Goal: Task Accomplishment & Management: Complete application form

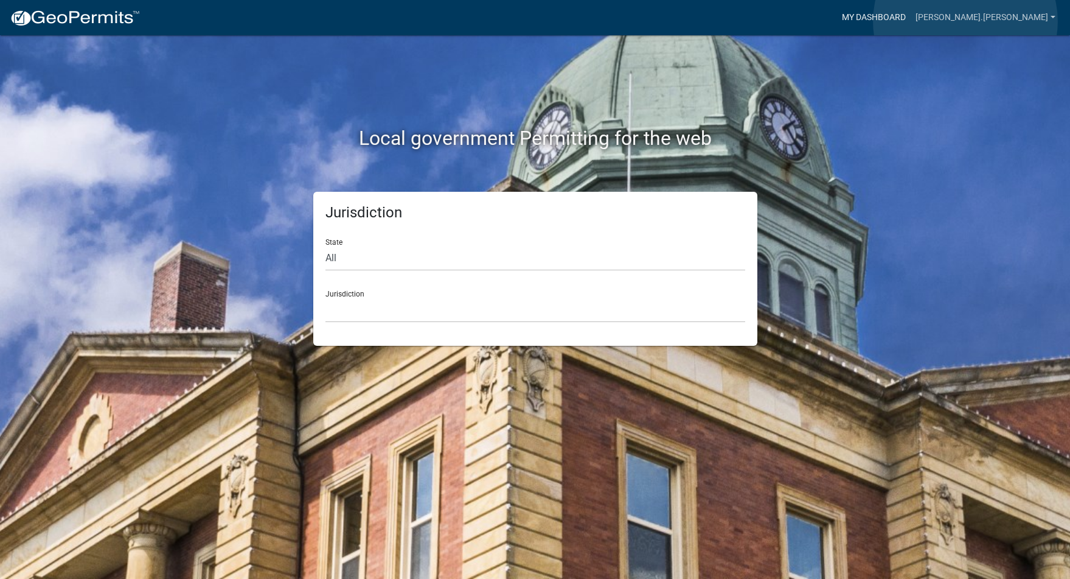
click at [911, 21] on link "My Dashboard" at bounding box center [874, 17] width 74 height 23
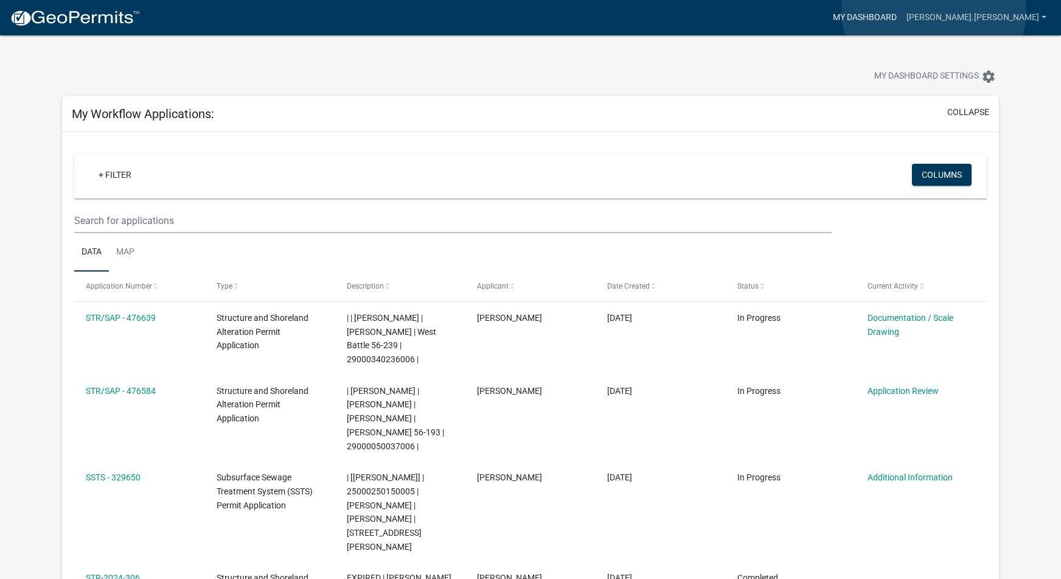
click at [902, 10] on link "My Dashboard" at bounding box center [865, 17] width 74 height 23
click at [1030, 14] on link "[PERSON_NAME].[PERSON_NAME]" at bounding box center [977, 17] width 150 height 23
click at [902, 17] on link "My Dashboard" at bounding box center [865, 17] width 74 height 23
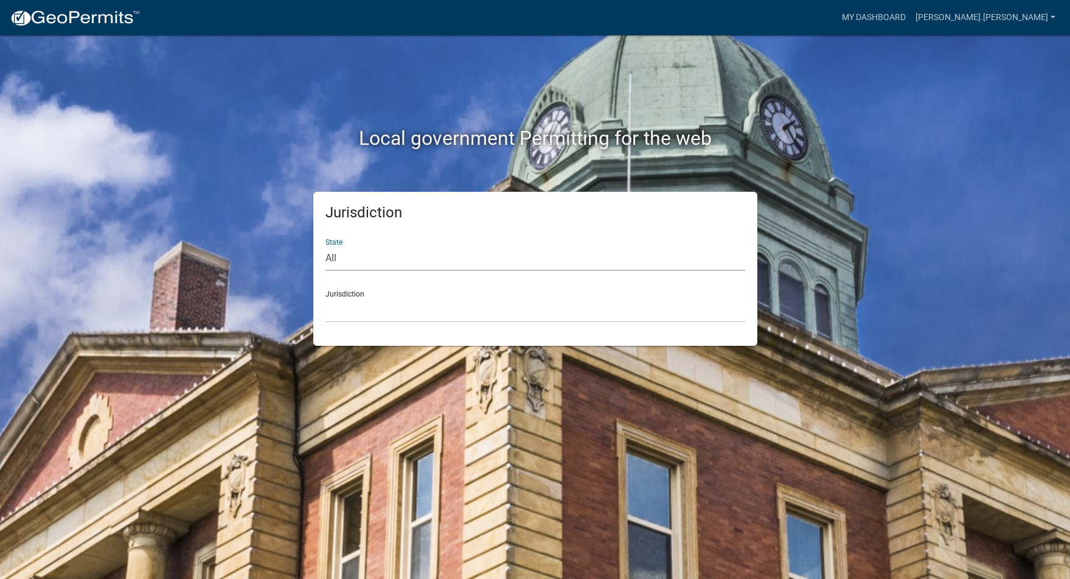
select select "[US_STATE]"
click at [430, 293] on div "Jurisdiction [GEOGRAPHIC_DATA], [US_STATE] [GEOGRAPHIC_DATA], [US_STATE] [GEOGR…" at bounding box center [535, 301] width 420 height 42
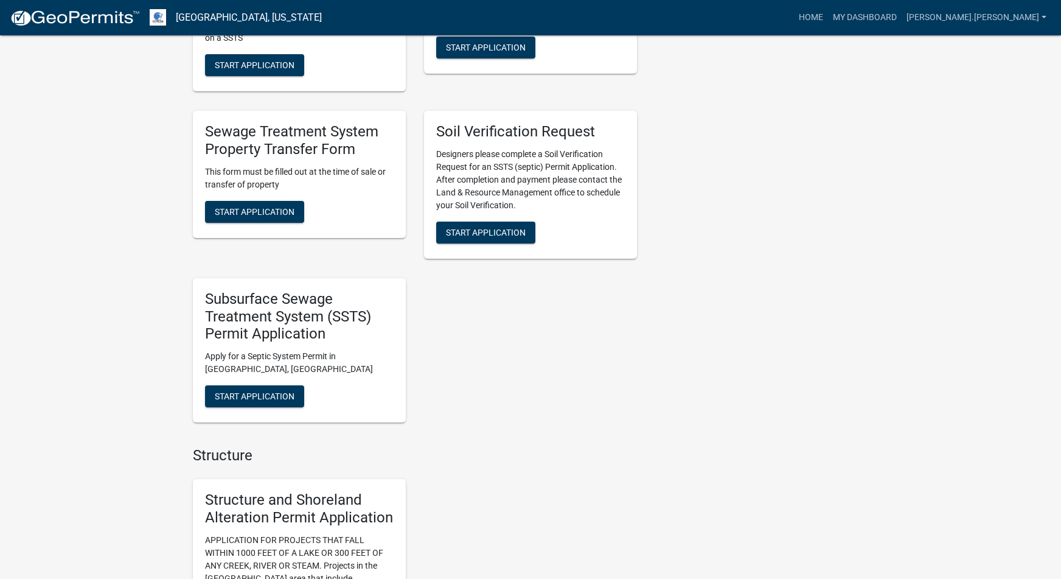
scroll to position [894, 0]
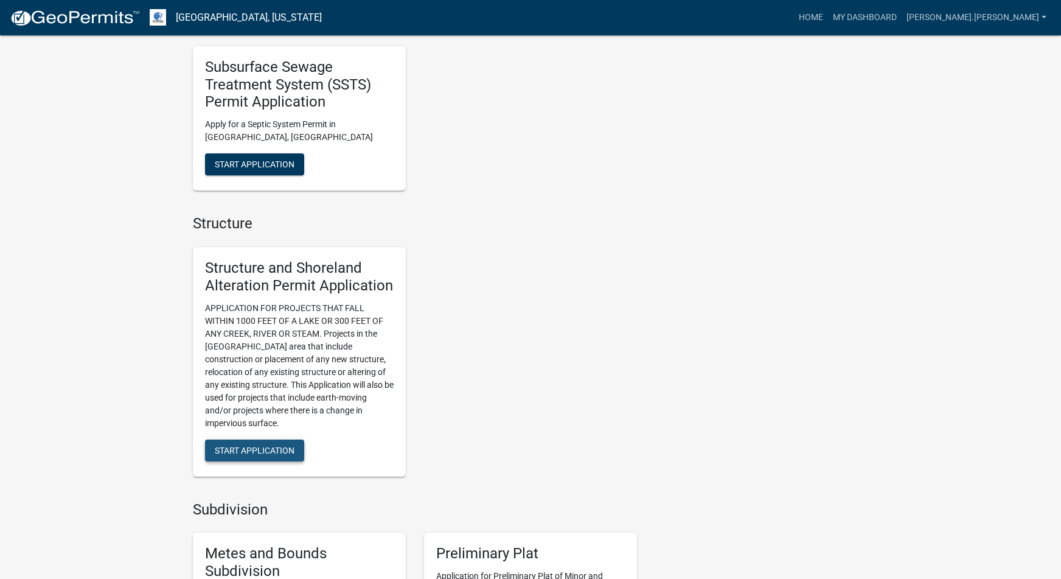
click at [288, 445] on span "Start Application" at bounding box center [255, 450] width 80 height 10
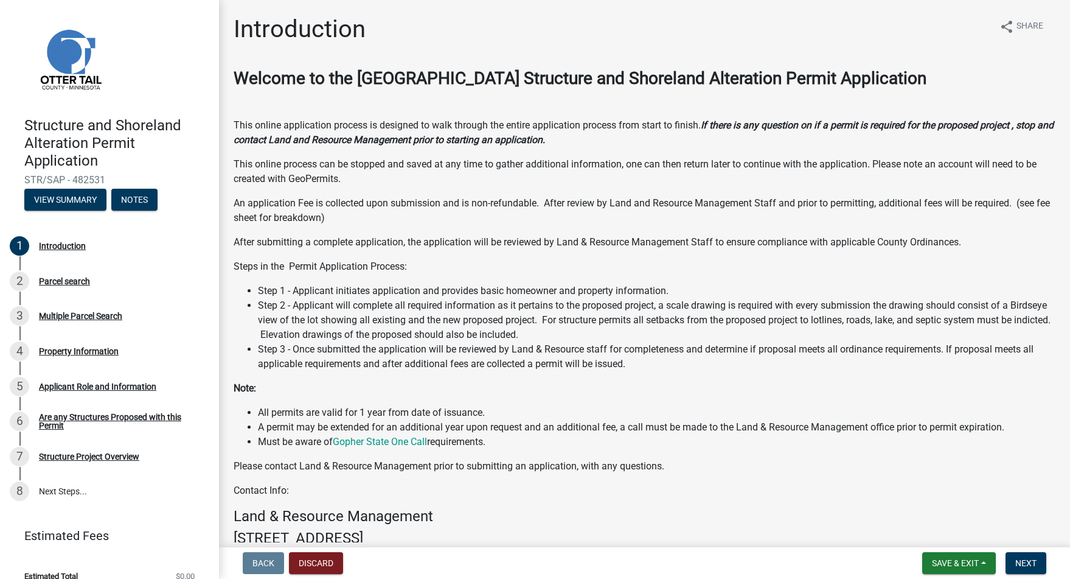
scroll to position [163, 0]
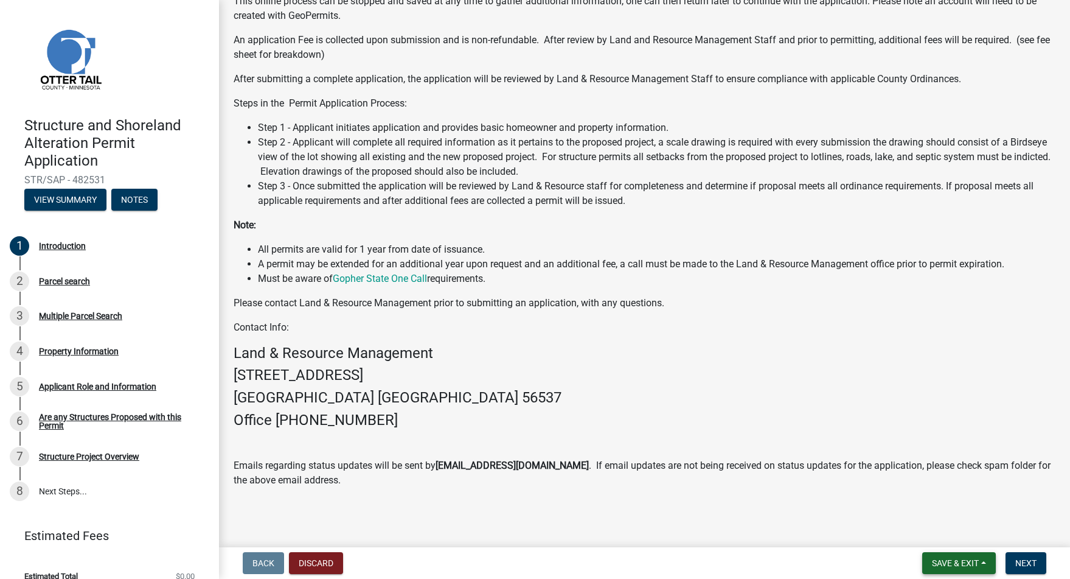
click at [939, 562] on span "Save & Exit" at bounding box center [955, 563] width 47 height 10
click at [608, 486] on wm-data-entity-input "Welcome to the [GEOGRAPHIC_DATA] Structure and Shoreland Alteration Permit Appl…" at bounding box center [645, 201] width 822 height 592
click at [1028, 561] on span "Next" at bounding box center [1025, 563] width 21 height 10
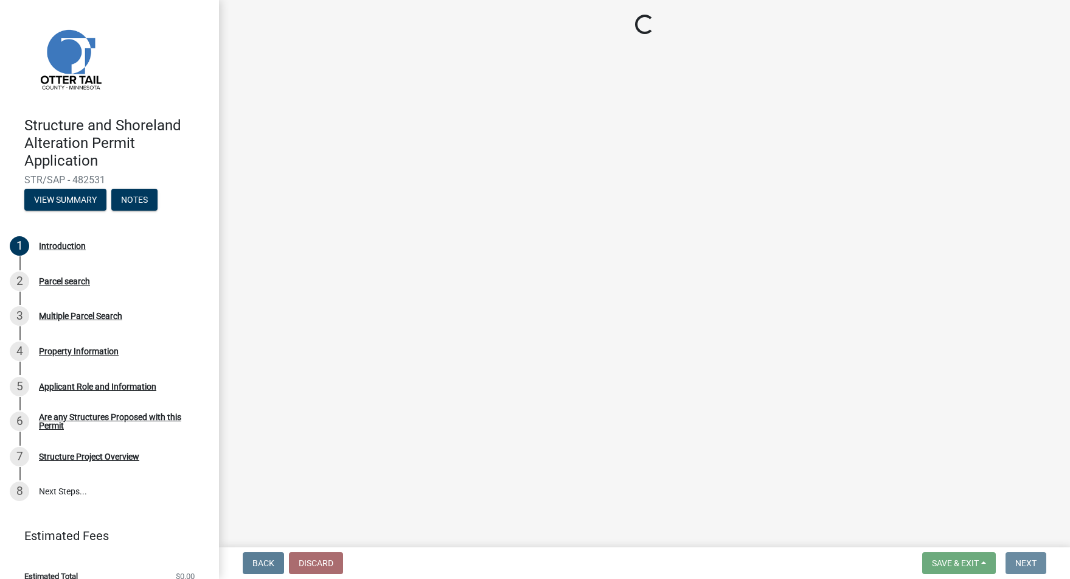
scroll to position [0, 0]
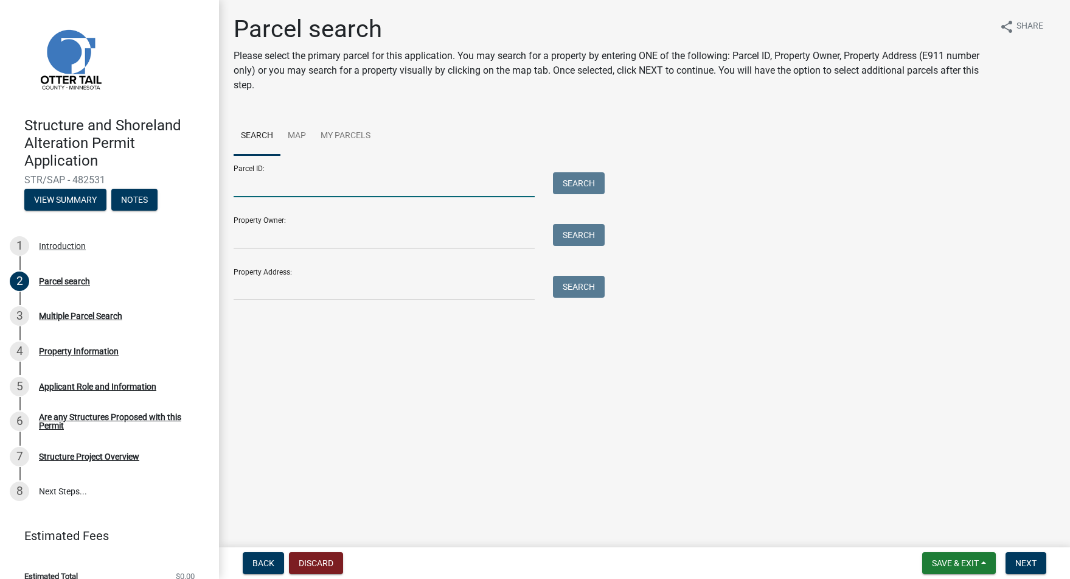
click at [397, 196] on input "Parcel ID:" at bounding box center [384, 184] width 301 height 25
paste input "25000990418000"
type input "25000990418000"
click at [555, 188] on button "Search" at bounding box center [579, 183] width 52 height 22
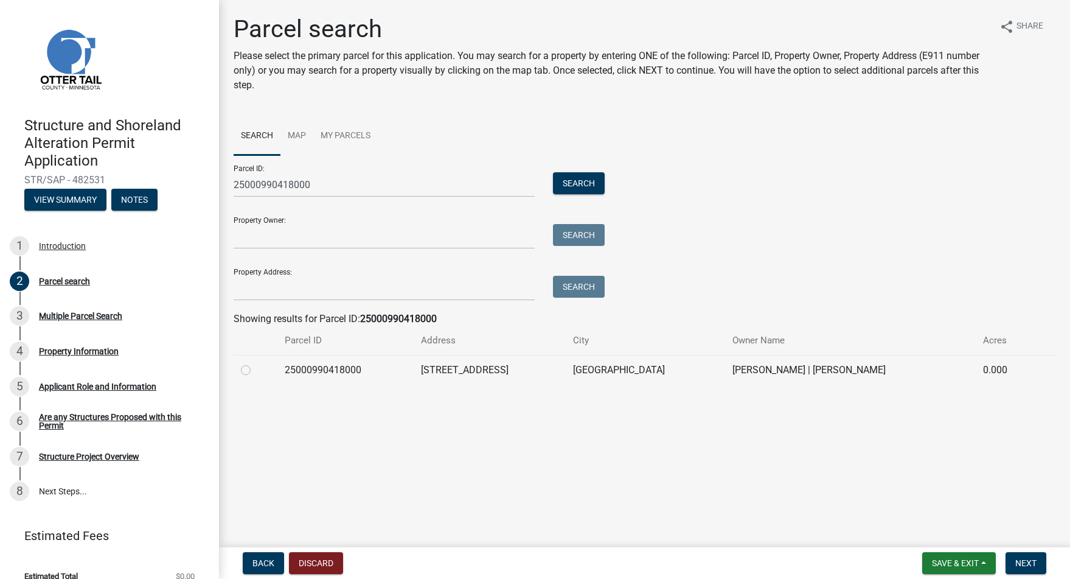
click at [255, 363] on label at bounding box center [255, 363] width 0 height 0
click at [255, 370] on input "radio" at bounding box center [259, 367] width 8 height 8
radio input "true"
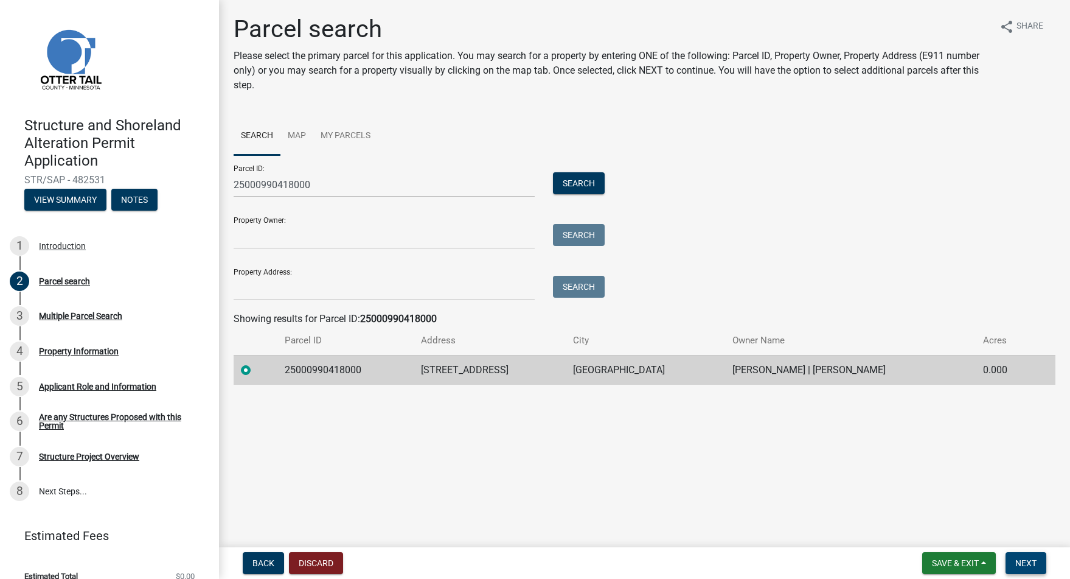
click at [1026, 566] on span "Next" at bounding box center [1025, 563] width 21 height 10
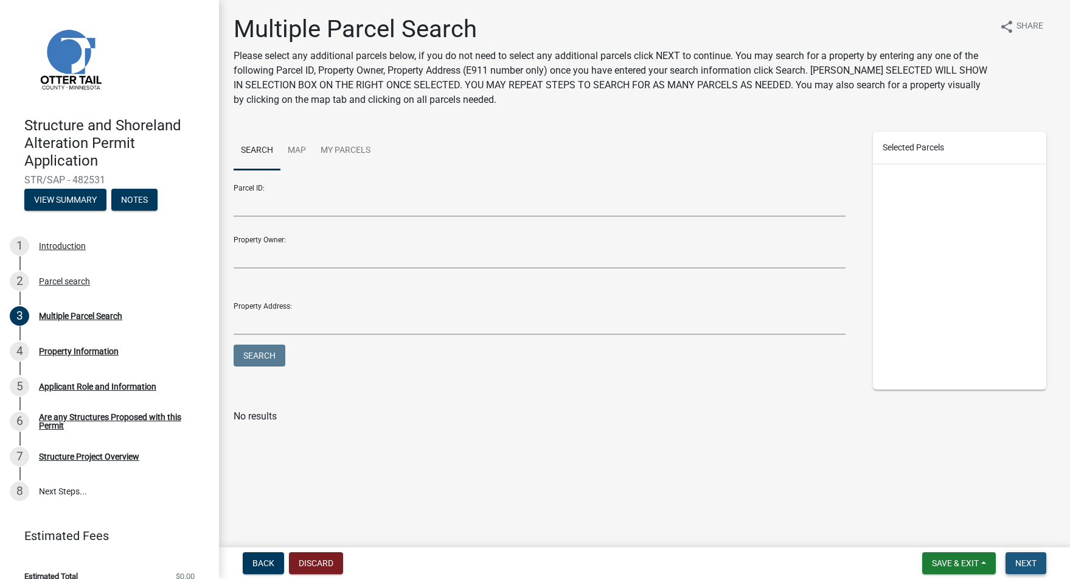
click at [1030, 571] on button "Next" at bounding box center [1026, 563] width 41 height 22
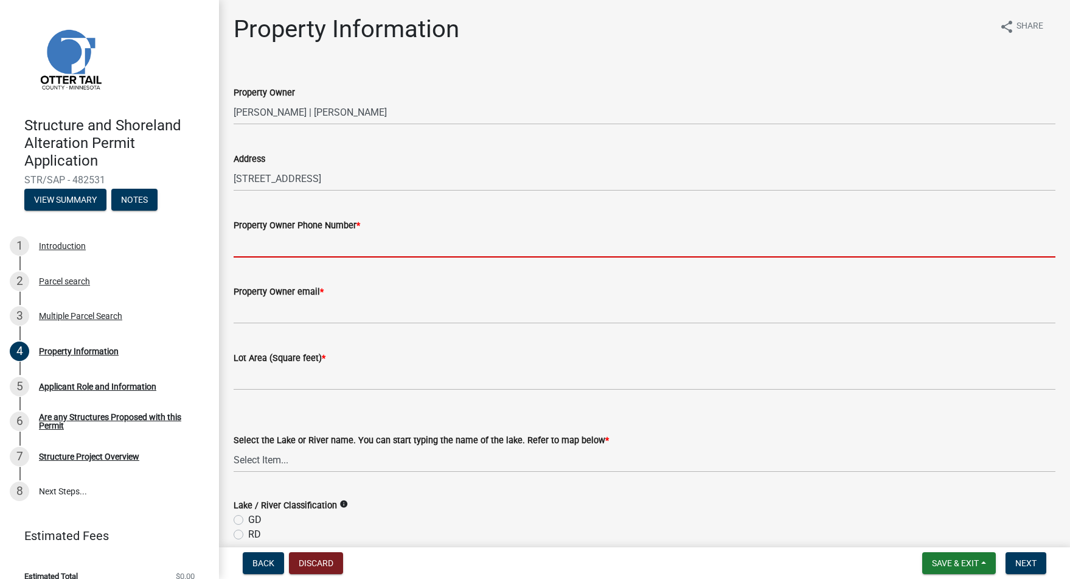
click at [323, 257] on input "Property Owner Phone Number *" at bounding box center [645, 244] width 822 height 25
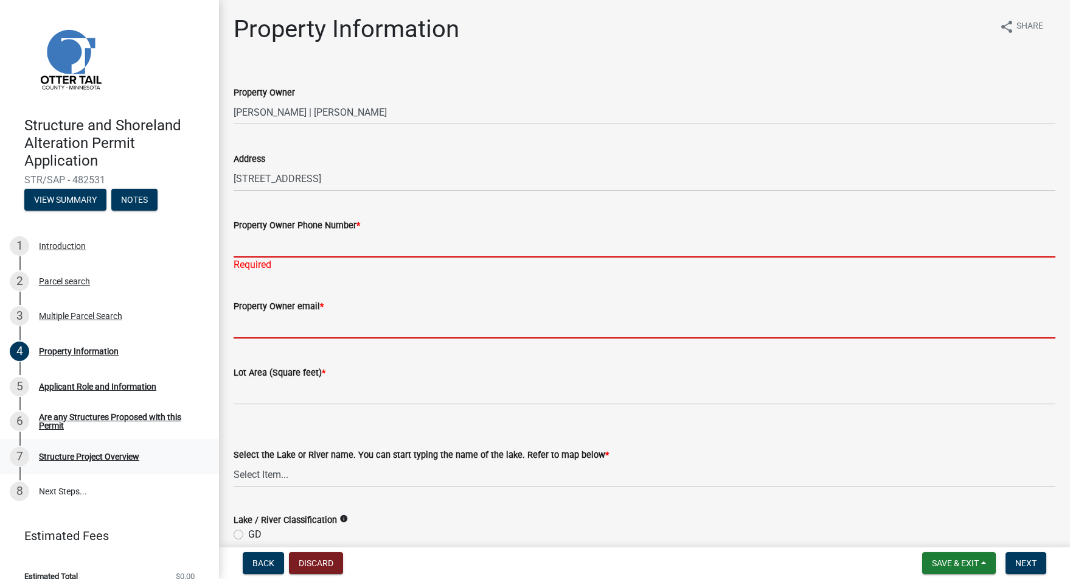
click at [312, 334] on input "Property Owner email *" at bounding box center [645, 325] width 822 height 25
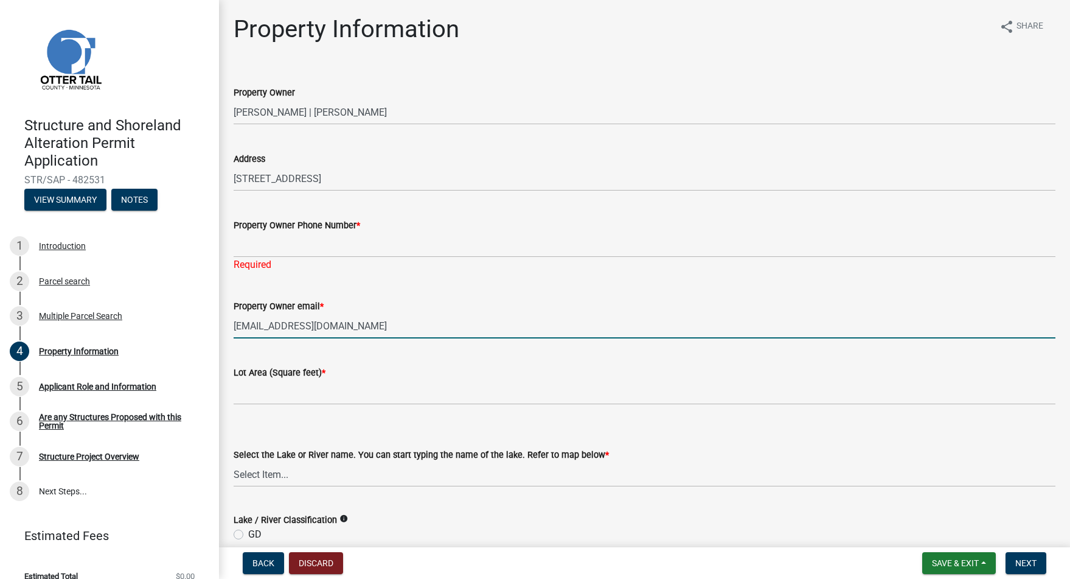
type input "[EMAIL_ADDRESS][DOMAIN_NAME]"
click at [308, 400] on input "text" at bounding box center [645, 392] width 822 height 25
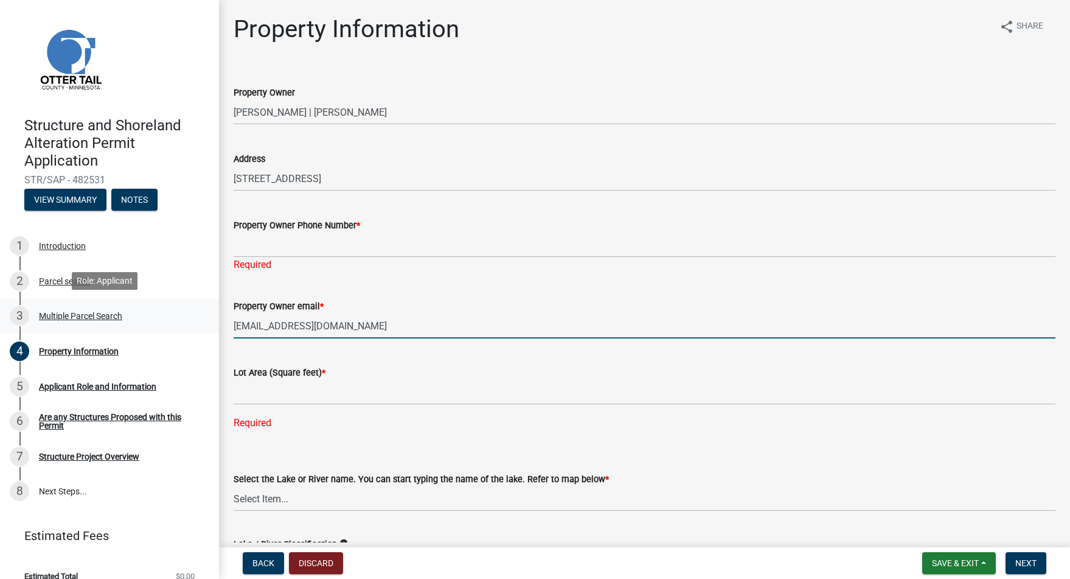
drag, startPoint x: 380, startPoint y: 325, endPoint x: 138, endPoint y: 330, distance: 242.2
click at [138, 330] on div "Structure and Shoreland Alteration Permit Application STR/SAP - 482531 View Sum…" at bounding box center [535, 289] width 1070 height 579
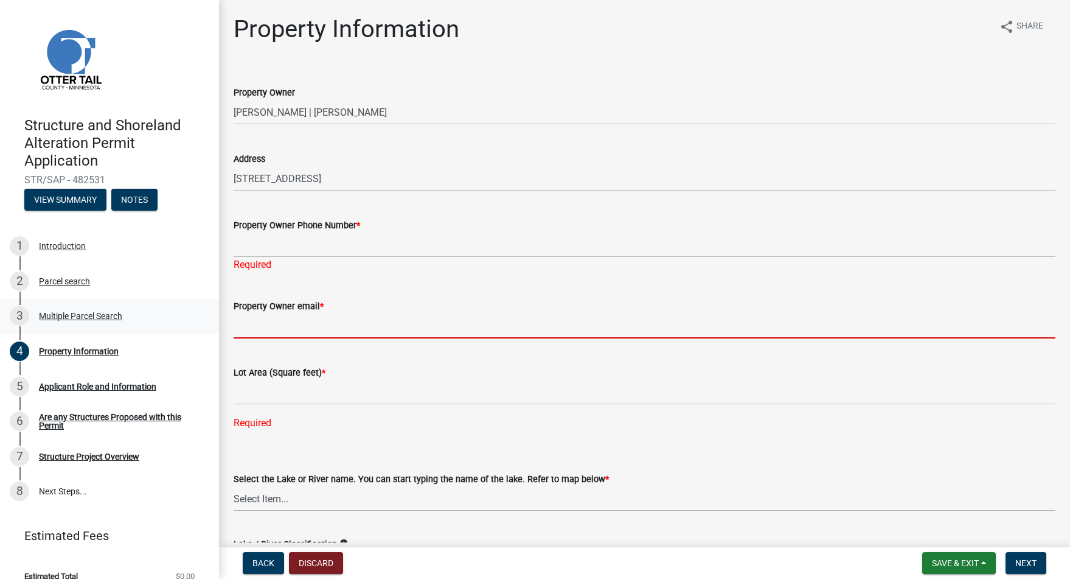
type input "k"
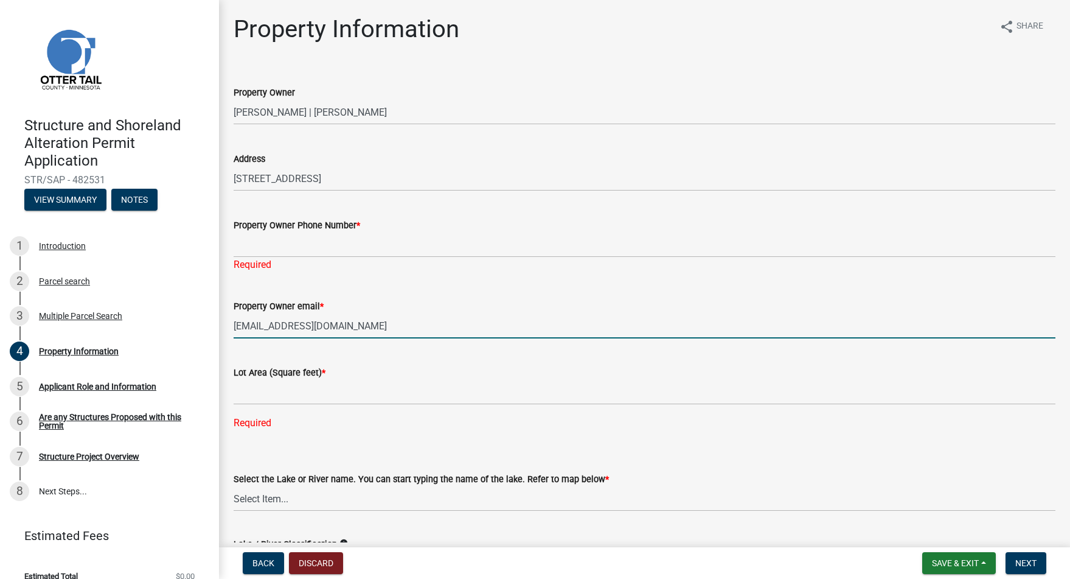
type input "[EMAIL_ADDRESS][DOMAIN_NAME]"
click at [282, 391] on input "text" at bounding box center [645, 392] width 822 height 25
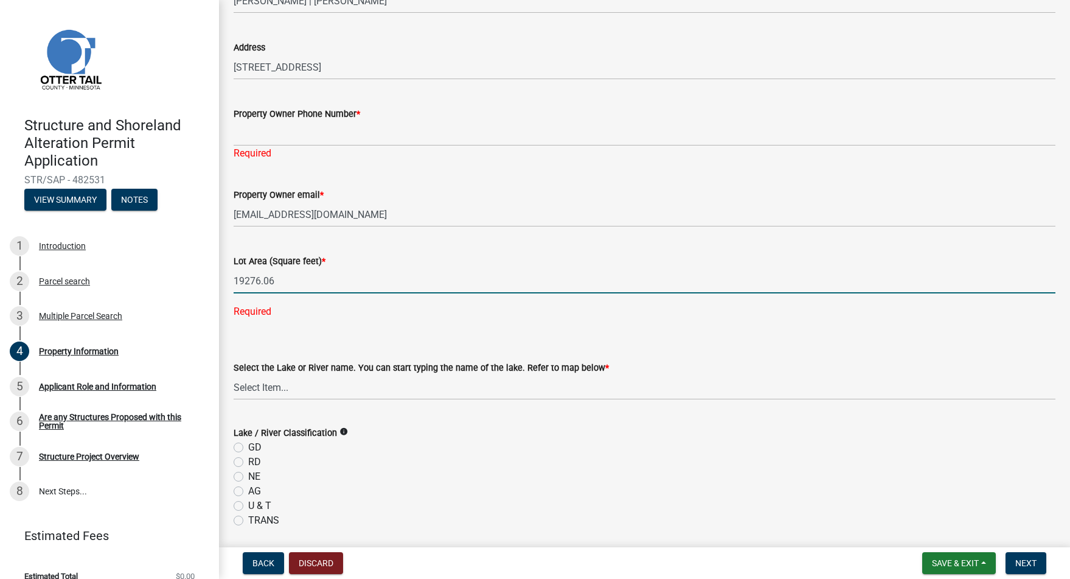
scroll to position [238, 0]
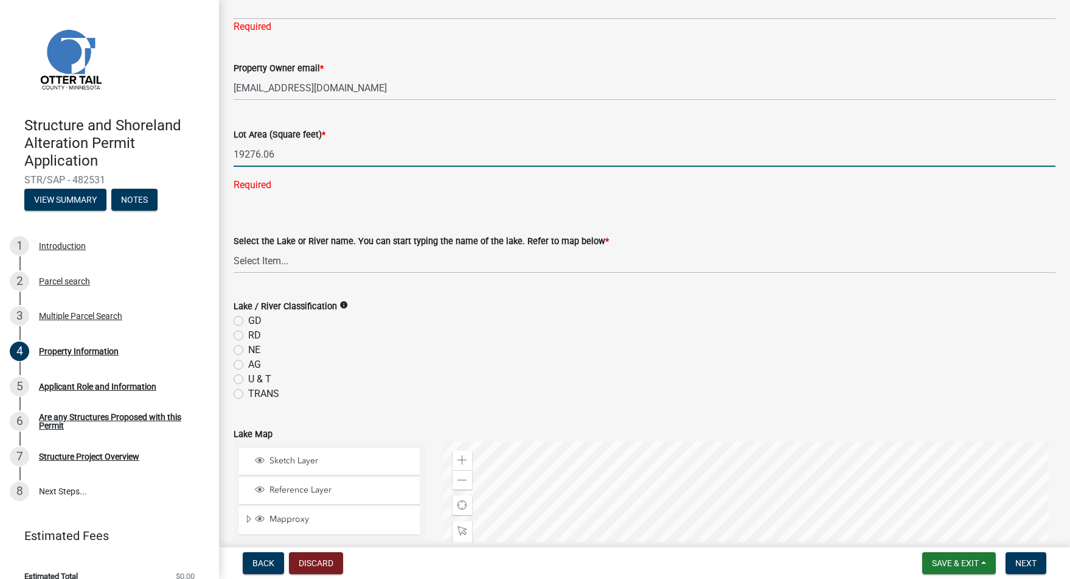
type input "19276.06"
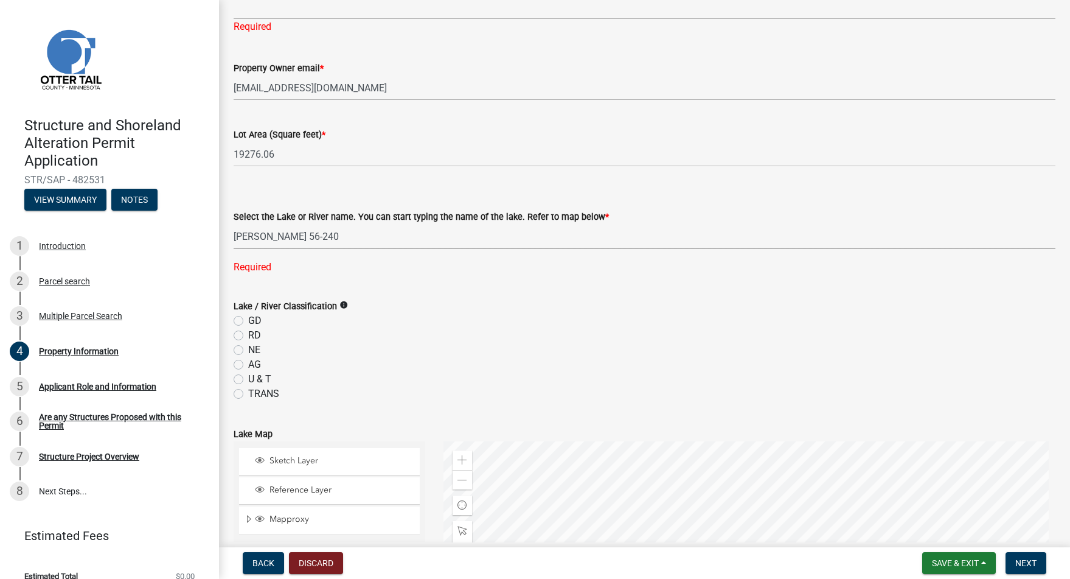
select select "2fd2643d-62cf-4cbe-9baa-b49ce2d73032"
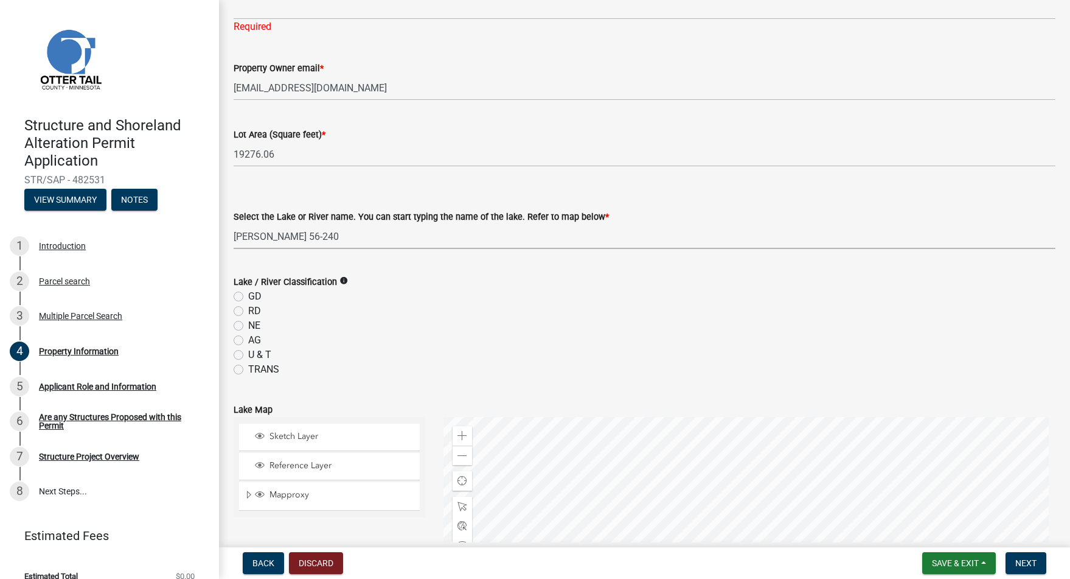
click at [348, 280] on icon "info" at bounding box center [343, 280] width 9 height 9
click at [251, 327] on label "NE" at bounding box center [254, 325] width 12 height 15
click at [251, 326] on input "NE" at bounding box center [252, 322] width 8 height 8
radio input "true"
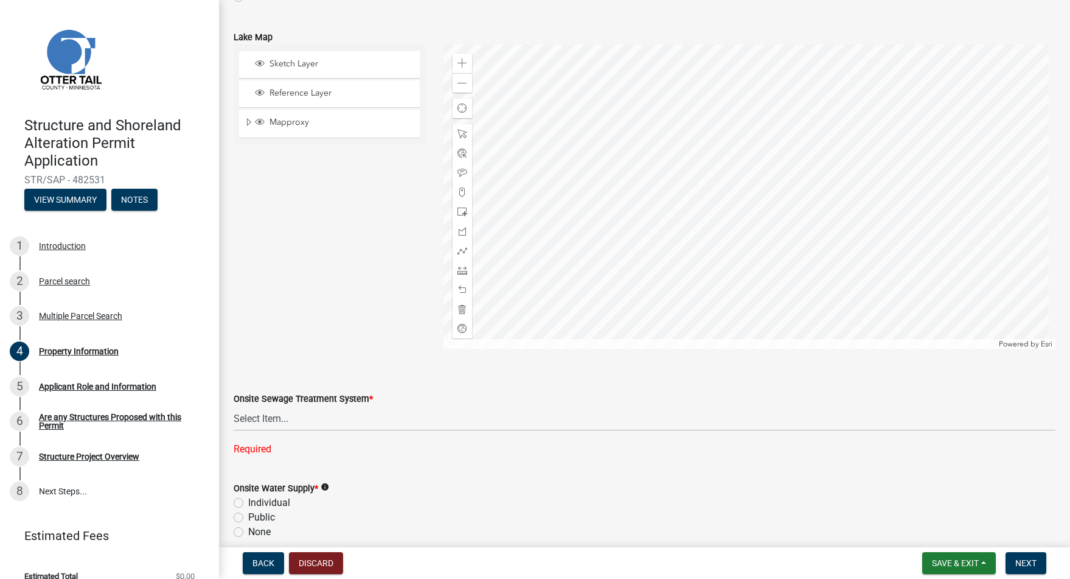
scroll to position [630, 0]
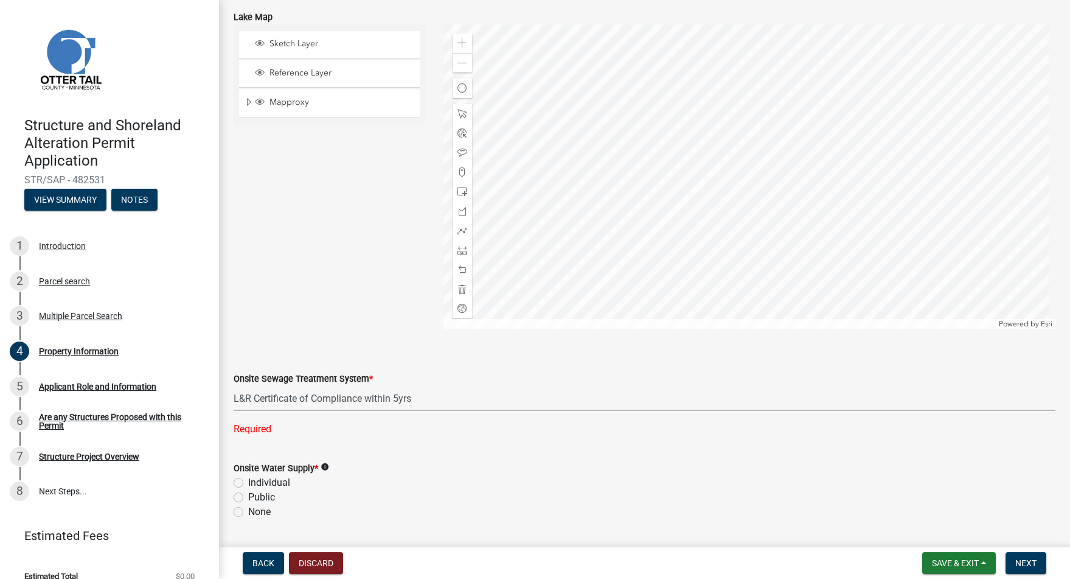
select select "bc95ce3f-9706-43bd-97a5-80c1e912429f"
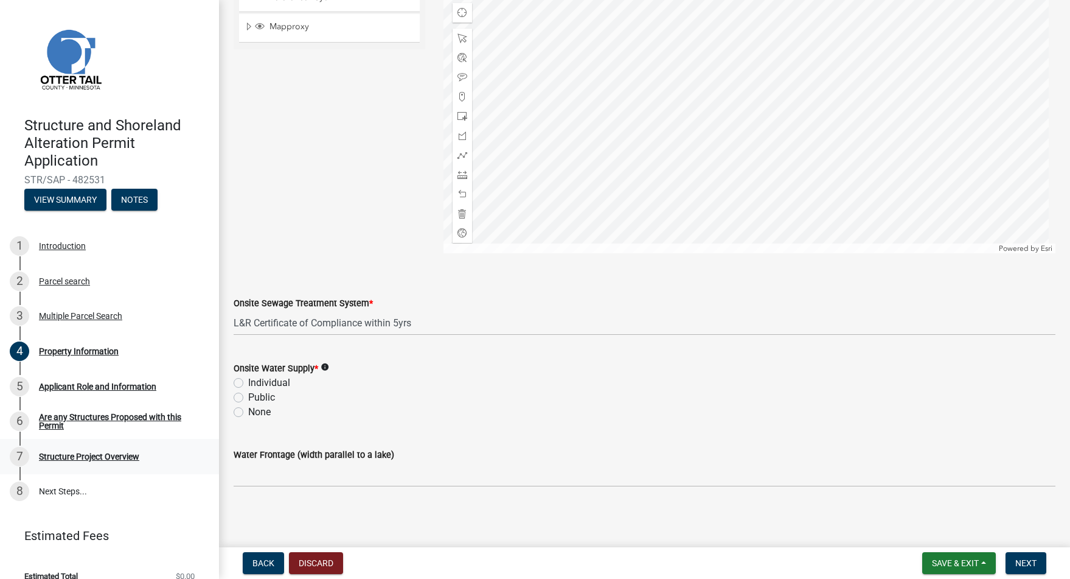
scroll to position [707, 0]
click at [248, 380] on label "Individual" at bounding box center [269, 381] width 42 height 15
click at [248, 380] on input "Individual" at bounding box center [252, 378] width 8 height 8
radio input "true"
click at [1030, 568] on button "Next" at bounding box center [1026, 563] width 41 height 22
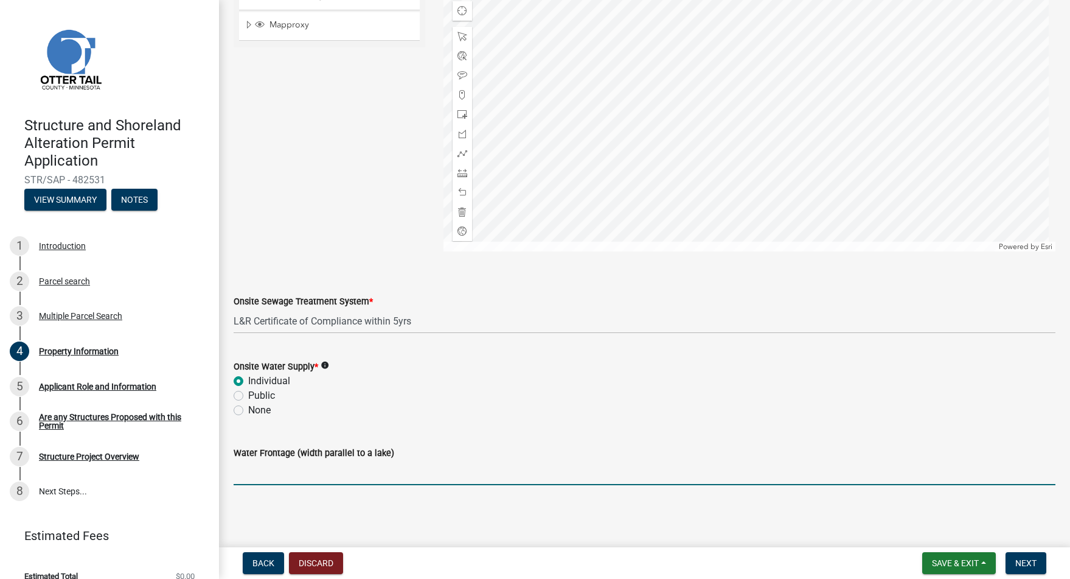
click at [341, 470] on input "Water Frontage (width parallel to a lake)" at bounding box center [645, 472] width 822 height 25
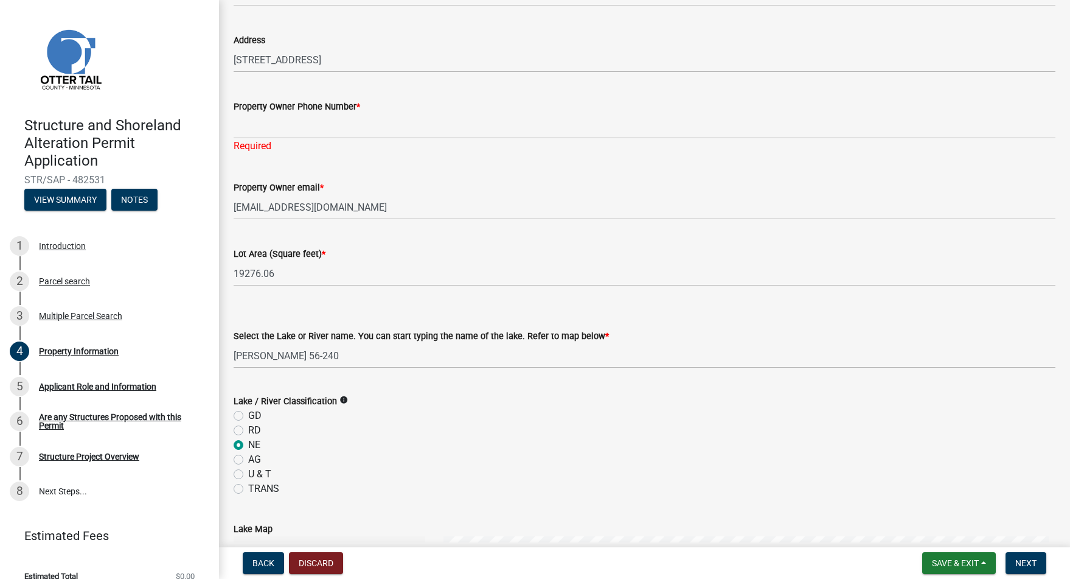
scroll to position [0, 0]
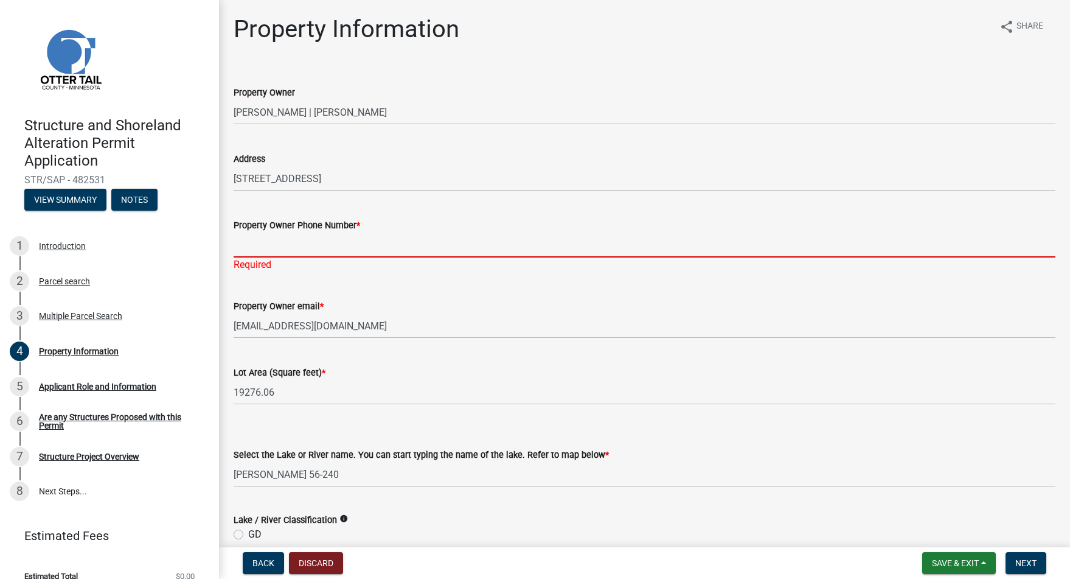
click at [336, 244] on input "Property Owner Phone Number *" at bounding box center [645, 244] width 822 height 25
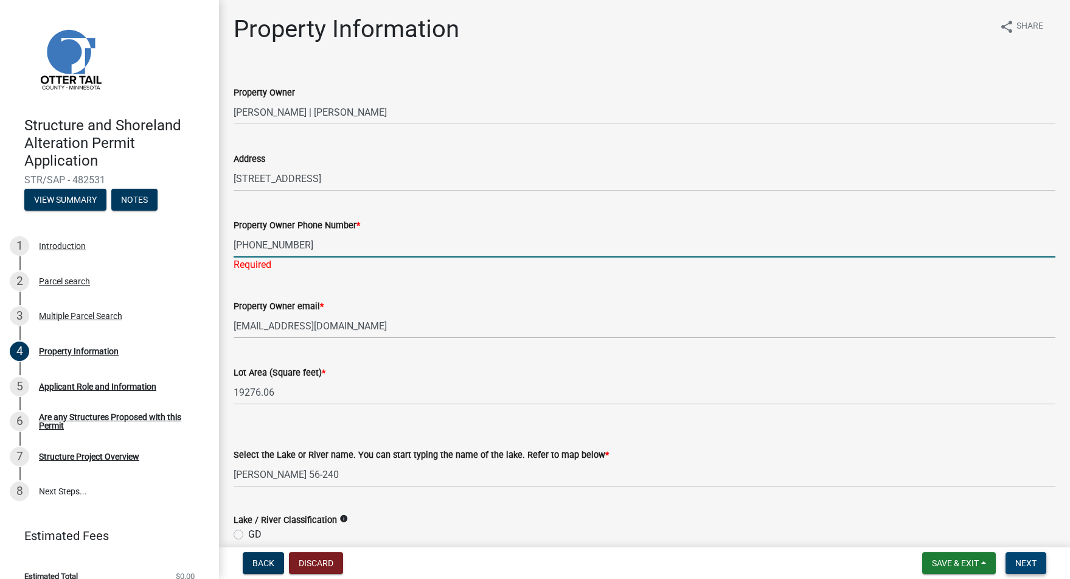
type input "[PHONE_NUMBER]"
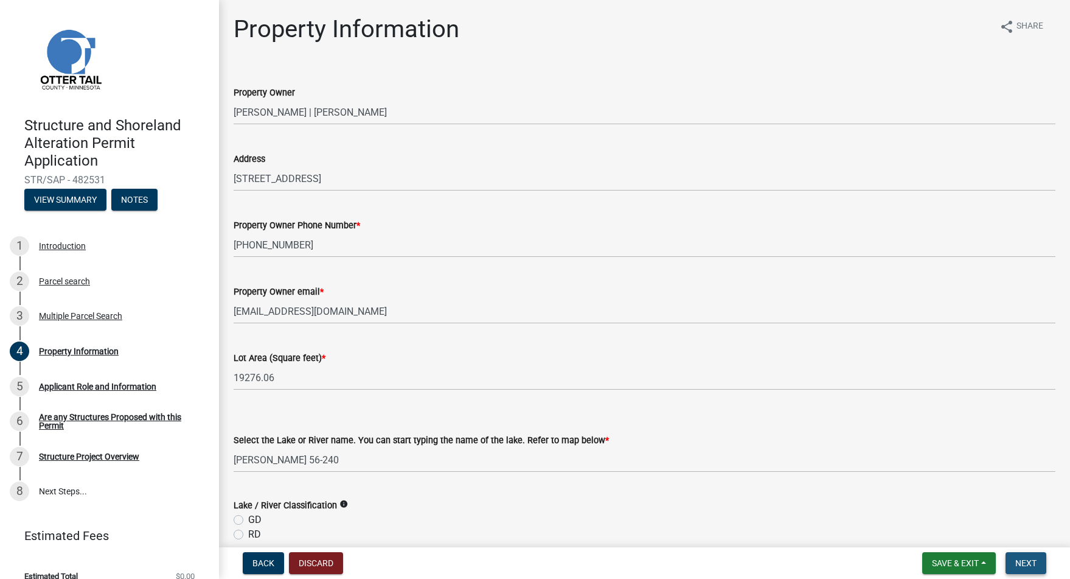
click at [1026, 573] on button "Next" at bounding box center [1026, 563] width 41 height 22
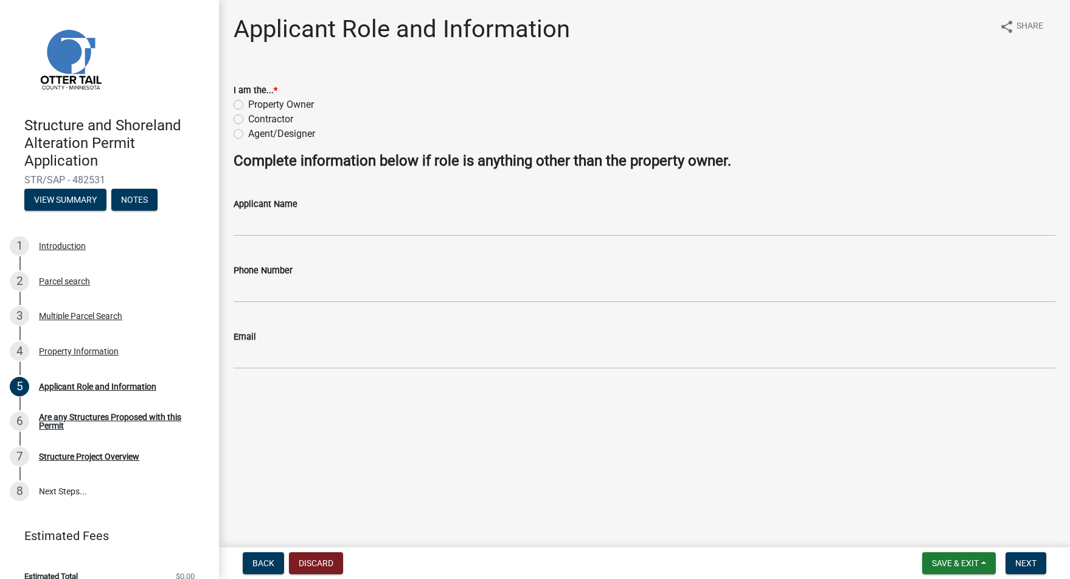
click at [248, 105] on label "Property Owner" at bounding box center [281, 104] width 66 height 15
click at [248, 105] on input "Property Owner" at bounding box center [252, 101] width 8 height 8
radio input "true"
click at [247, 114] on div "Contractor" at bounding box center [645, 119] width 822 height 15
click at [245, 119] on div "Contractor" at bounding box center [645, 119] width 822 height 15
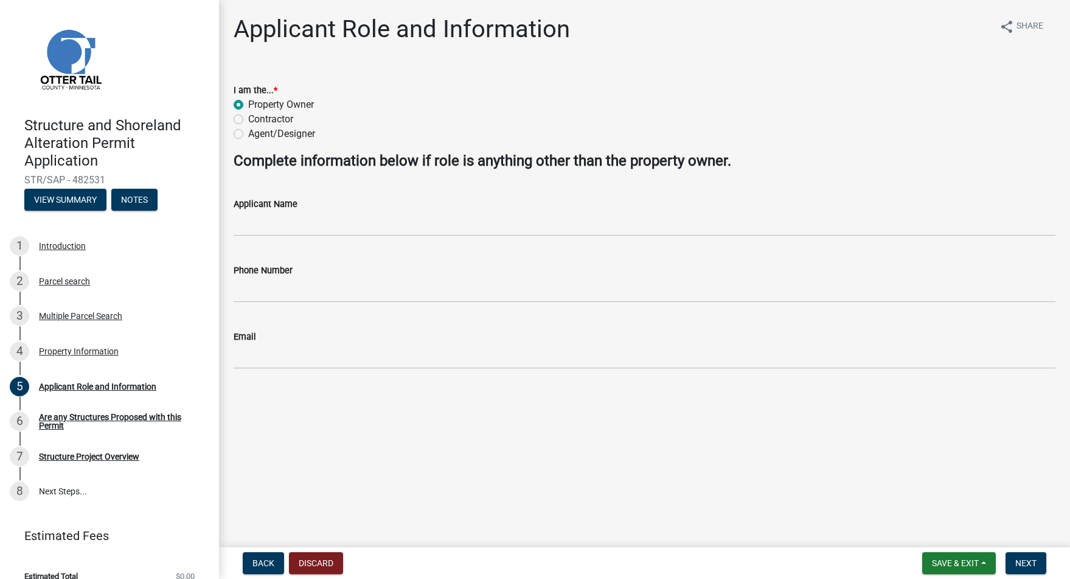
click at [248, 119] on label "Contractor" at bounding box center [270, 119] width 45 height 15
click at [248, 119] on input "Contractor" at bounding box center [252, 116] width 8 height 8
radio input "true"
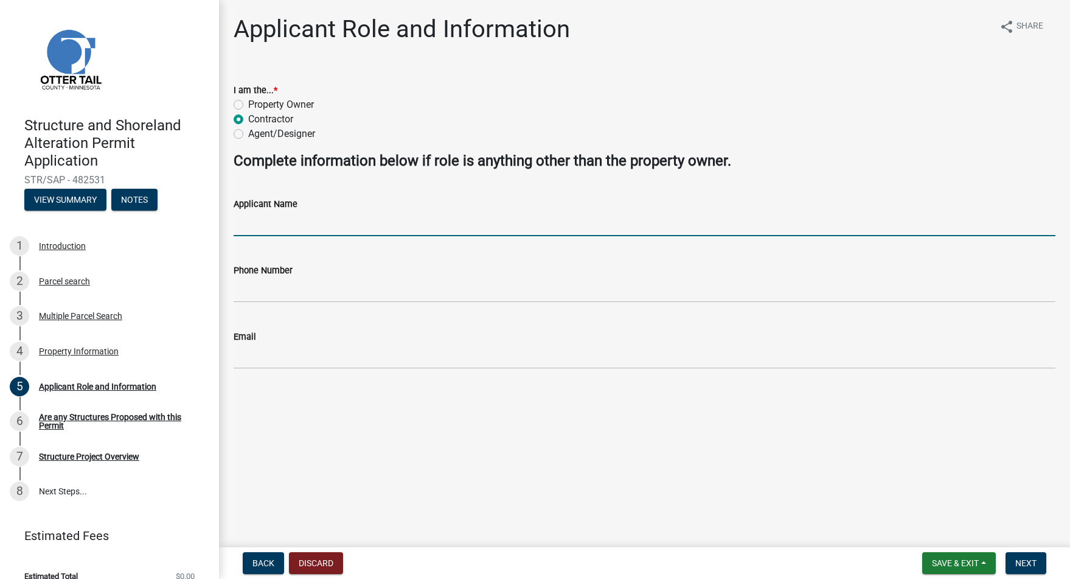
click at [287, 228] on input "Applicant Name" at bounding box center [645, 223] width 822 height 25
type input "[PERSON_NAME]"
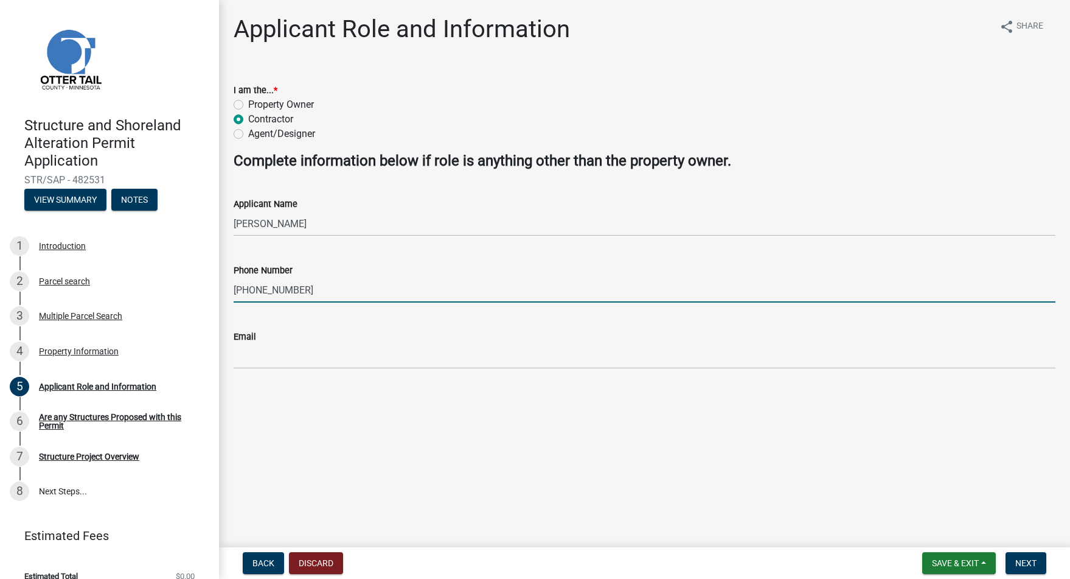
type input "[PHONE_NUMBER]"
click at [360, 349] on input "Email" at bounding box center [645, 356] width 822 height 25
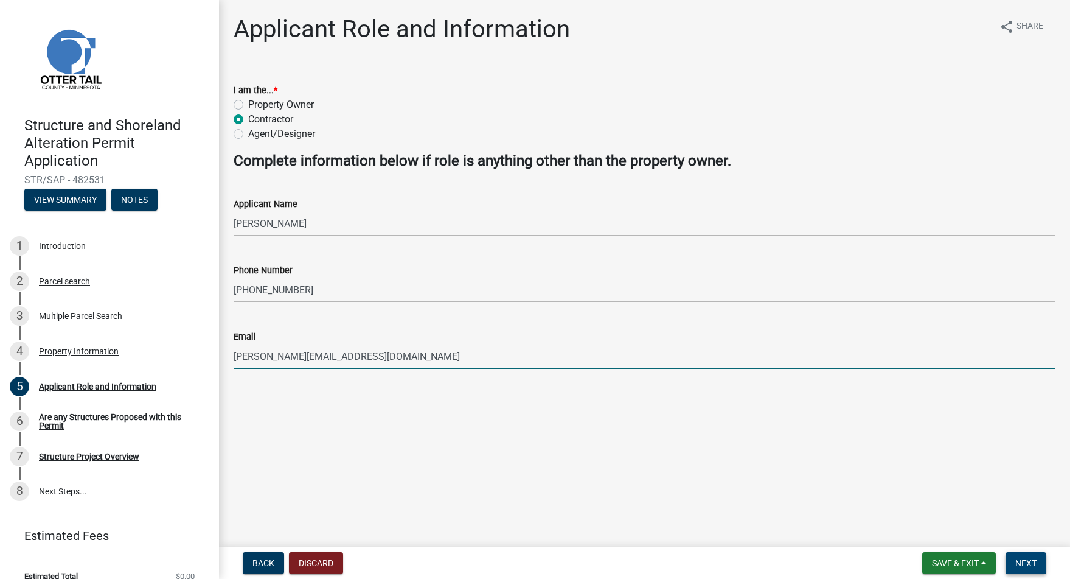
type input "[PERSON_NAME][EMAIL_ADDRESS][DOMAIN_NAME]"
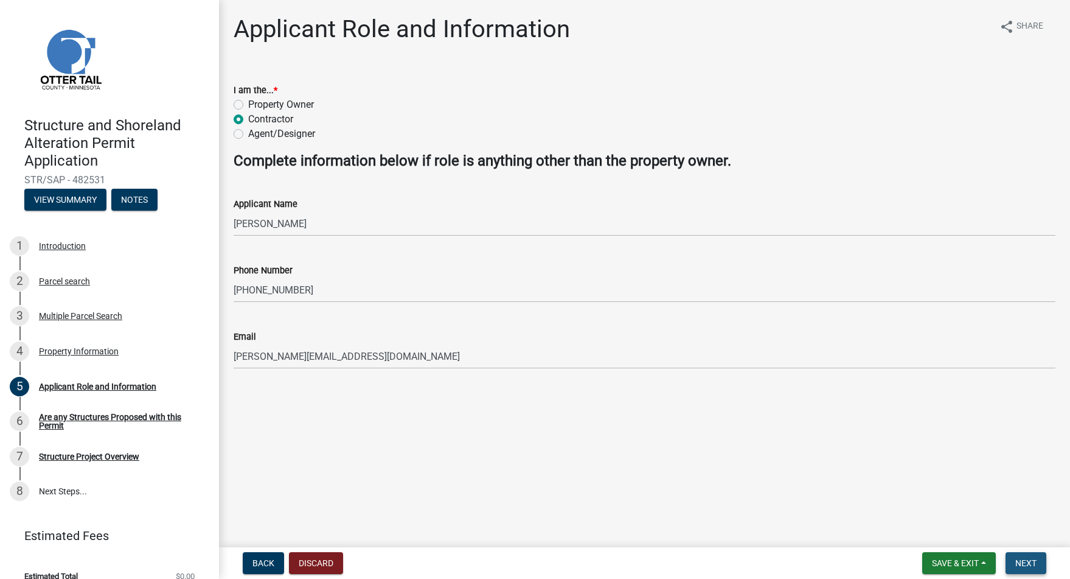
click at [1024, 573] on button "Next" at bounding box center [1026, 563] width 41 height 22
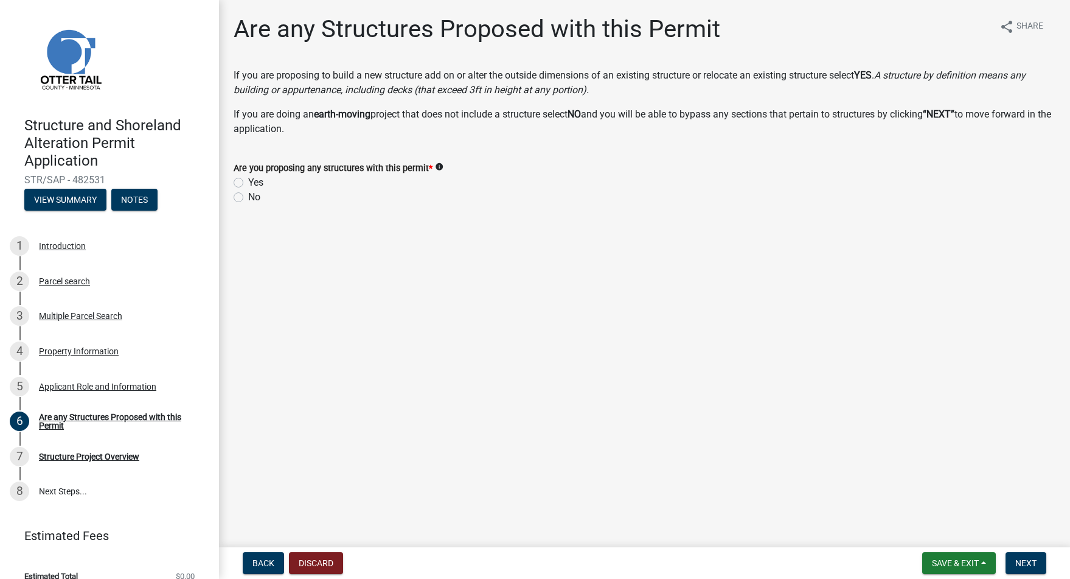
click at [241, 192] on div "No" at bounding box center [645, 197] width 822 height 15
click at [248, 192] on label "No" at bounding box center [254, 197] width 12 height 15
click at [248, 192] on input "No" at bounding box center [252, 194] width 8 height 8
radio input "true"
click at [248, 183] on label "Yes" at bounding box center [255, 182] width 15 height 15
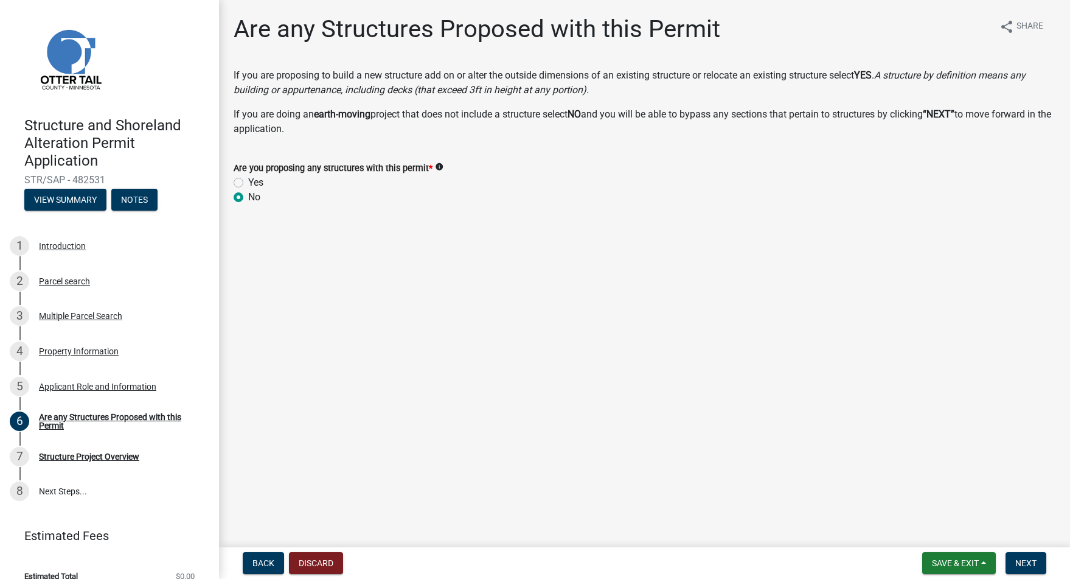
click at [248, 183] on input "Yes" at bounding box center [252, 179] width 8 height 8
radio input "true"
click at [1040, 555] on button "Next" at bounding box center [1026, 563] width 41 height 22
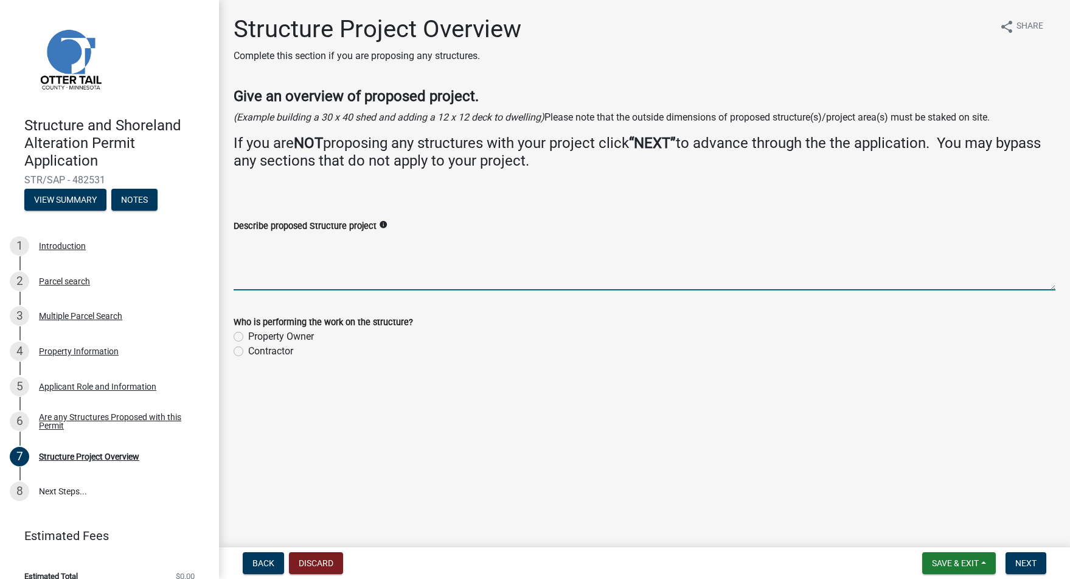
click at [544, 260] on textarea "Describe proposed Structure project" at bounding box center [645, 261] width 822 height 57
type textarea "Replacing a existing deck 35x10"
click at [408, 353] on div "Contractor" at bounding box center [645, 351] width 822 height 15
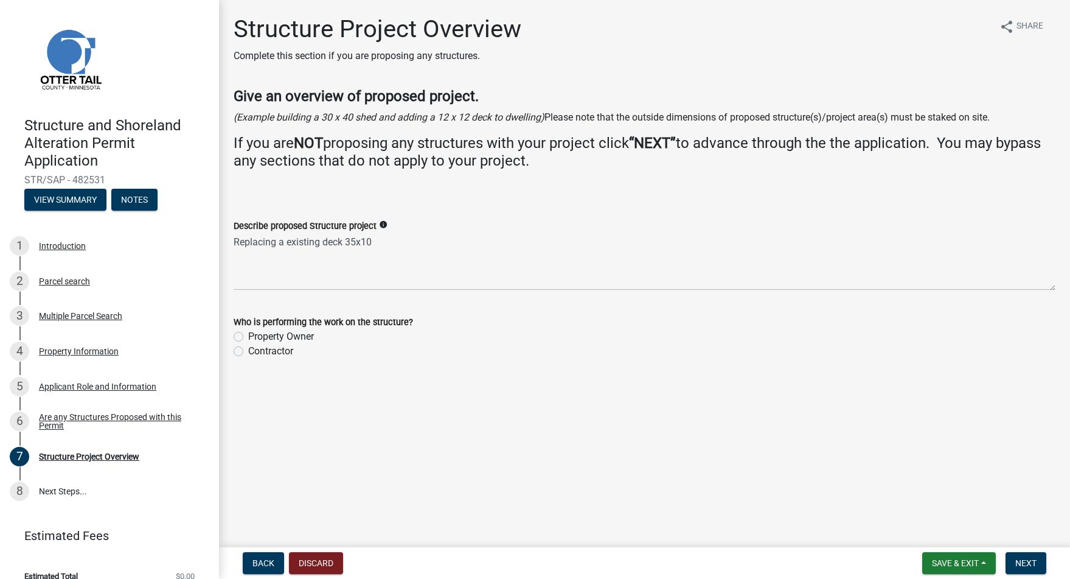
click at [251, 347] on label "Contractor" at bounding box center [270, 351] width 45 height 15
click at [251, 347] on input "Contractor" at bounding box center [252, 348] width 8 height 8
radio input "true"
click at [1028, 558] on span "Next" at bounding box center [1025, 563] width 21 height 10
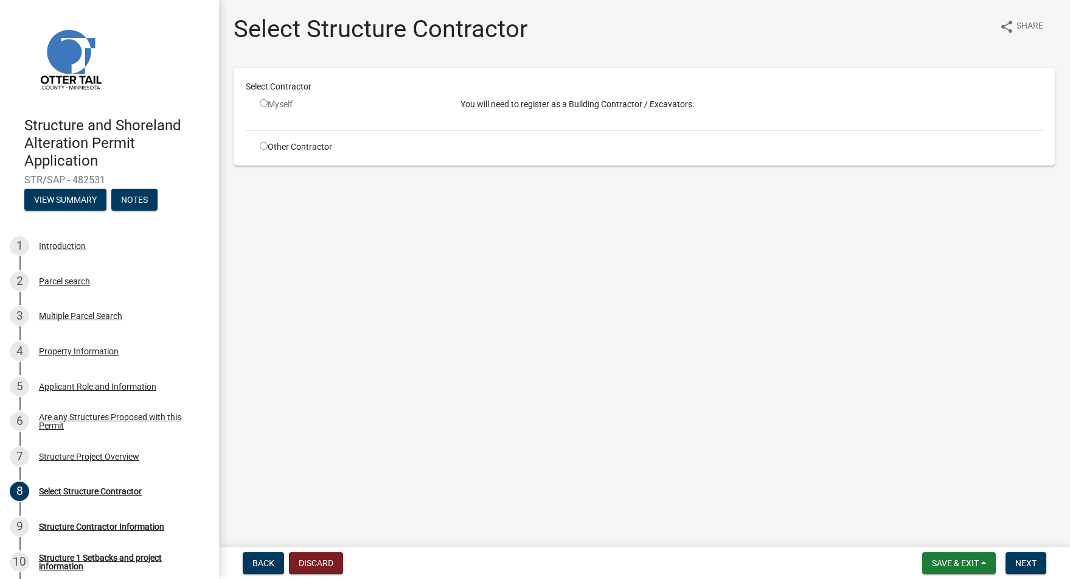
click at [275, 150] on div "Other Contractor" at bounding box center [351, 147] width 201 height 13
click at [268, 147] on div "Other Contractor" at bounding box center [351, 147] width 201 height 13
click at [259, 147] on div "Other Contractor" at bounding box center [351, 147] width 201 height 13
click at [261, 148] on input "radio" at bounding box center [264, 146] width 8 height 8
radio input "true"
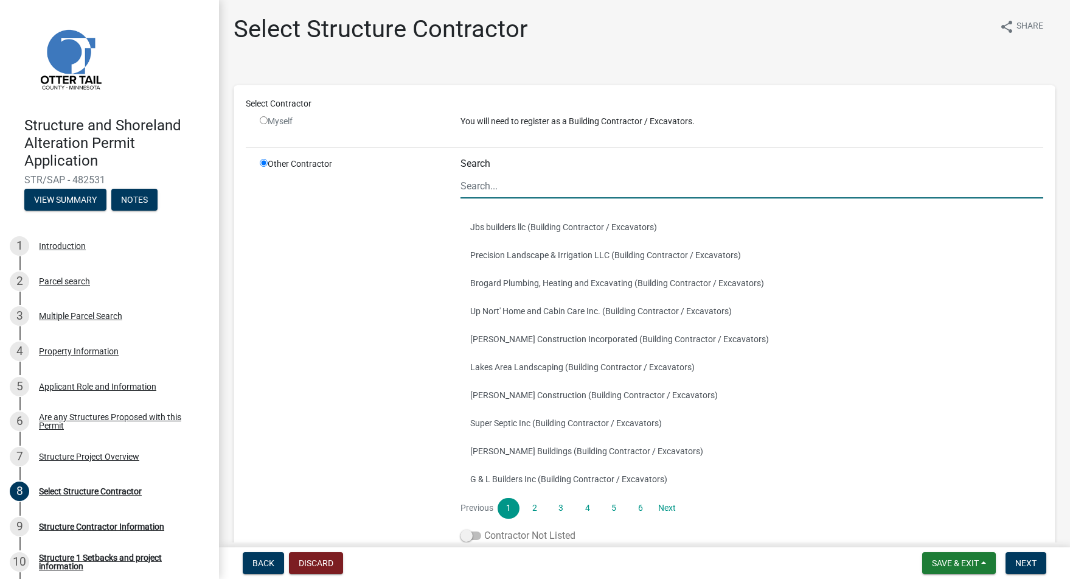
click at [479, 535] on label "Contractor Not Listed" at bounding box center [517, 535] width 115 height 15
click at [484, 528] on input "Contractor Not Listed" at bounding box center [484, 528] width 0 height 0
click at [507, 187] on input "Search" at bounding box center [751, 185] width 583 height 25
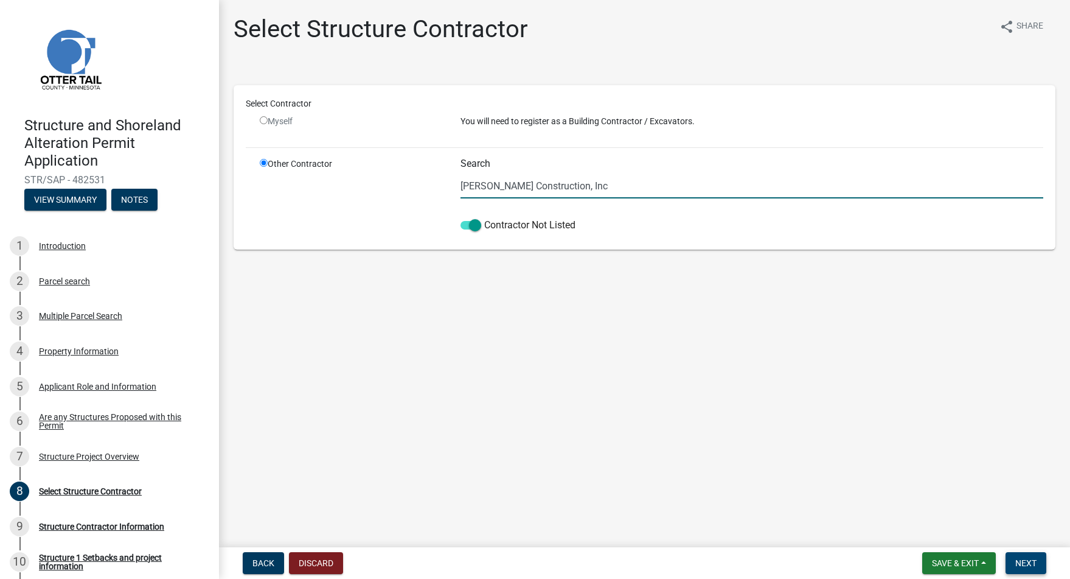
type input "[PERSON_NAME] Construction, Inc"
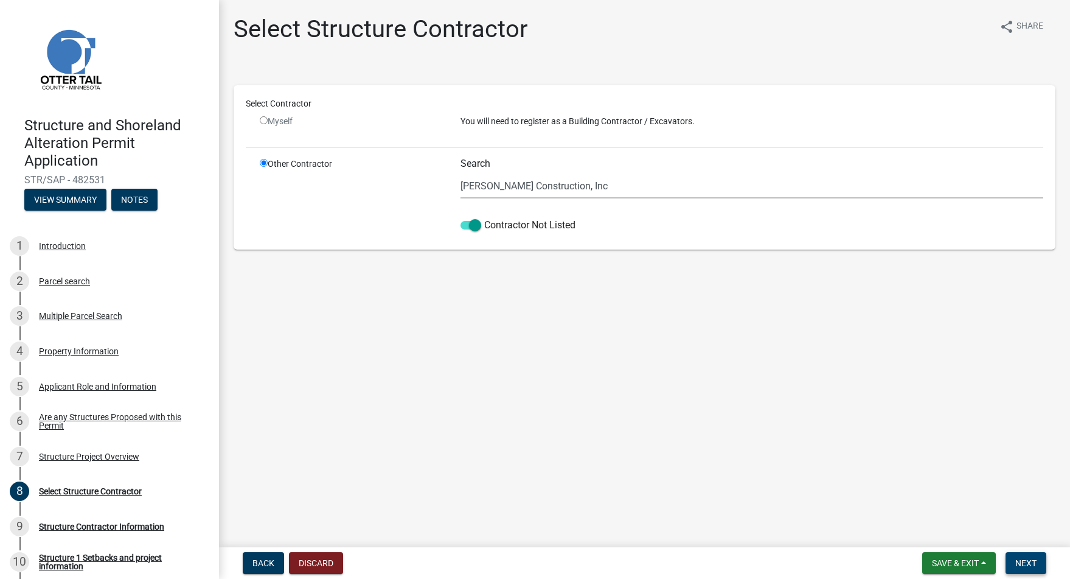
click at [1031, 563] on span "Next" at bounding box center [1025, 563] width 21 height 10
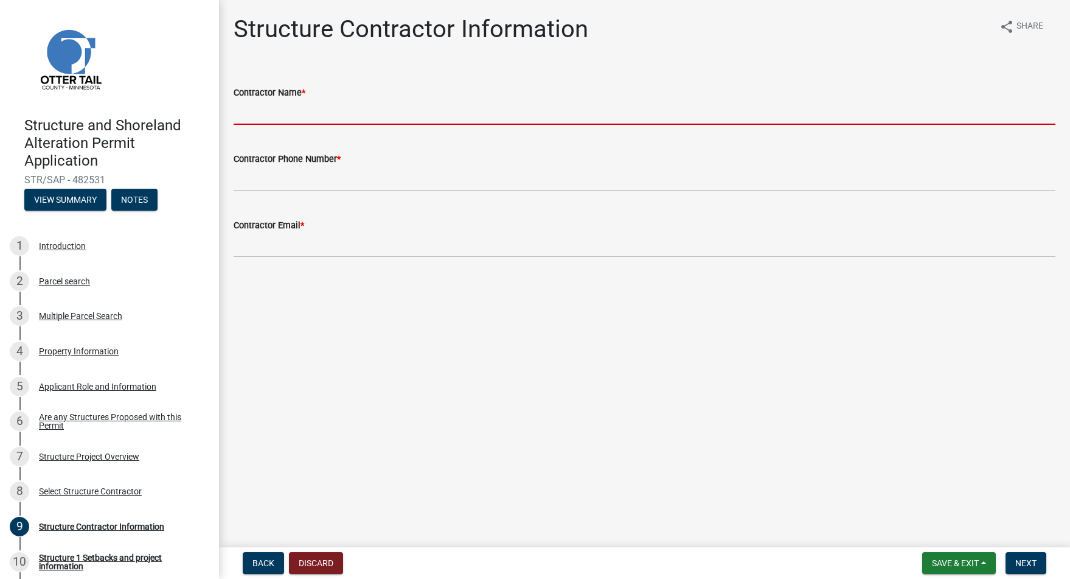
click at [283, 112] on input "Contractor Name *" at bounding box center [645, 112] width 822 height 25
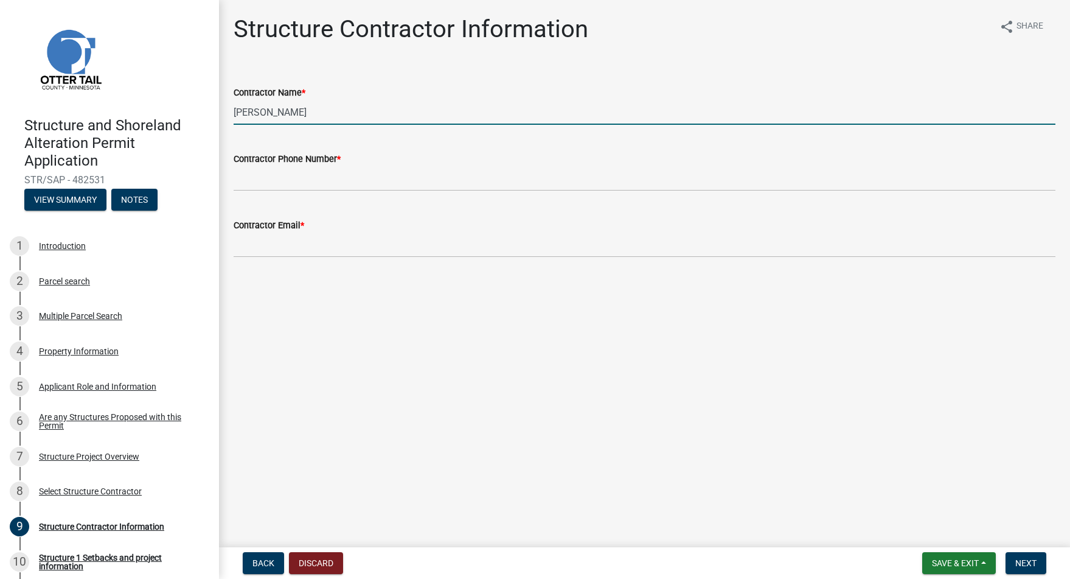
type input "[PERSON_NAME]"
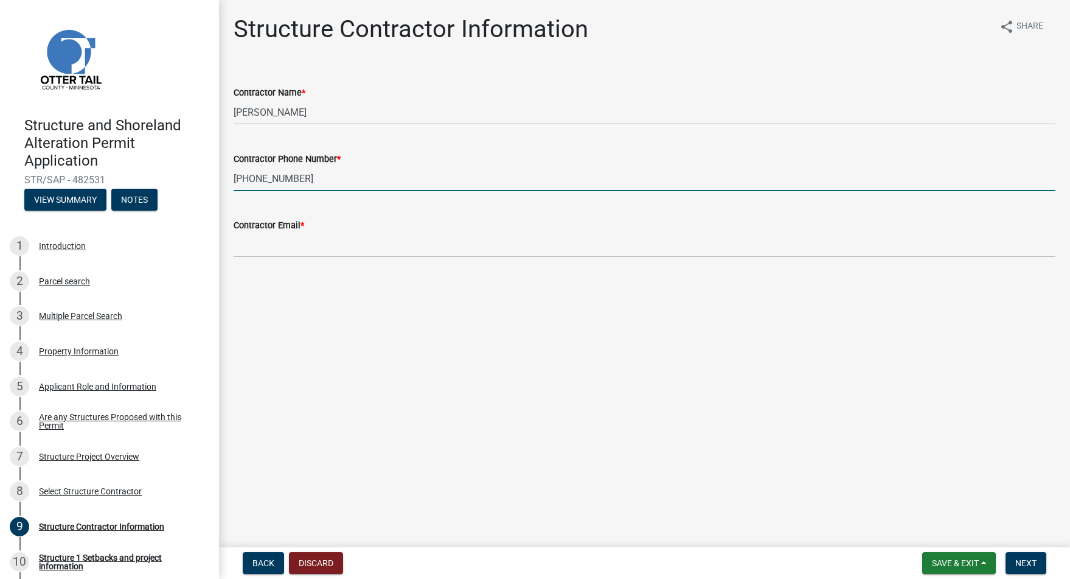
type input "[PHONE_NUMBER]"
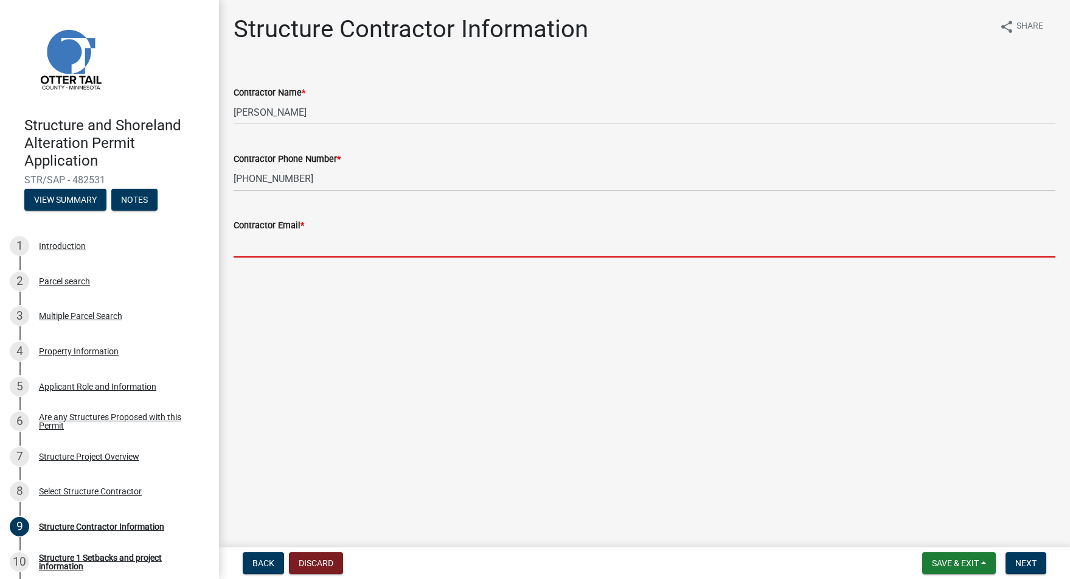
click at [333, 235] on input "Contractor Email *" at bounding box center [645, 244] width 822 height 25
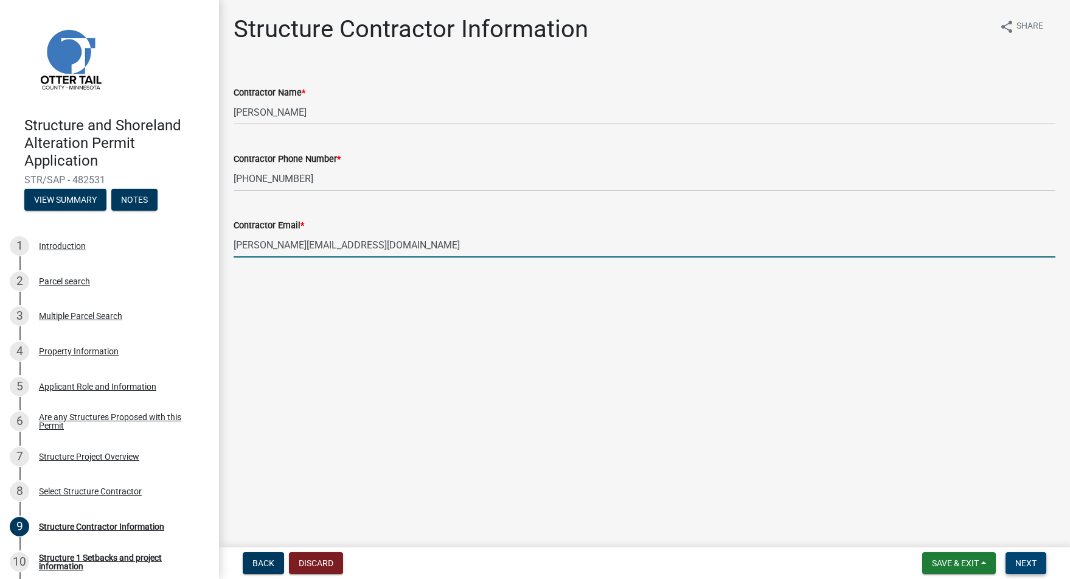
type input "[PERSON_NAME][EMAIL_ADDRESS][DOMAIN_NAME]"
click at [1040, 566] on button "Next" at bounding box center [1026, 563] width 41 height 22
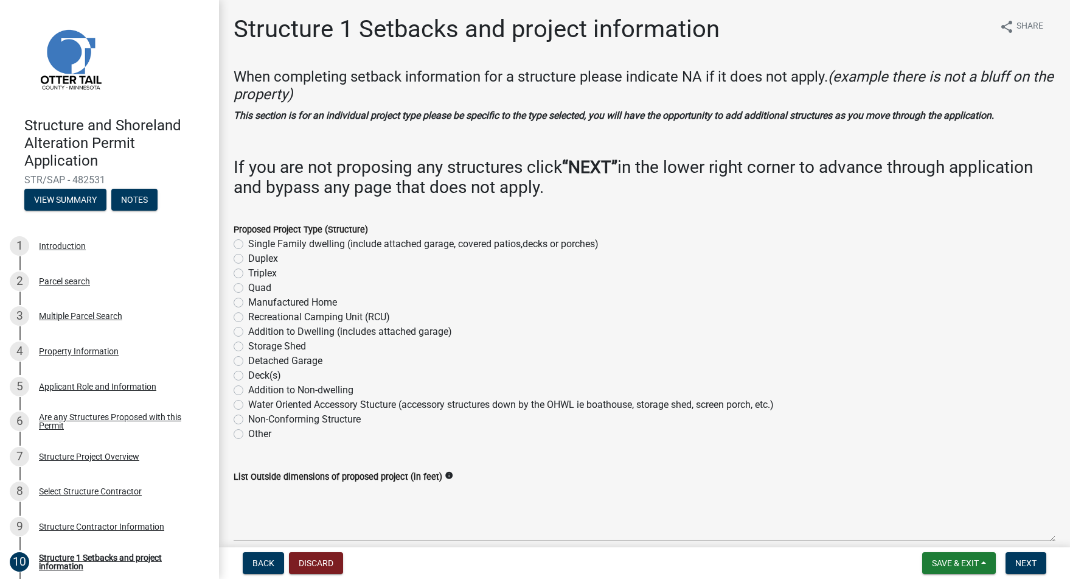
click at [244, 251] on div "Single Family dwelling (include attached garage, covered patios,decks or porche…" at bounding box center [645, 244] width 822 height 15
click at [248, 251] on label "Single Family dwelling (include attached garage, covered patios,decks or porche…" at bounding box center [423, 244] width 350 height 15
click at [248, 245] on input "Single Family dwelling (include attached garage, covered patios,decks or porche…" at bounding box center [252, 241] width 8 height 8
radio input "true"
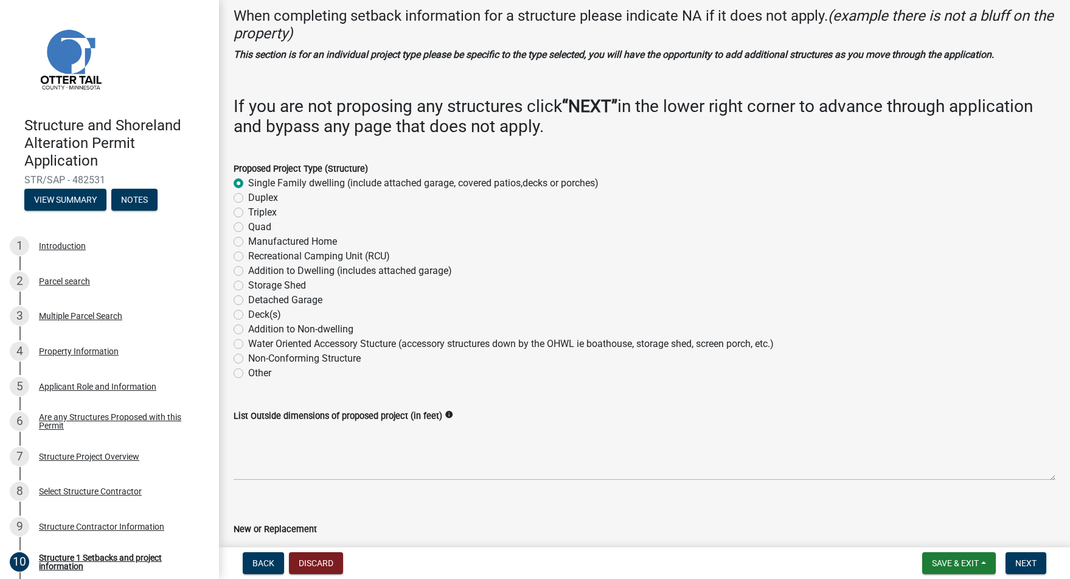
scroll to position [117, 0]
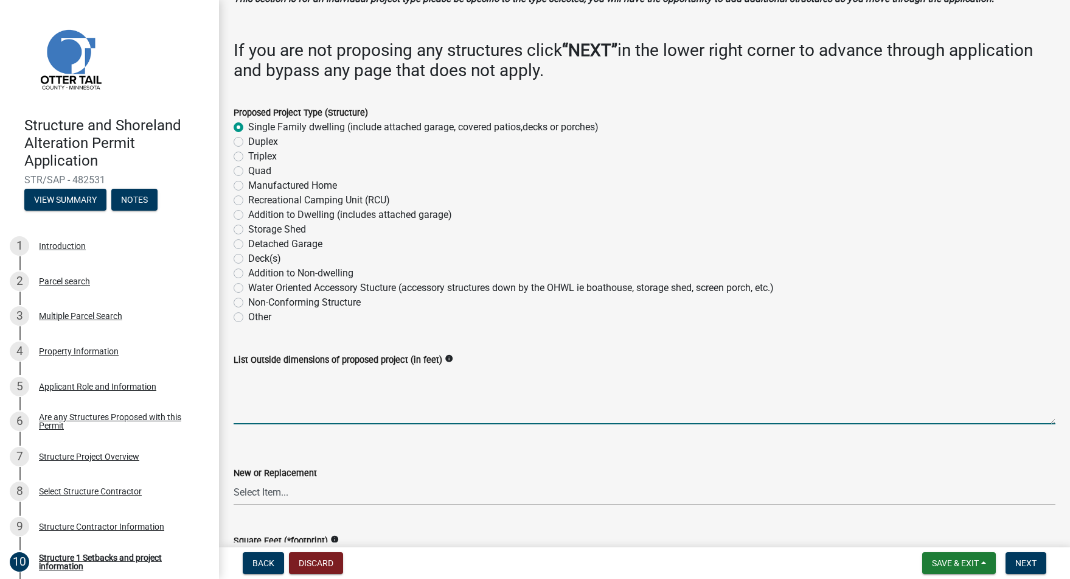
click at [302, 424] on textarea "List Outside dimensions of proposed project (in feet)" at bounding box center [645, 395] width 822 height 57
type textarea "36'5x10'1 13'6x3' 13'6x3'"
click at [405, 463] on div "New or Replacement Select Item... New Replacement" at bounding box center [645, 469] width 822 height 71
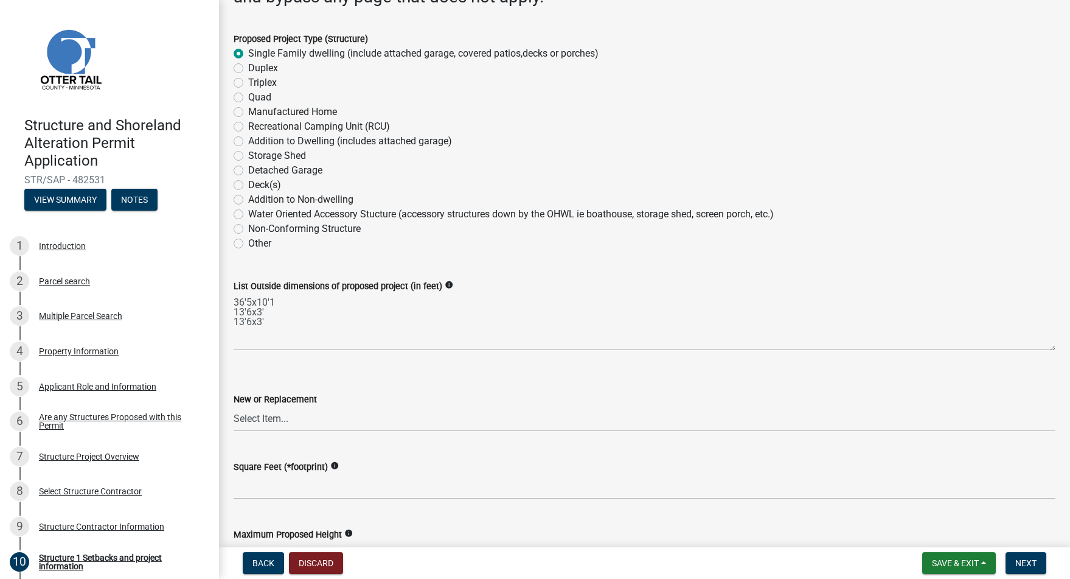
scroll to position [285, 0]
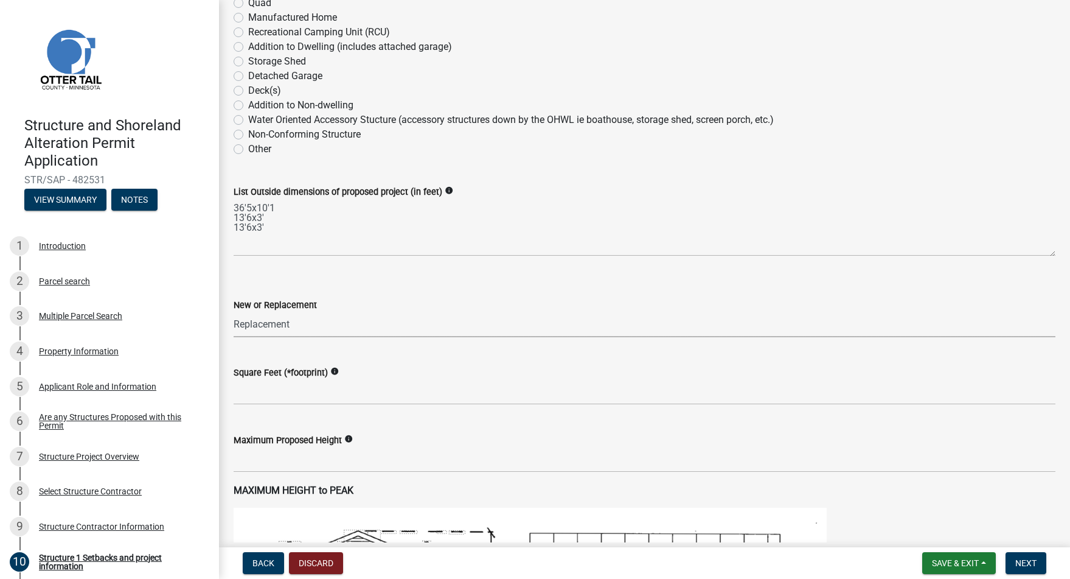
select select "a3cc236c-43aa-406a-8353-e0398d57c407"
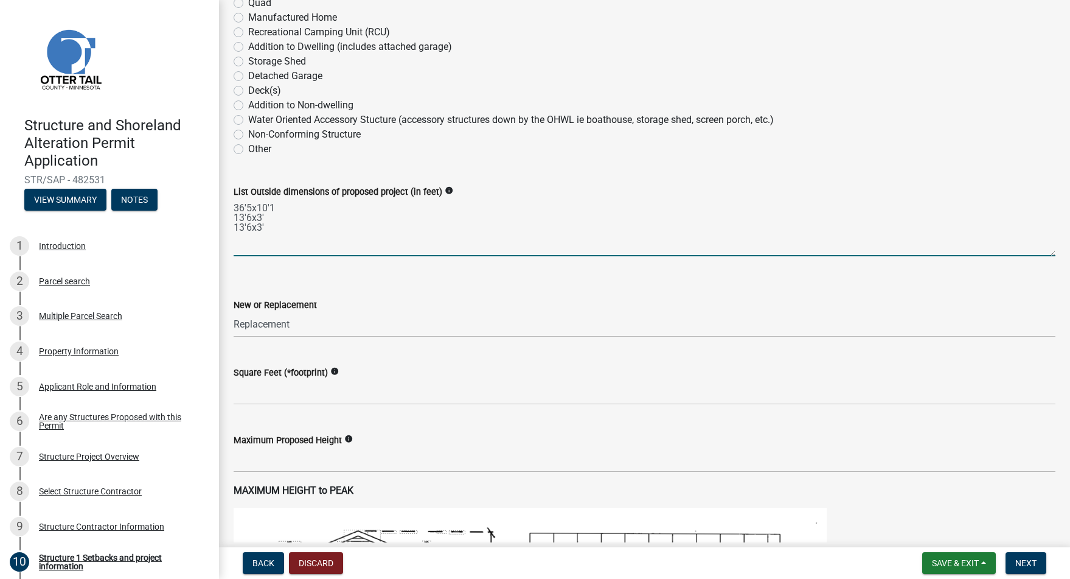
click at [250, 231] on textarea "36'5x10'1 13'6x3' 13'6x3'" at bounding box center [645, 227] width 822 height 57
click at [248, 245] on textarea "36'5x10'1 3.5x3' 13'6x3'" at bounding box center [645, 227] width 822 height 57
click at [247, 227] on textarea "36'5x10'1 3.5x3' 3.5'x3'" at bounding box center [645, 227] width 822 height 57
type textarea "36'5x10'1 3.5'x3' 3.5'x3'"
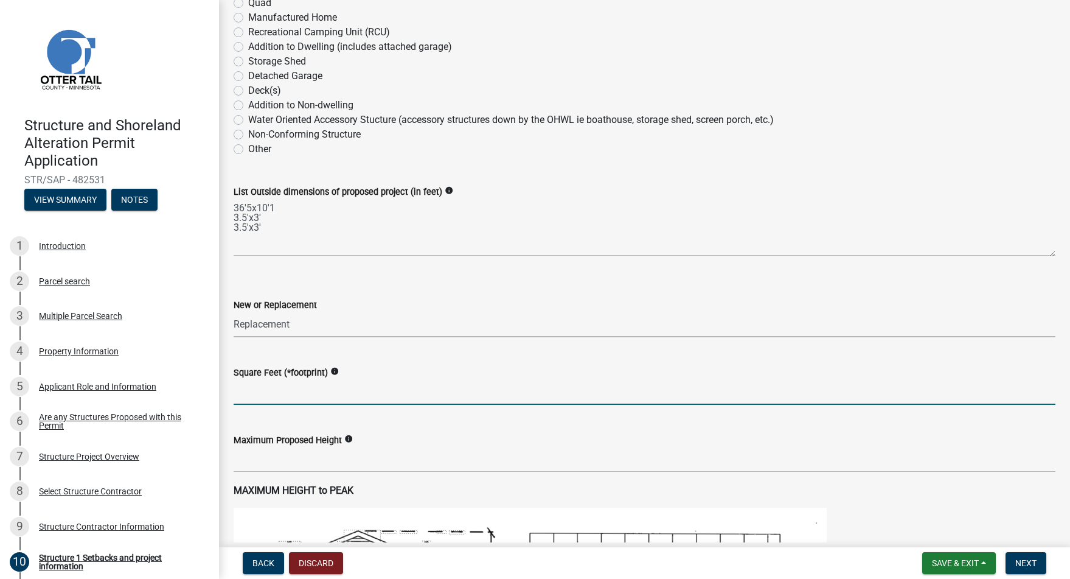
click at [314, 405] on input "text" at bounding box center [645, 392] width 822 height 25
type input "389.7"
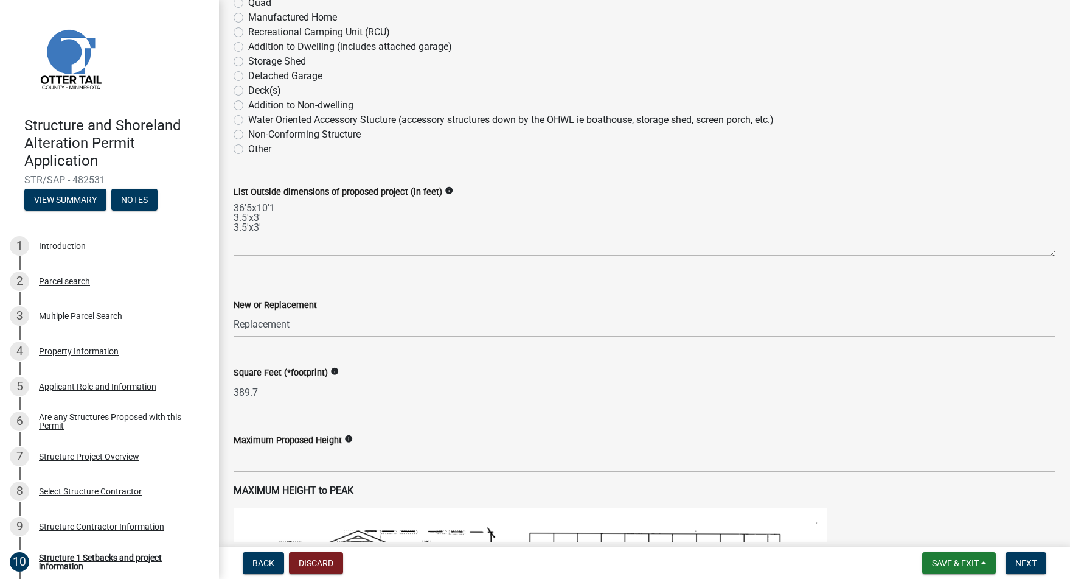
click at [322, 447] on div "Maximum Proposed Height info" at bounding box center [645, 440] width 822 height 15
click at [319, 472] on input "text" at bounding box center [645, 459] width 822 height 25
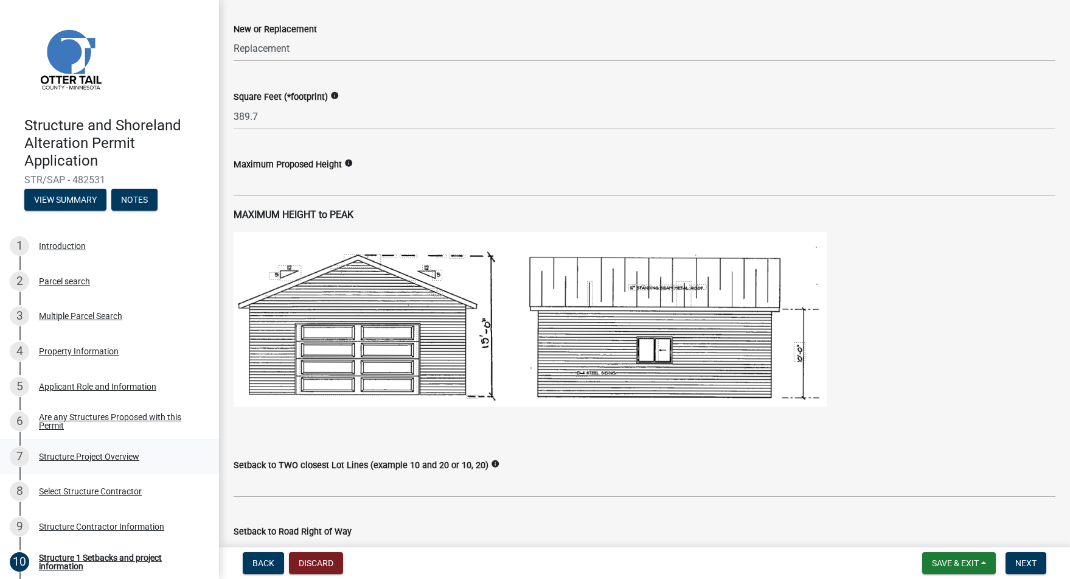
scroll to position [729, 0]
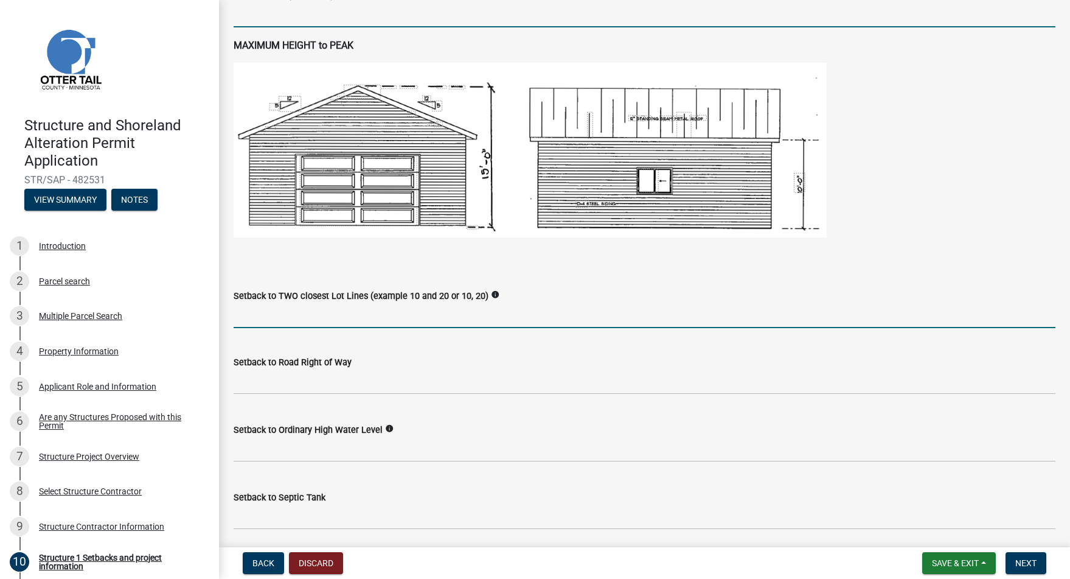
click at [477, 320] on input "Setback to TWO closest Lot Lines (example 10 and 20 or 10, 20)" at bounding box center [645, 315] width 822 height 25
click at [499, 301] on wm-help-text "info" at bounding box center [495, 296] width 9 height 12
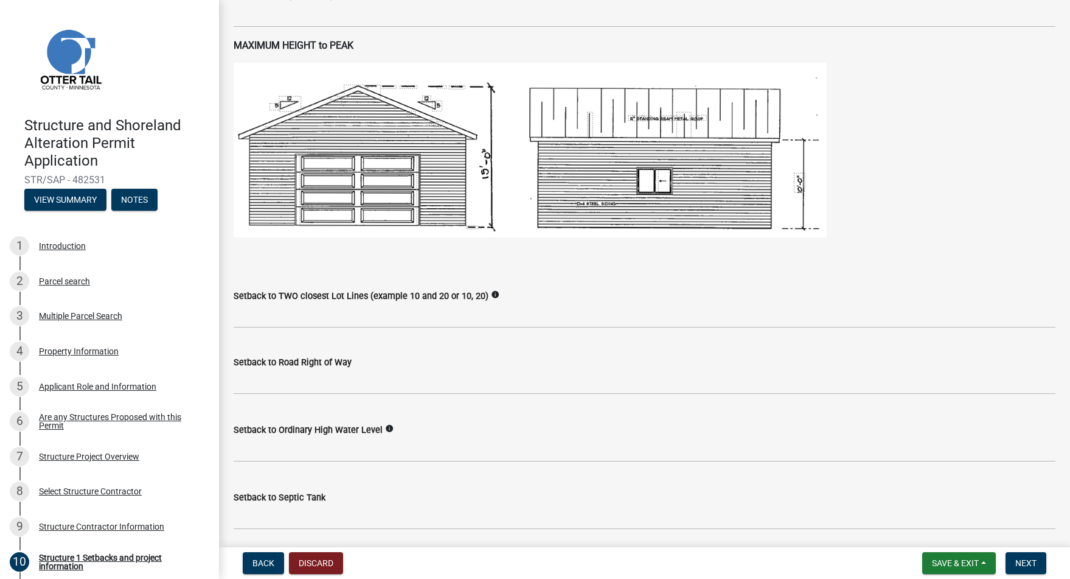
click at [499, 299] on icon "info" at bounding box center [495, 294] width 9 height 9
click at [323, 328] on input "Setback to TWO closest Lot Lines (example 10 and 20 or 10, 20)" at bounding box center [645, 315] width 822 height 25
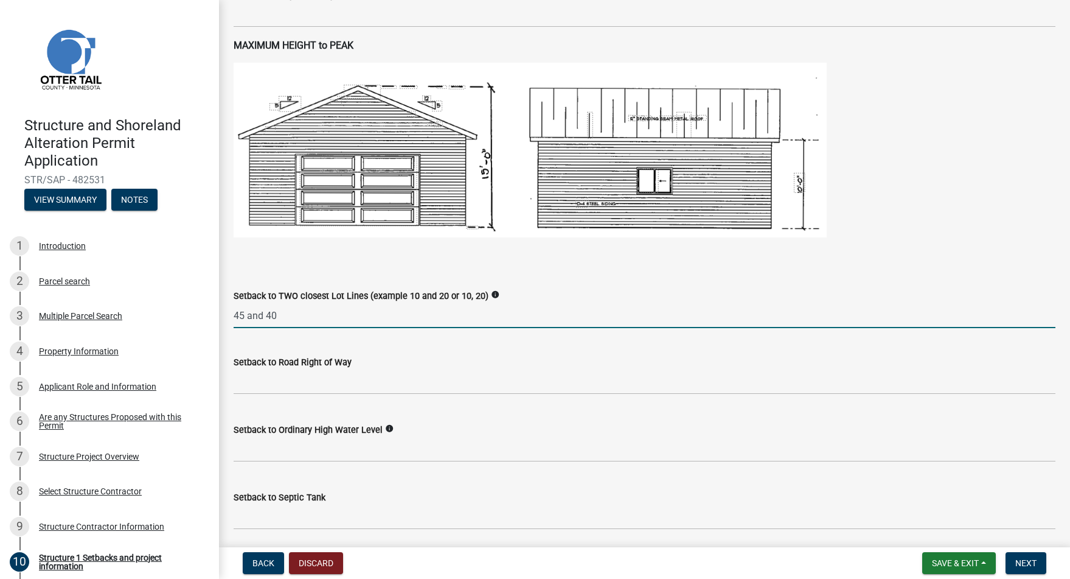
type input "45 and 40"
click at [379, 385] on input "text" at bounding box center [645, 381] width 822 height 25
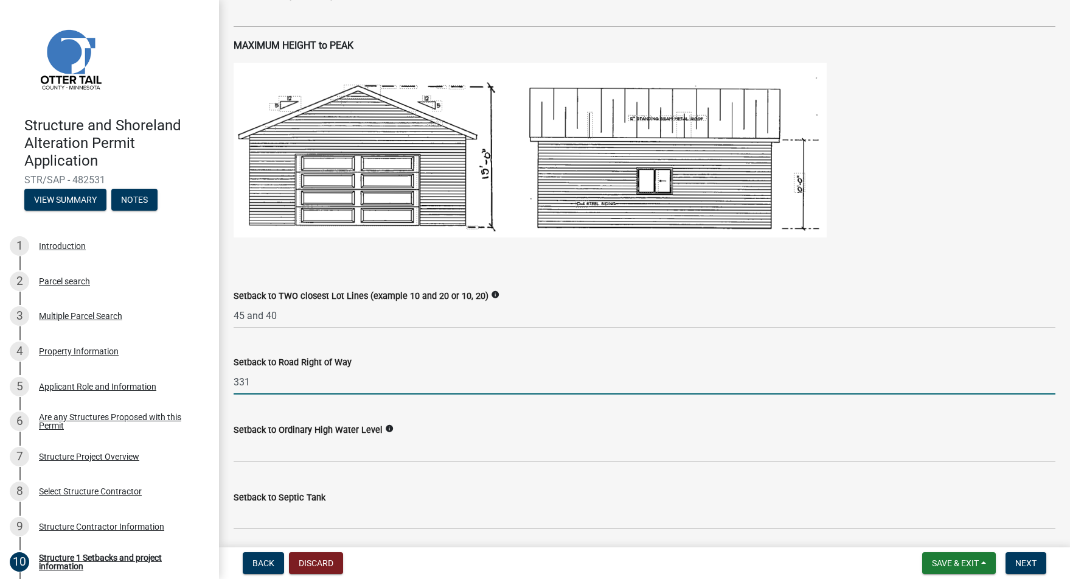
type input "331"
click at [332, 462] on input "text" at bounding box center [645, 449] width 822 height 25
click at [393, 433] on icon "info" at bounding box center [389, 428] width 9 height 9
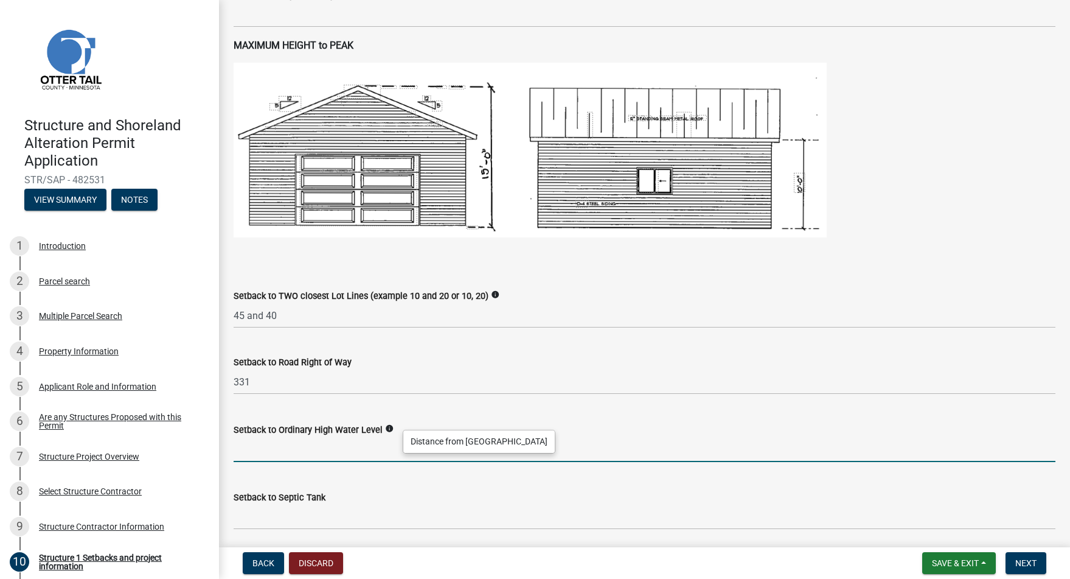
click at [321, 462] on input "text" at bounding box center [645, 449] width 822 height 25
type input "40"
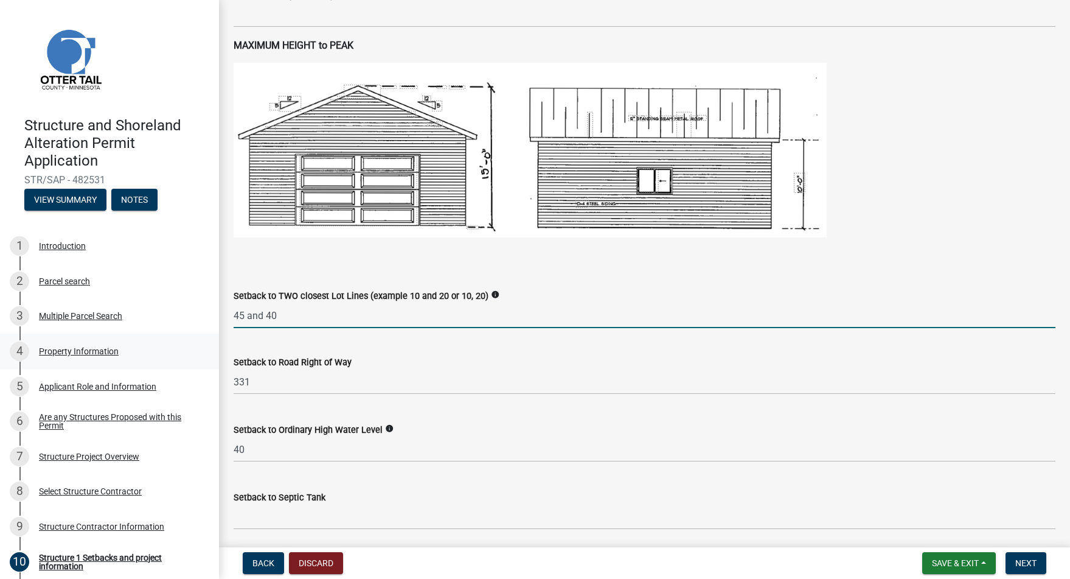
drag, startPoint x: 283, startPoint y: 333, endPoint x: 117, endPoint y: 333, distance: 166.1
click at [115, 335] on div "Structure and Shoreland Alteration Permit Application STR/SAP - 482531 View Sum…" at bounding box center [535, 289] width 1070 height 579
drag, startPoint x: 278, startPoint y: 332, endPoint x: 174, endPoint y: 318, distance: 105.0
click at [174, 318] on div "Structure and Shoreland Alteration Permit Application STR/SAP - 482531 View Sum…" at bounding box center [535, 289] width 1070 height 579
type input "23 and 10"
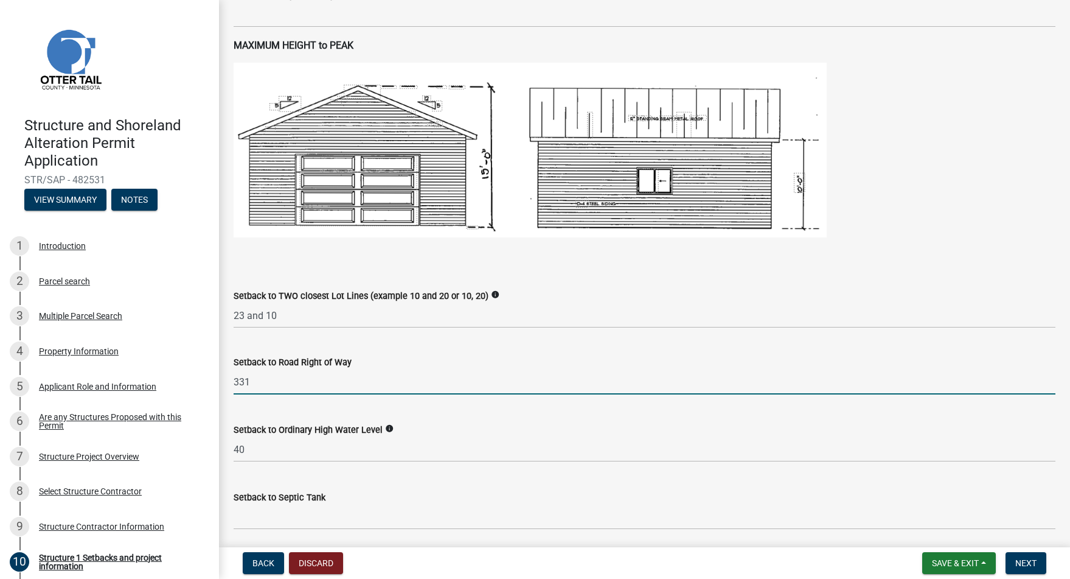
click at [344, 394] on input "331" at bounding box center [645, 381] width 822 height 25
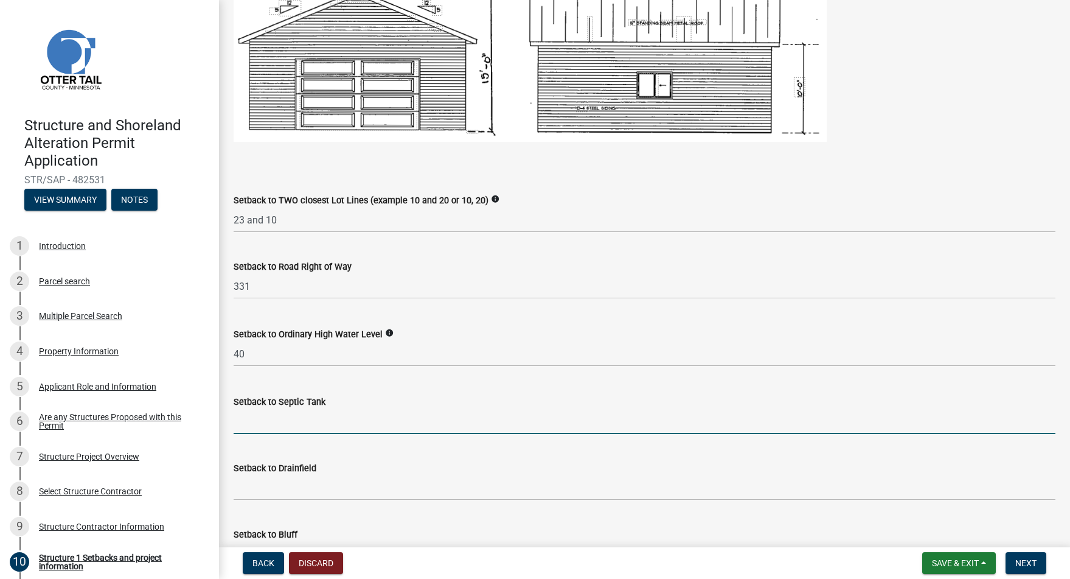
click at [273, 434] on input "Setback to Septic Tank" at bounding box center [645, 421] width 822 height 25
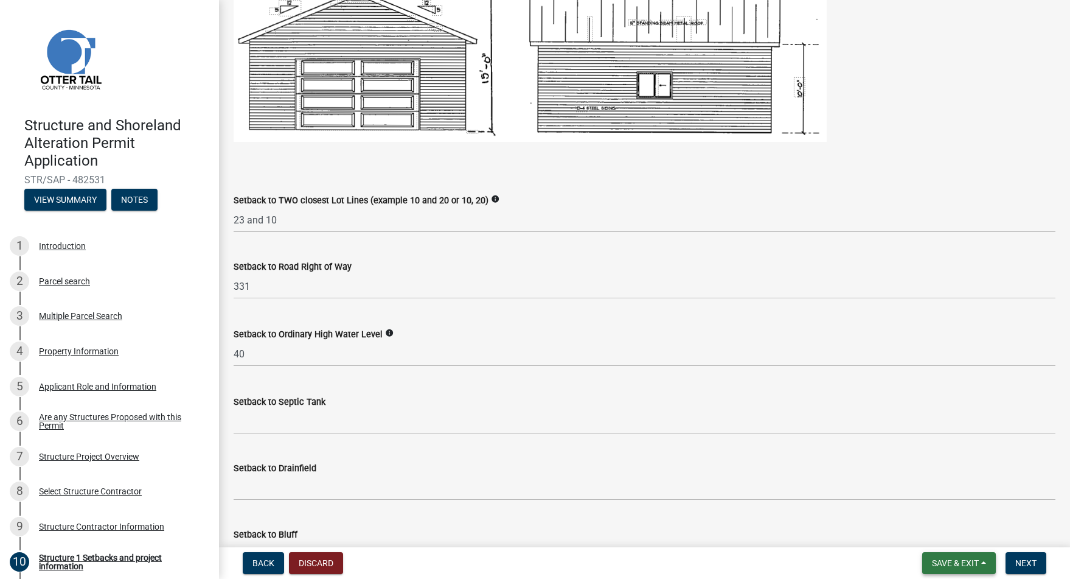
click at [987, 566] on button "Save & Exit" at bounding box center [959, 563] width 74 height 22
click at [927, 504] on button "Save" at bounding box center [946, 501] width 97 height 29
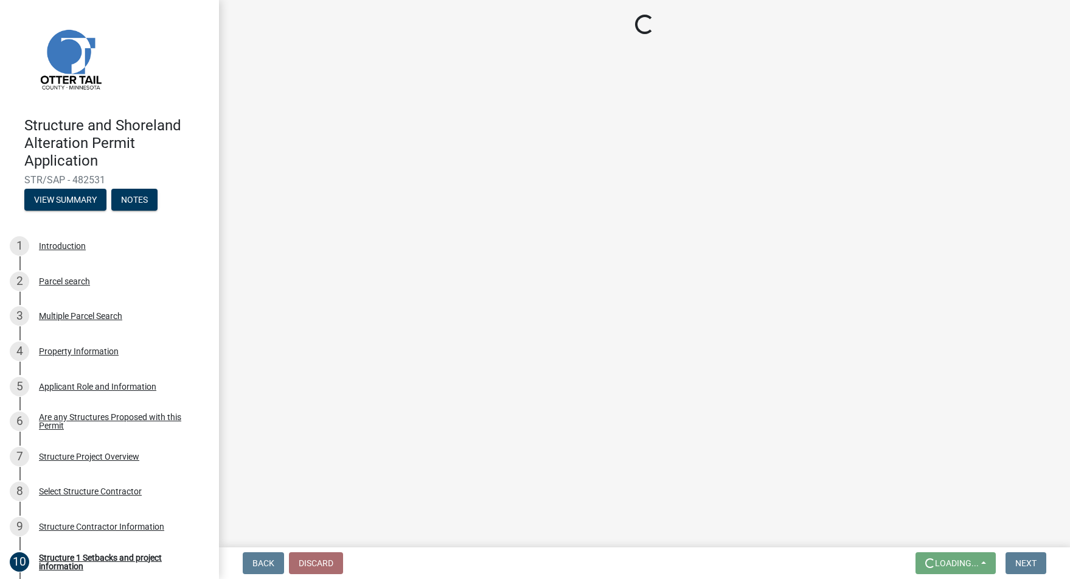
scroll to position [0, 0]
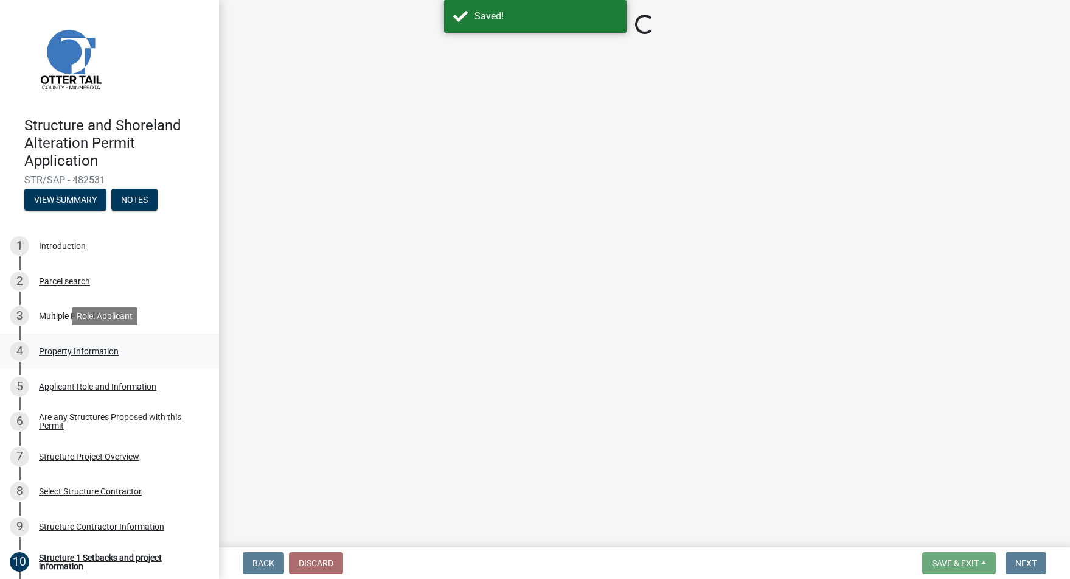
click at [92, 358] on div "4 Property Information" at bounding box center [105, 350] width 190 height 19
select select "2fd2643d-62cf-4cbe-9baa-b49ce2d73032"
select select "bc95ce3f-9706-43bd-97a5-80c1e912429f"
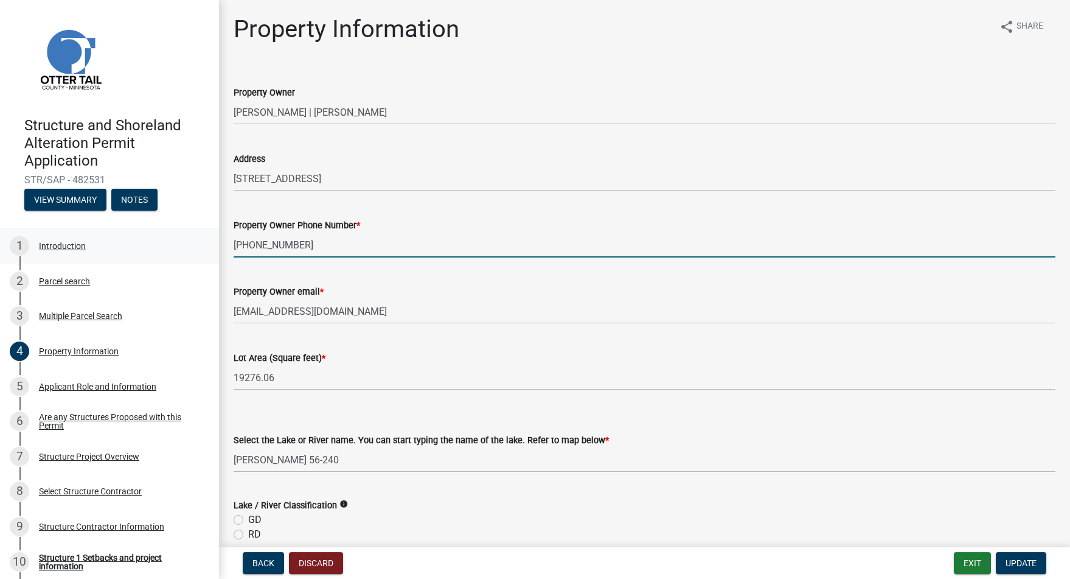
drag, startPoint x: 323, startPoint y: 243, endPoint x: 33, endPoint y: 232, distance: 289.8
click at [33, 232] on div "Structure and Shoreland Alteration Permit Application STR/SAP - 482531 View Sum…" at bounding box center [535, 289] width 1070 height 579
type input "[PHONE_NUMBER]"
click at [1011, 568] on button "Update" at bounding box center [1021, 563] width 50 height 22
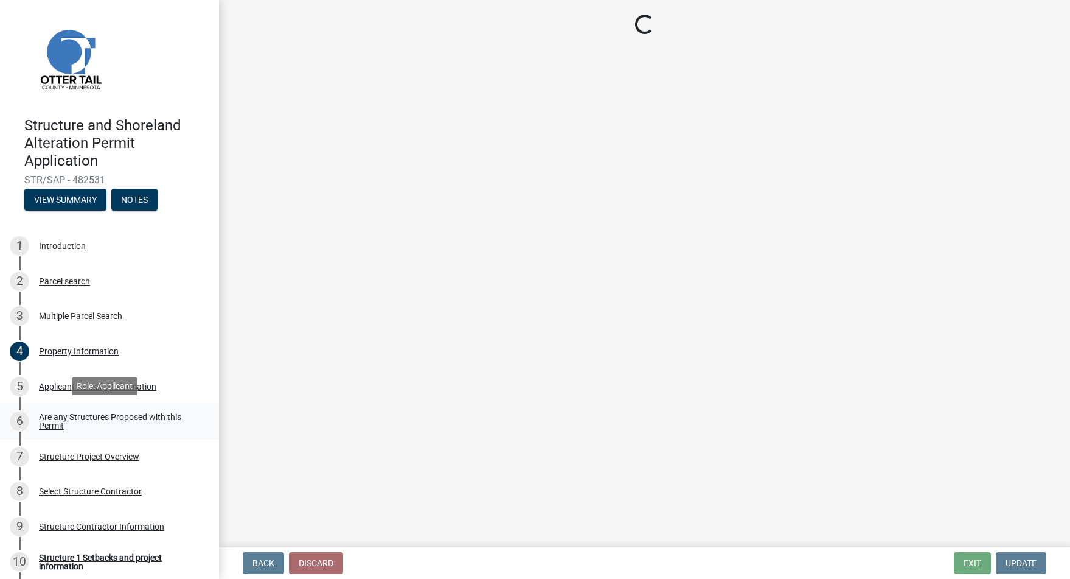
scroll to position [224, 0]
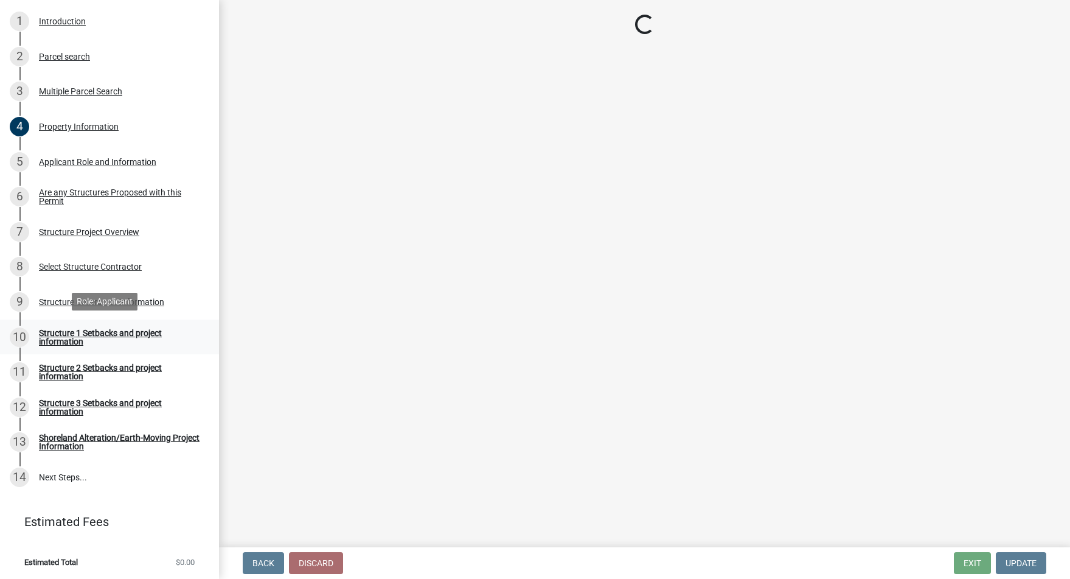
click at [94, 330] on div "Structure 1 Setbacks and project information" at bounding box center [119, 336] width 161 height 17
select select "a3cc236c-43aa-406a-8353-e0398d57c407"
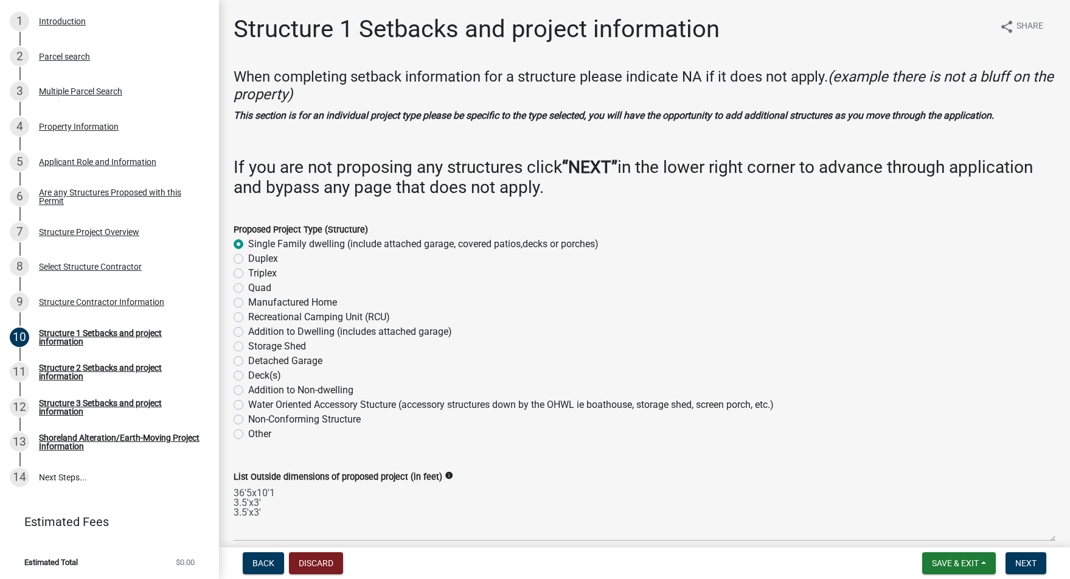
select select "a3cc236c-43aa-406a-8353-e0398d57c407"
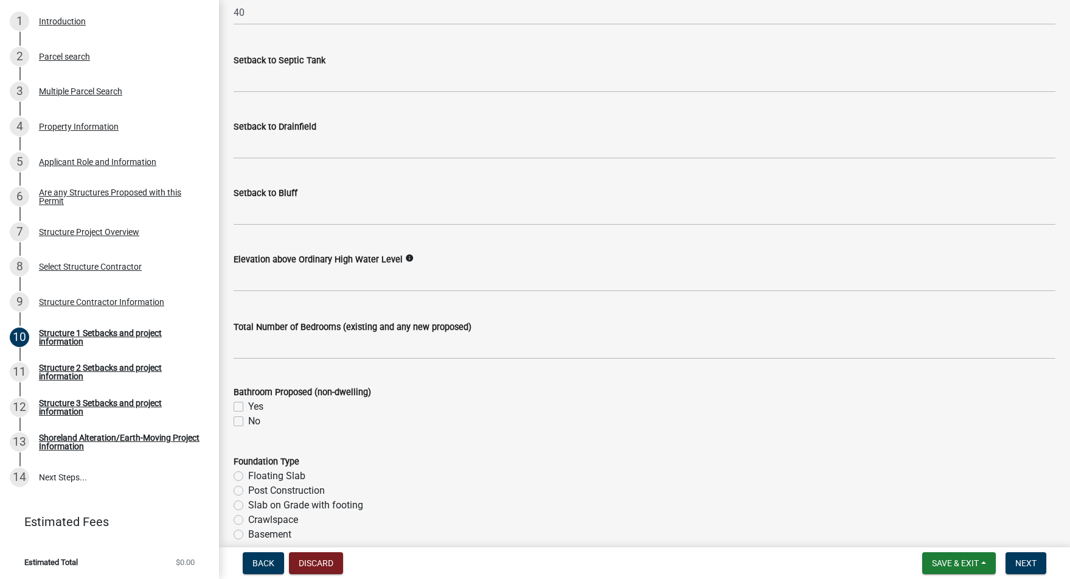
scroll to position [1143, 0]
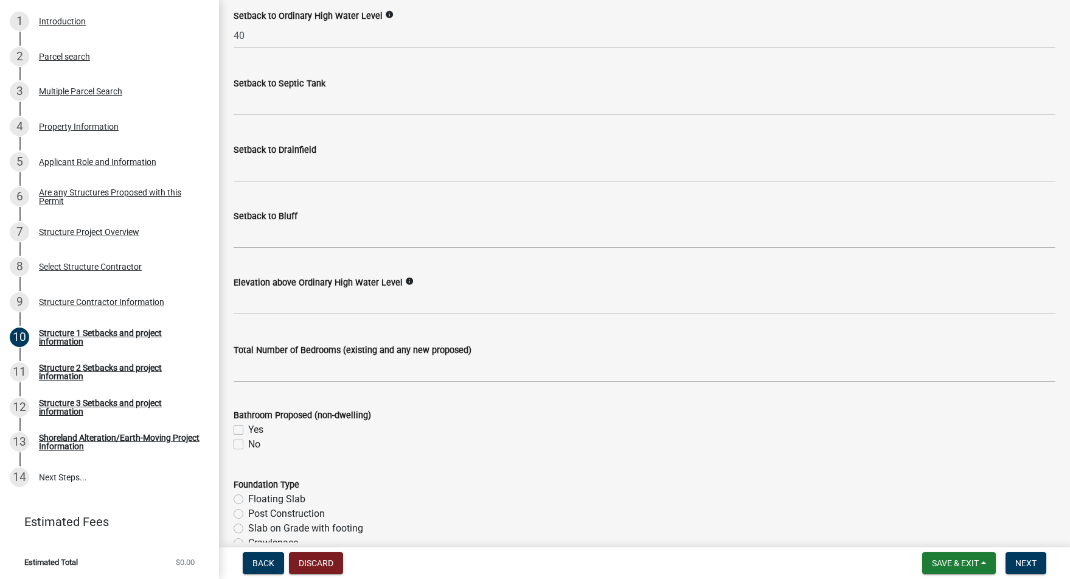
click at [414, 285] on icon "info" at bounding box center [409, 281] width 9 height 9
click at [316, 393] on wm-data-entity-input "Total Number of Bedrooms (existing and any new proposed)" at bounding box center [645, 359] width 822 height 68
click at [318, 382] on input "text" at bounding box center [645, 369] width 822 height 25
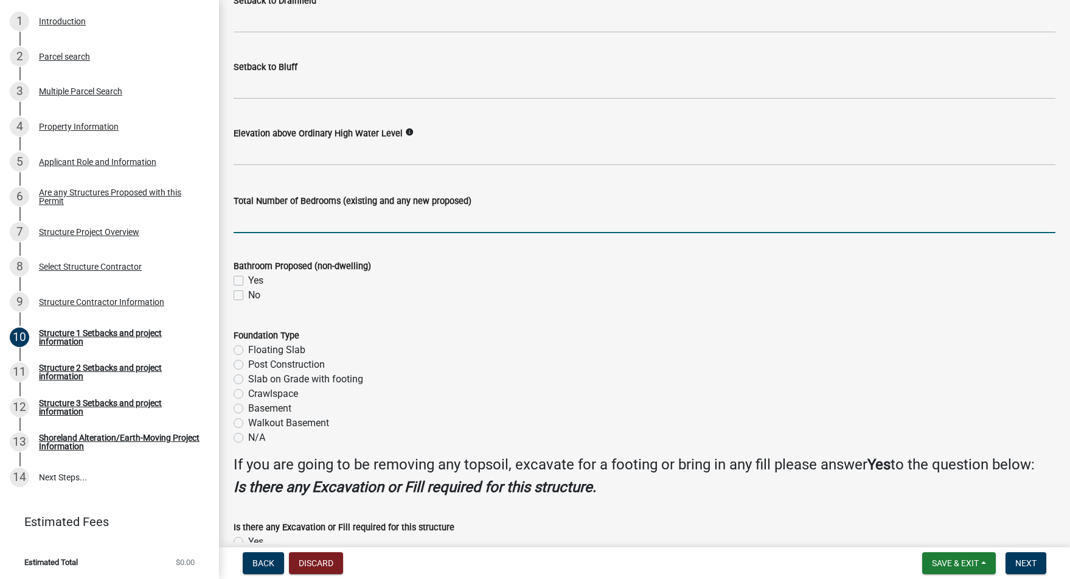
scroll to position [1314, 0]
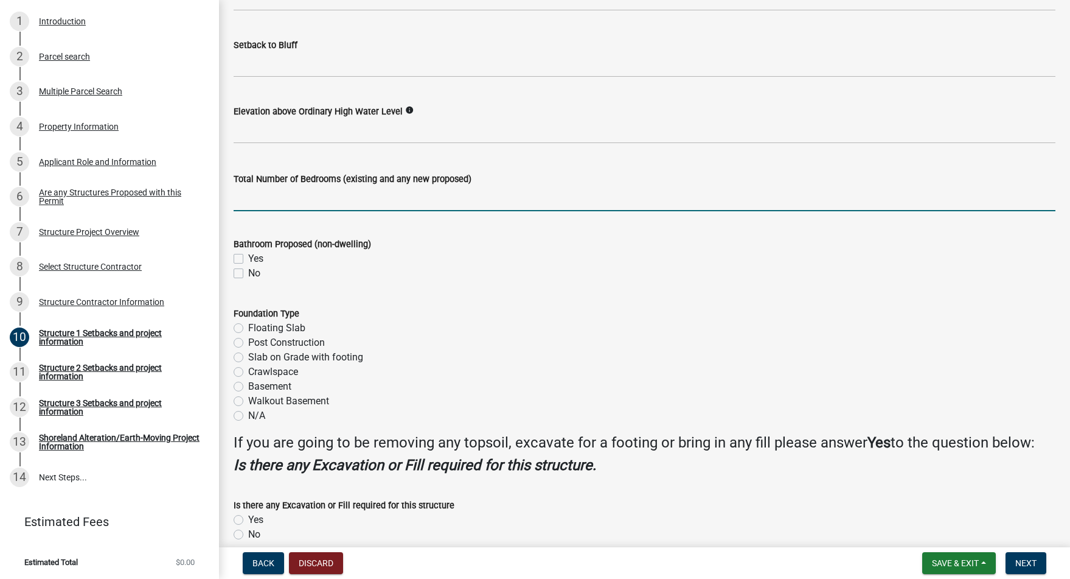
click at [260, 423] on label "N/A" at bounding box center [256, 415] width 17 height 15
click at [256, 416] on input "N/A" at bounding box center [252, 412] width 8 height 8
radio input "true"
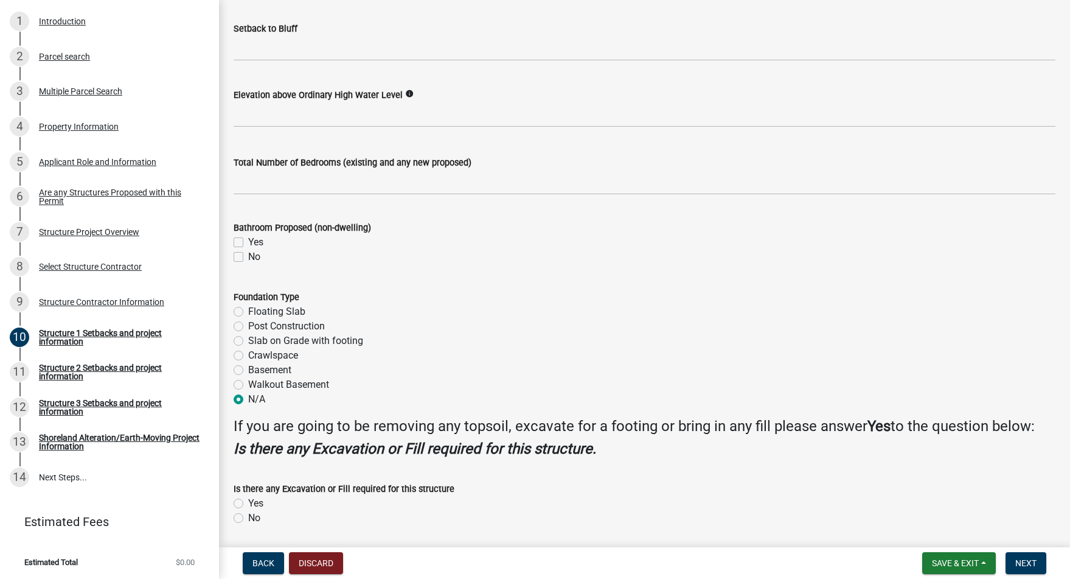
scroll to position [1384, 0]
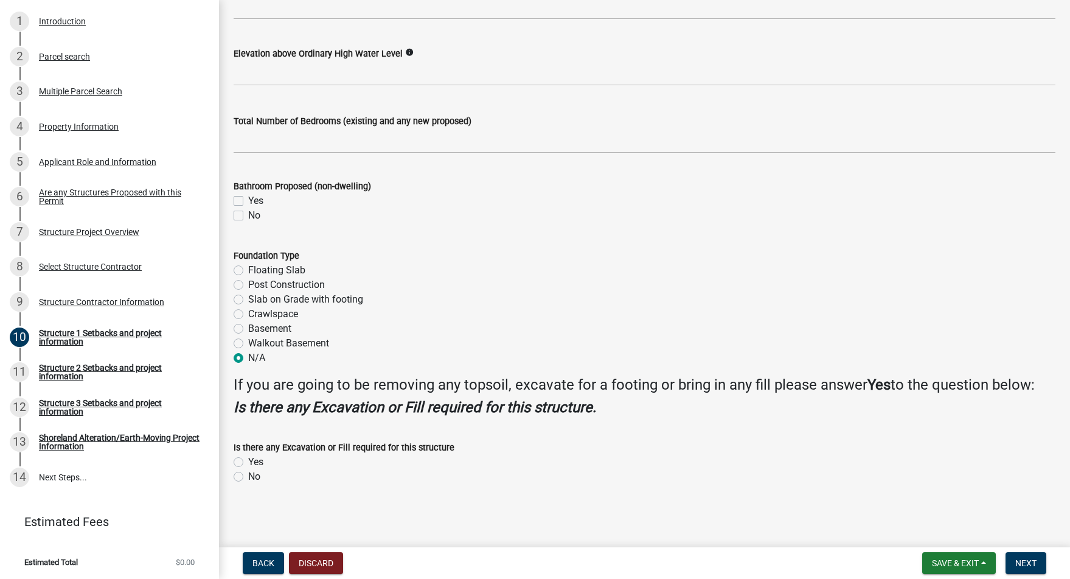
click at [256, 478] on label "No" at bounding box center [254, 476] width 12 height 15
click at [256, 477] on input "No" at bounding box center [252, 473] width 8 height 8
radio input "true"
click at [1015, 562] on span "Next" at bounding box center [1025, 563] width 21 height 10
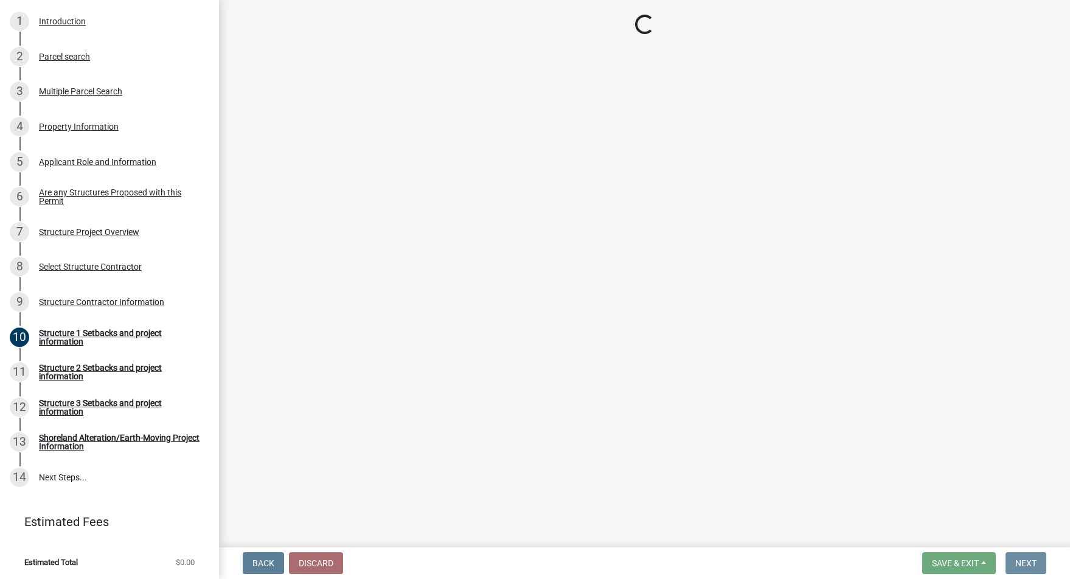
scroll to position [0, 0]
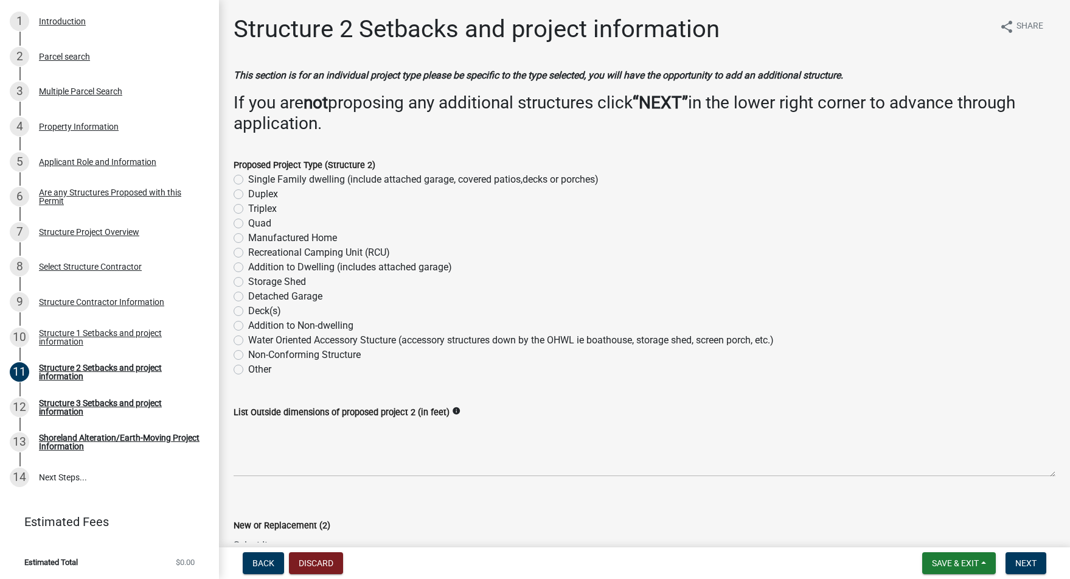
click at [1047, 570] on form "Save & Exit Save Save & Exit Next" at bounding box center [984, 563] width 134 height 22
click at [1031, 567] on span "Next" at bounding box center [1025, 563] width 21 height 10
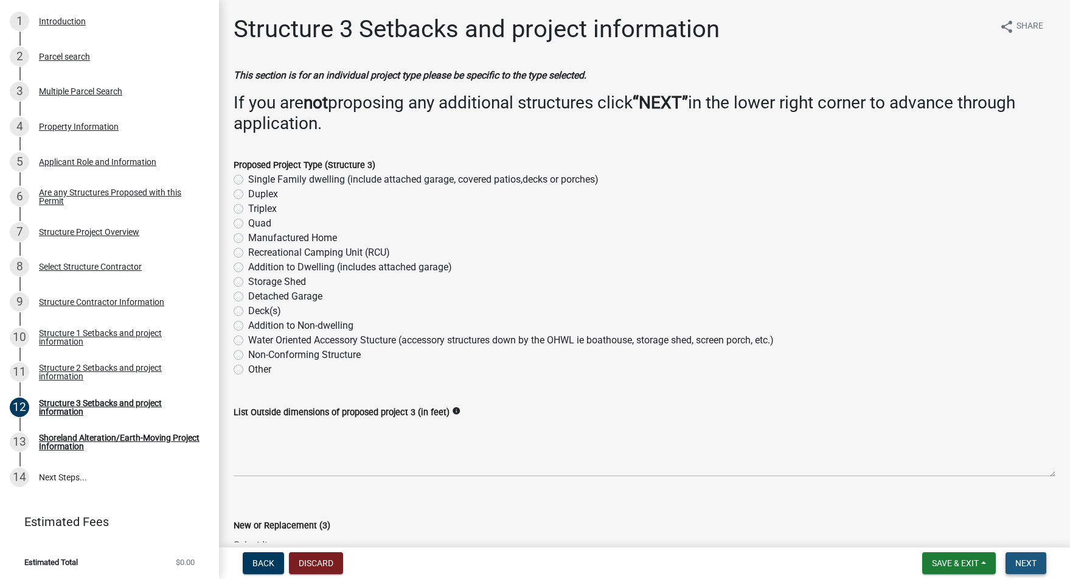
click at [1031, 567] on span "Next" at bounding box center [1025, 563] width 21 height 10
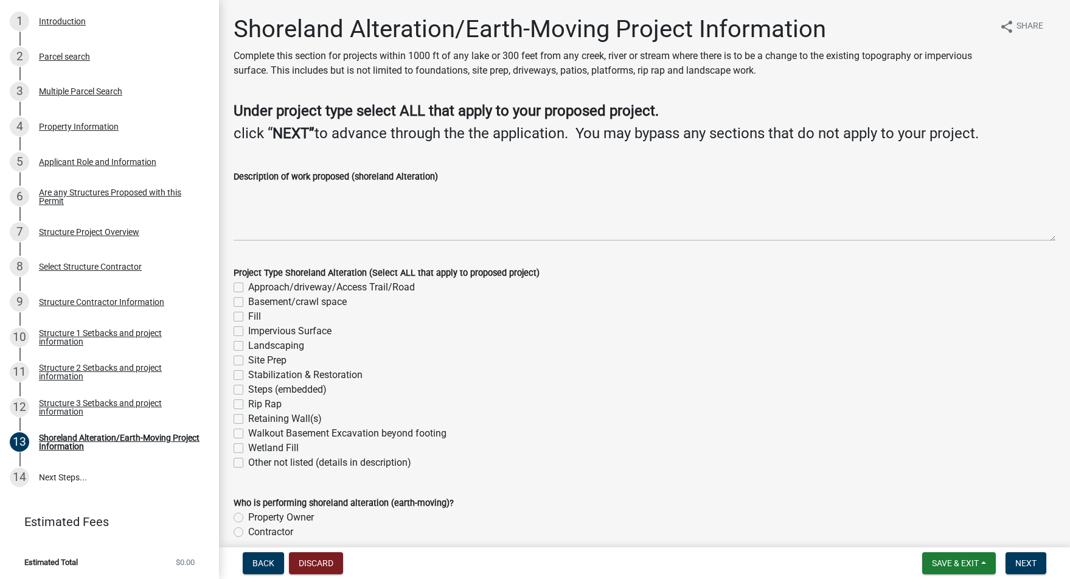
scroll to position [54, 0]
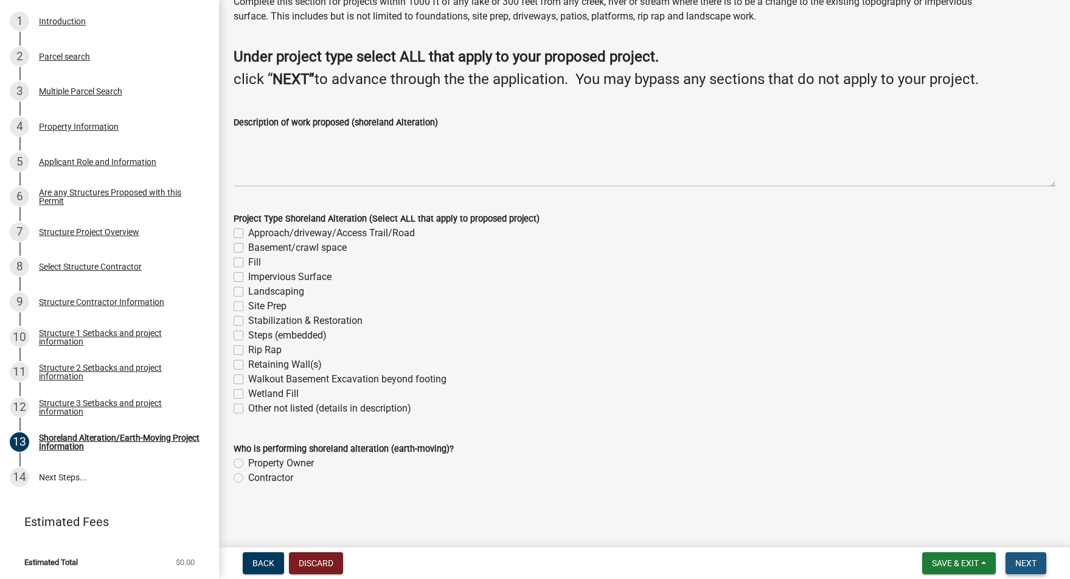
click at [1030, 572] on button "Next" at bounding box center [1026, 563] width 41 height 22
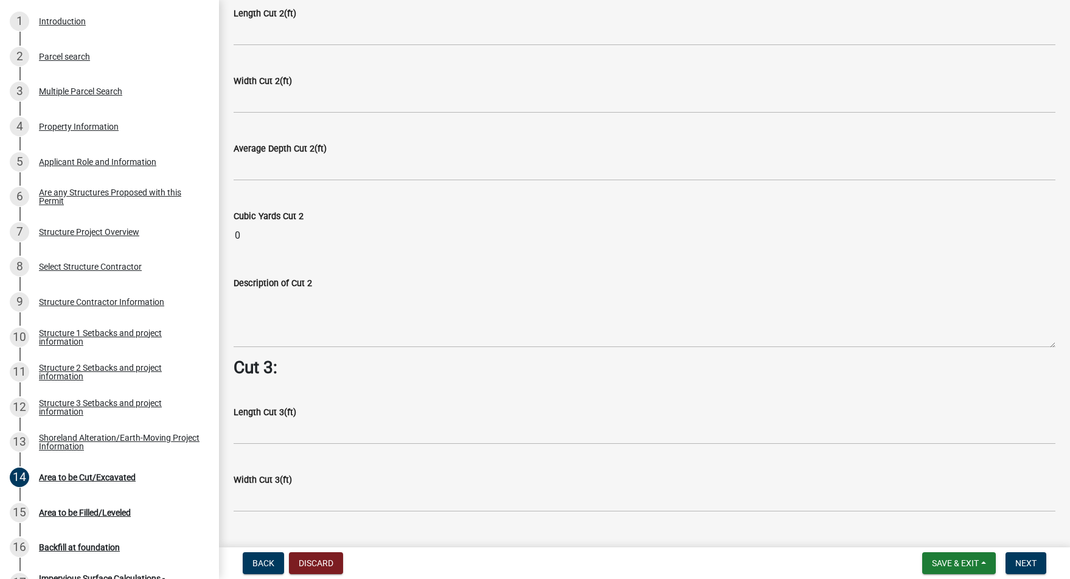
scroll to position [1325, 0]
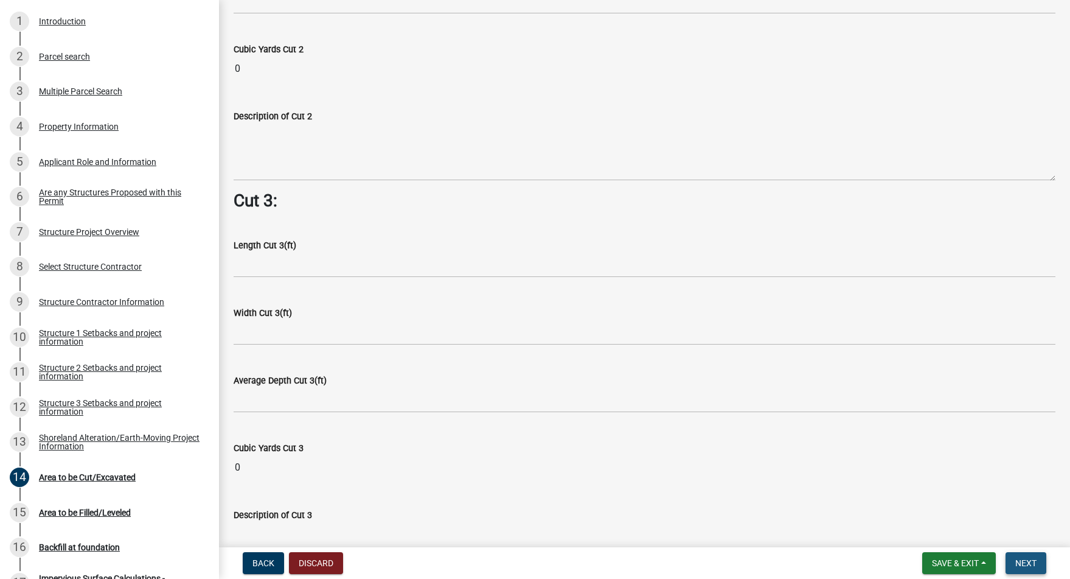
click at [1016, 558] on span "Next" at bounding box center [1025, 563] width 21 height 10
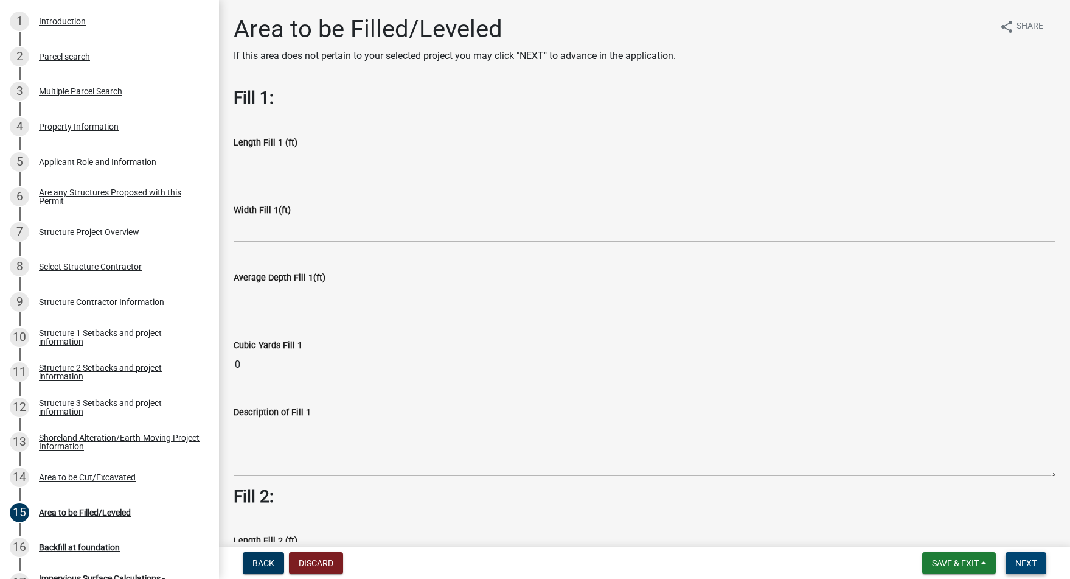
click at [1032, 565] on span "Next" at bounding box center [1025, 563] width 21 height 10
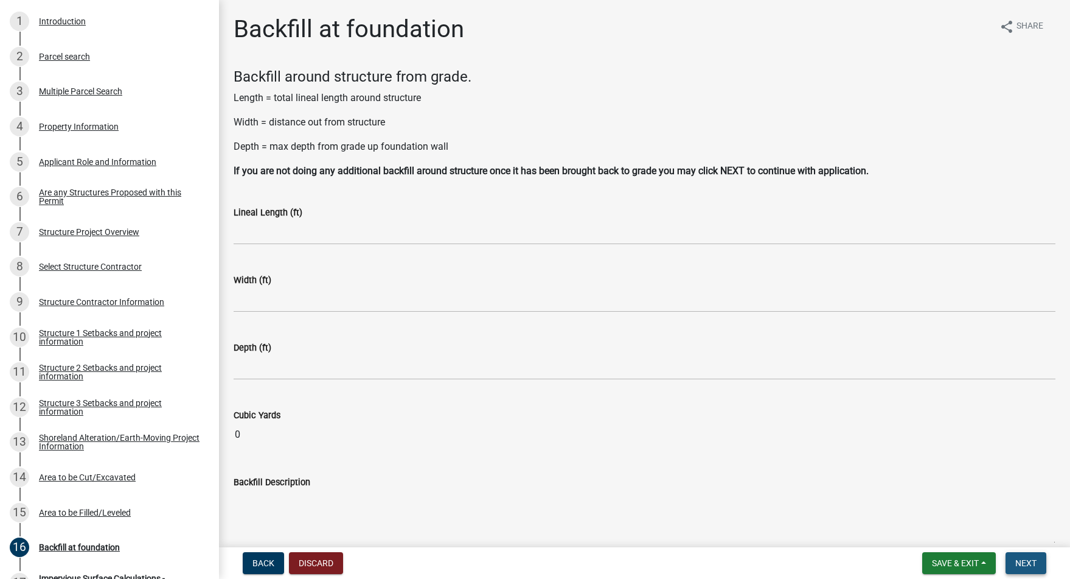
click at [1032, 565] on span "Next" at bounding box center [1025, 563] width 21 height 10
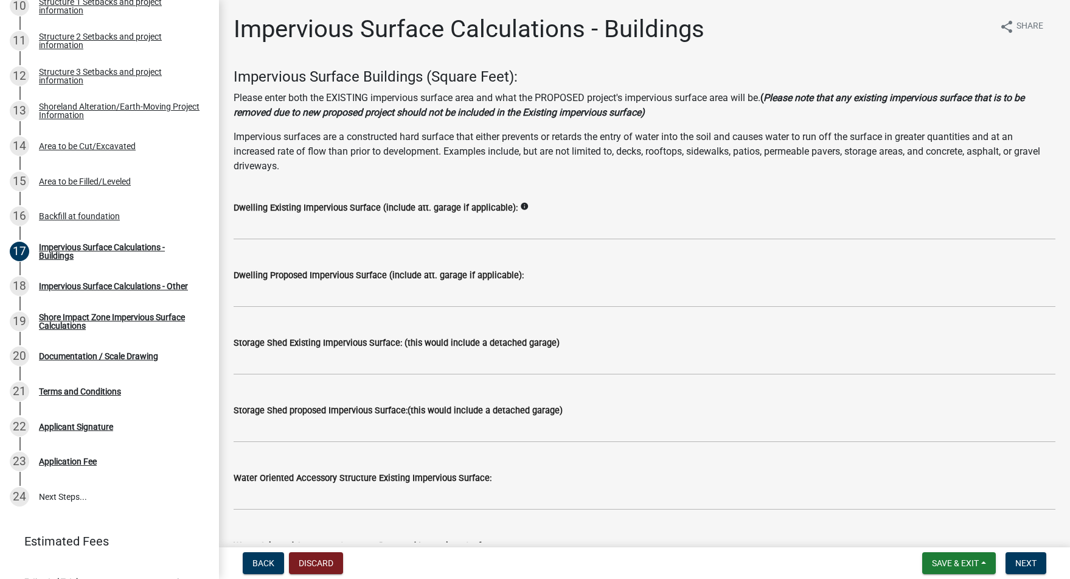
scroll to position [214, 0]
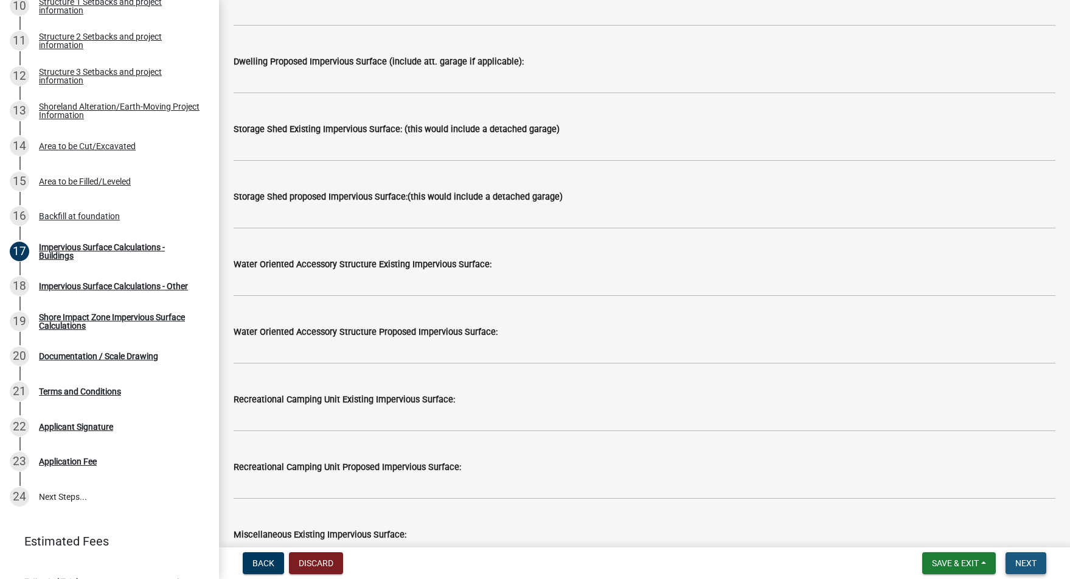
click at [1007, 556] on button "Next" at bounding box center [1026, 563] width 41 height 22
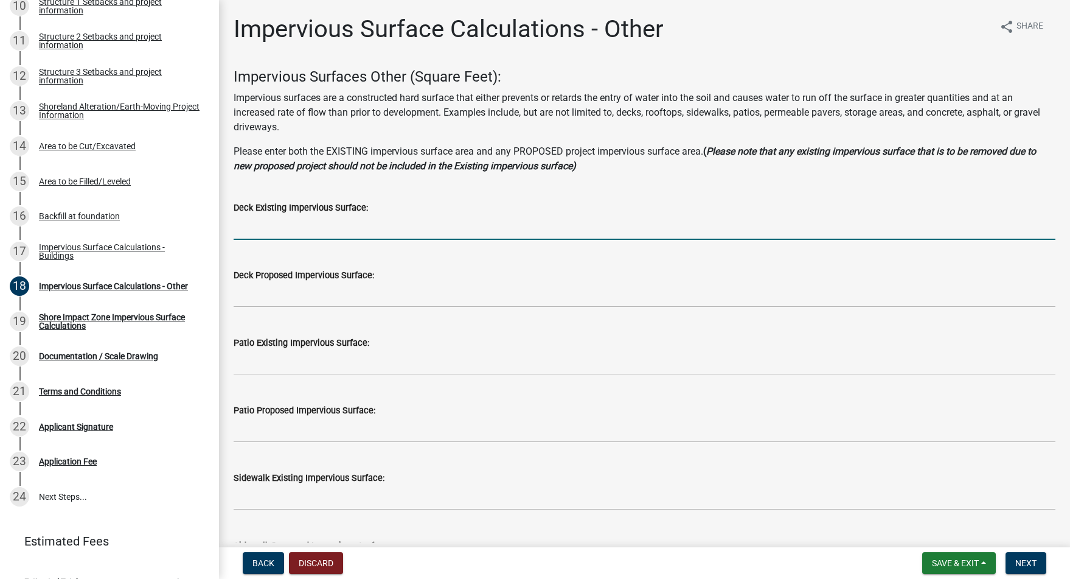
click at [310, 232] on input "text" at bounding box center [645, 227] width 822 height 25
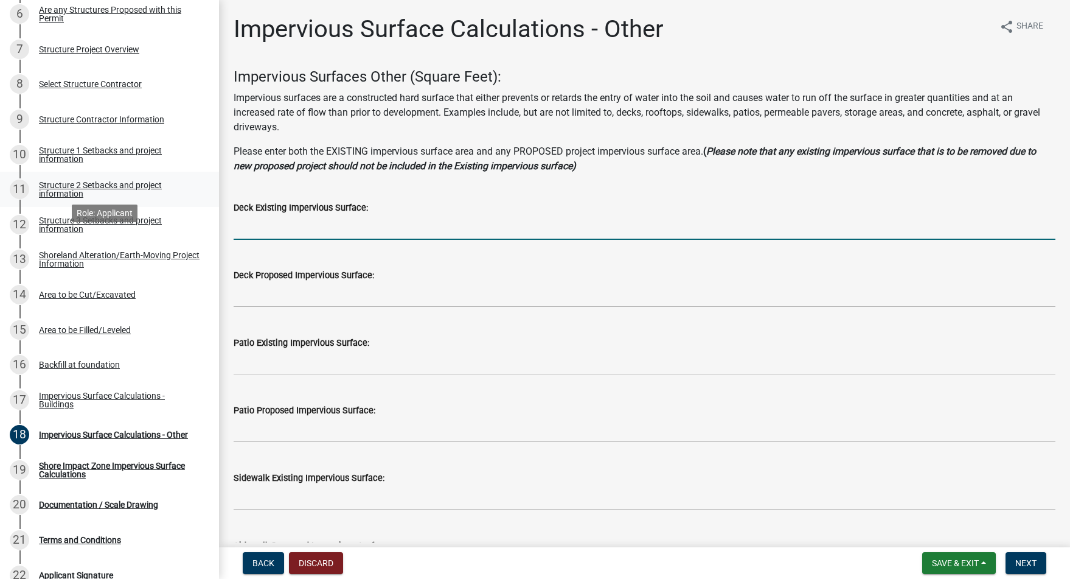
scroll to position [383, 0]
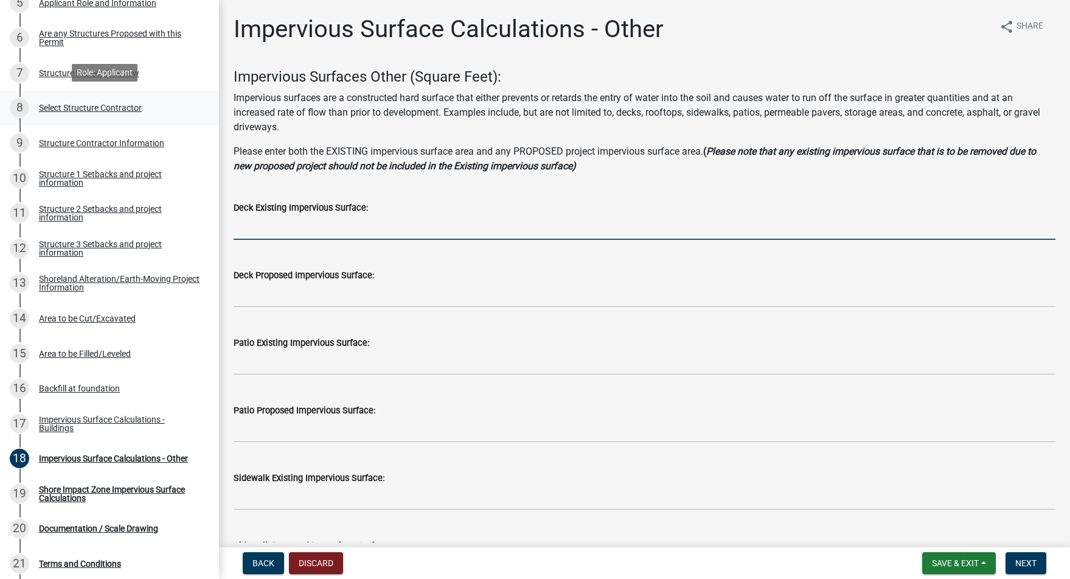
click at [133, 103] on div "Select Structure Contractor" at bounding box center [90, 107] width 103 height 9
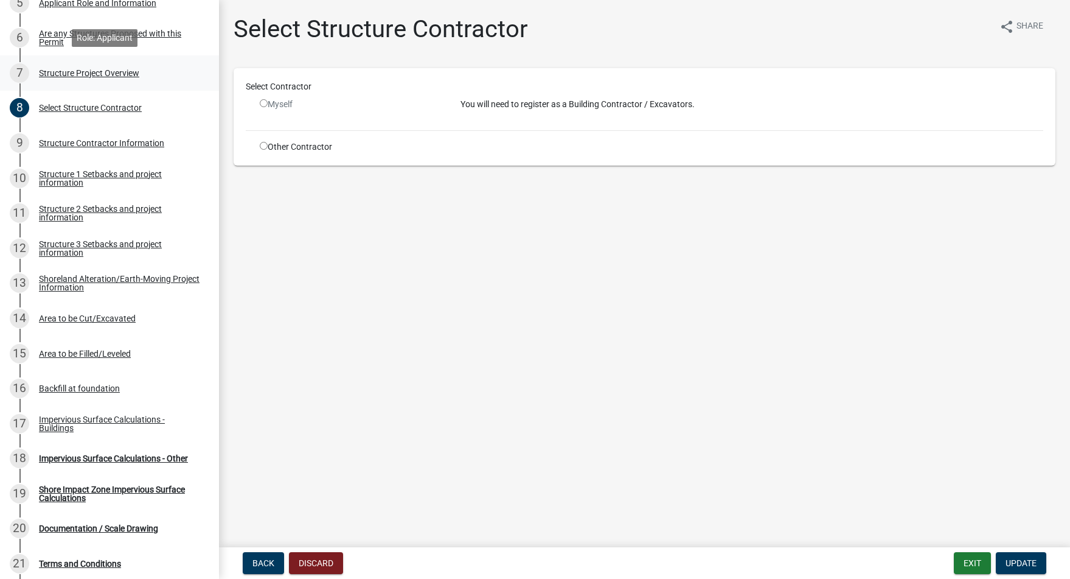
click at [106, 78] on div "7 Structure Project Overview" at bounding box center [105, 72] width 190 height 19
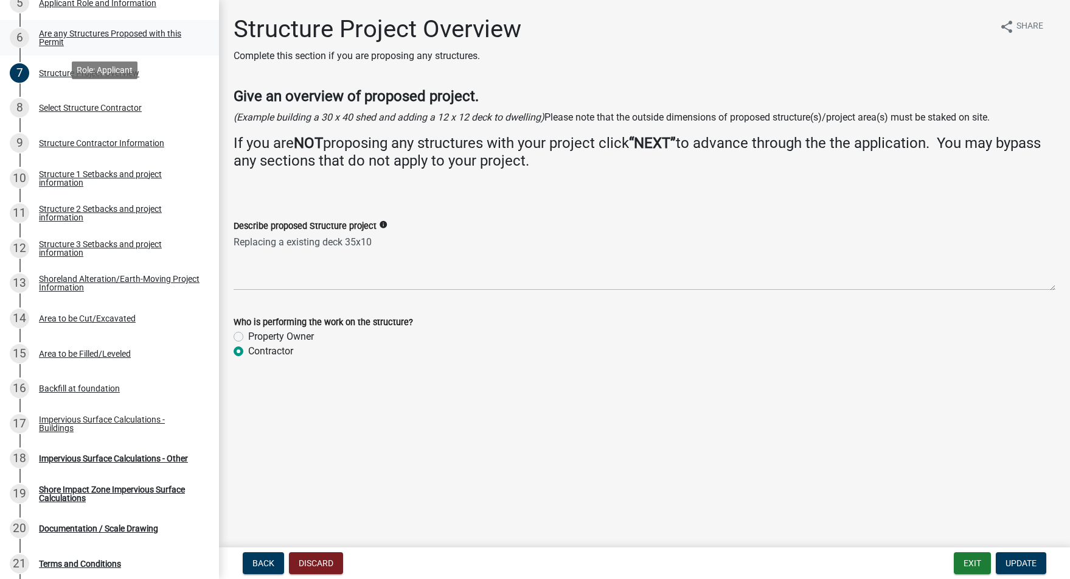
click at [77, 43] on div "Are any Structures Proposed with this Permit" at bounding box center [119, 37] width 161 height 17
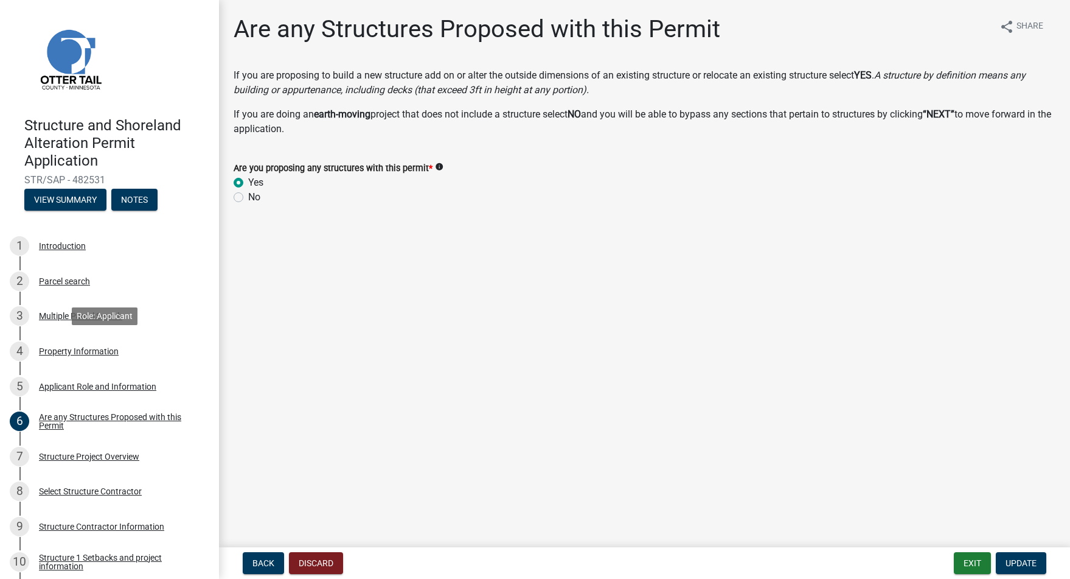
scroll to position [401, 0]
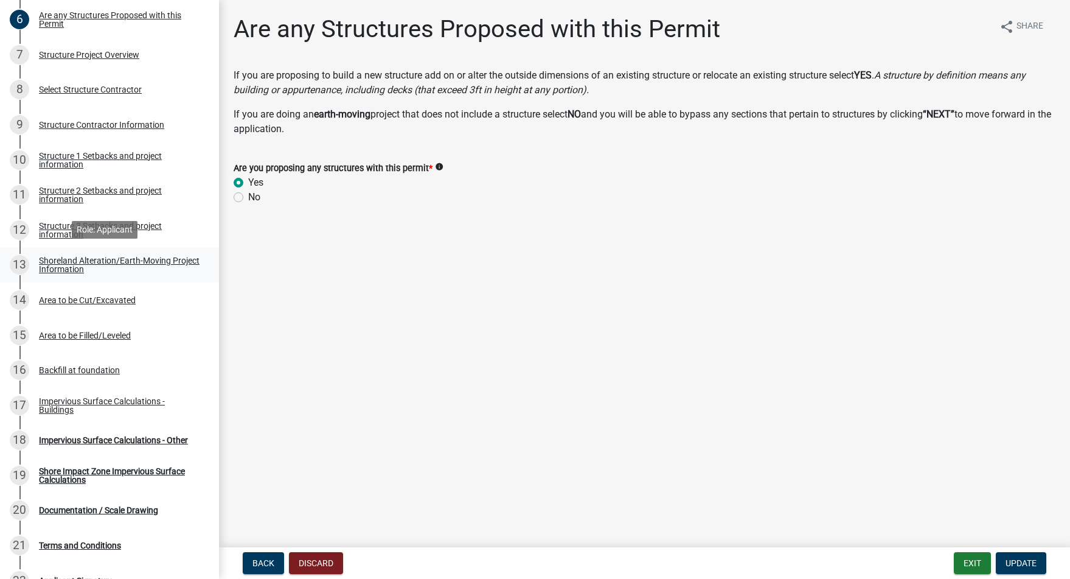
click at [114, 260] on div "Shoreland Alteration/Earth-Moving Project Information" at bounding box center [119, 264] width 161 height 17
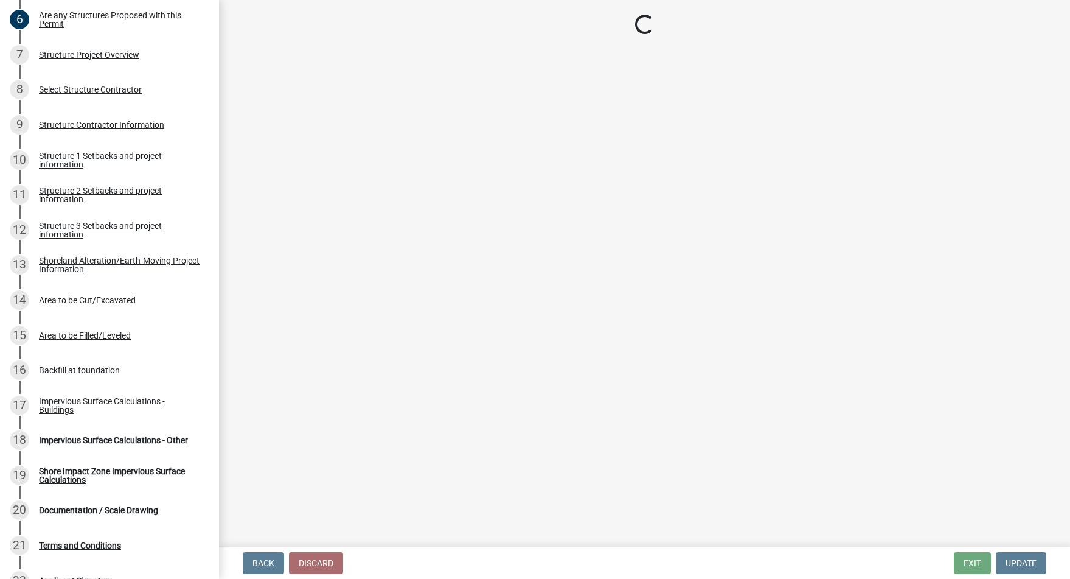
click at [97, 197] on div "Structure 2 Setbacks and project information" at bounding box center [119, 194] width 161 height 17
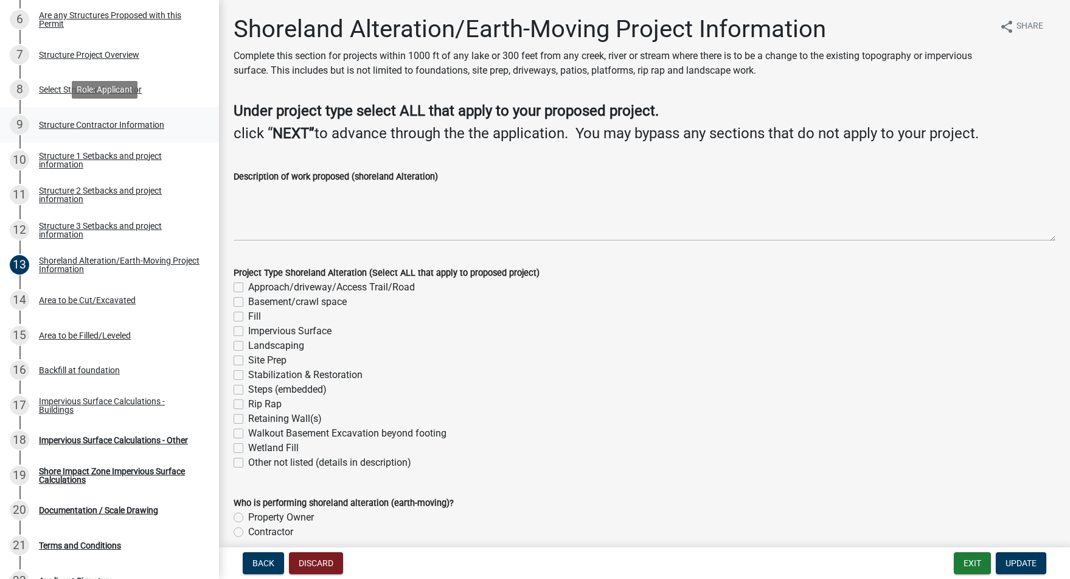
click at [101, 139] on link "9 Structure Contractor Information" at bounding box center [109, 124] width 219 height 35
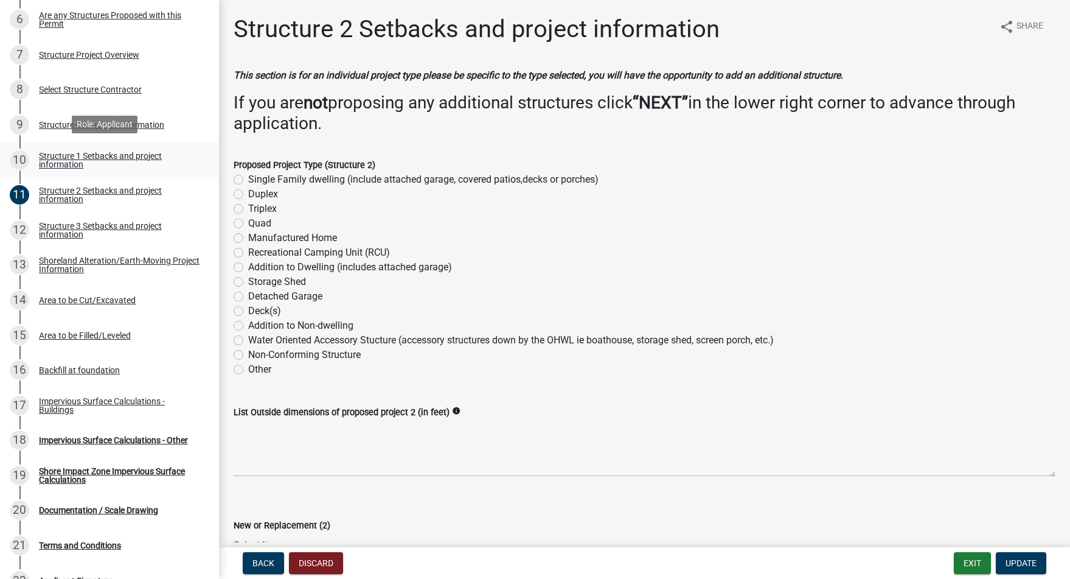
click at [100, 148] on link "10 Structure 1 Setbacks and project information" at bounding box center [109, 159] width 219 height 35
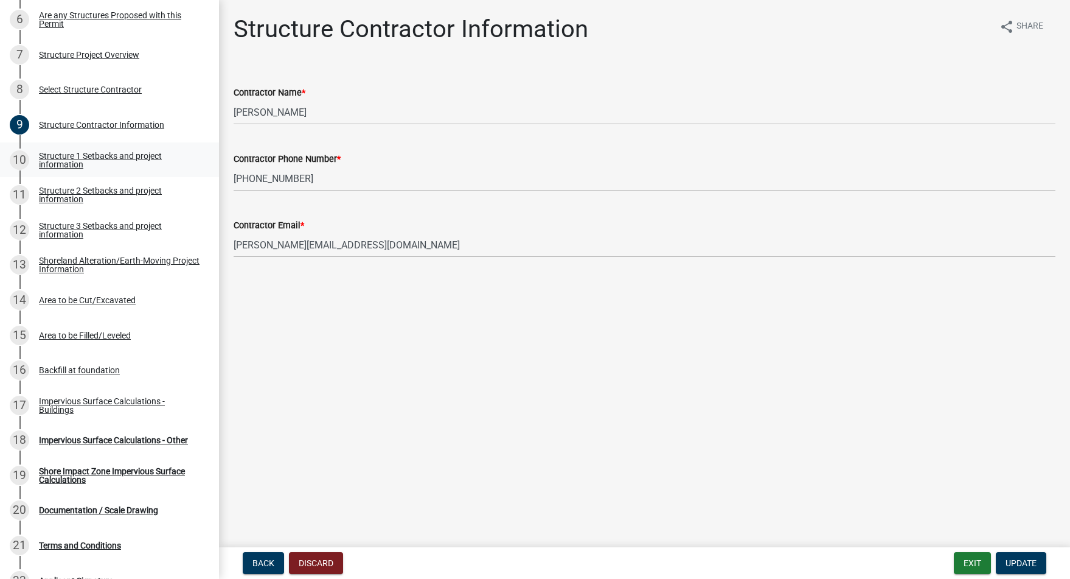
select select "a3cc236c-43aa-406a-8353-e0398d57c407"
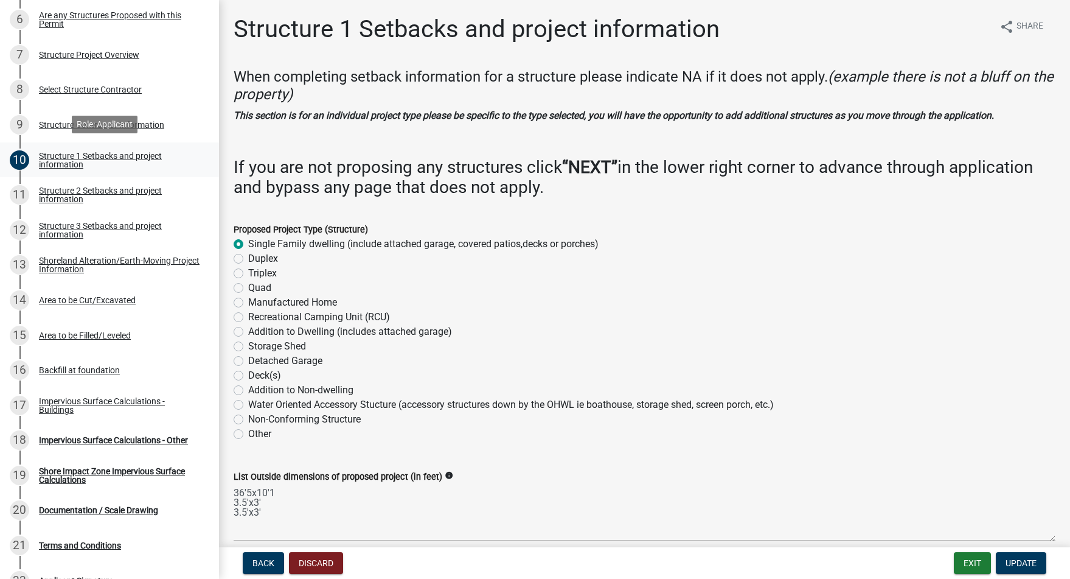
click at [63, 156] on div "Structure 1 Setbacks and project information" at bounding box center [119, 159] width 161 height 17
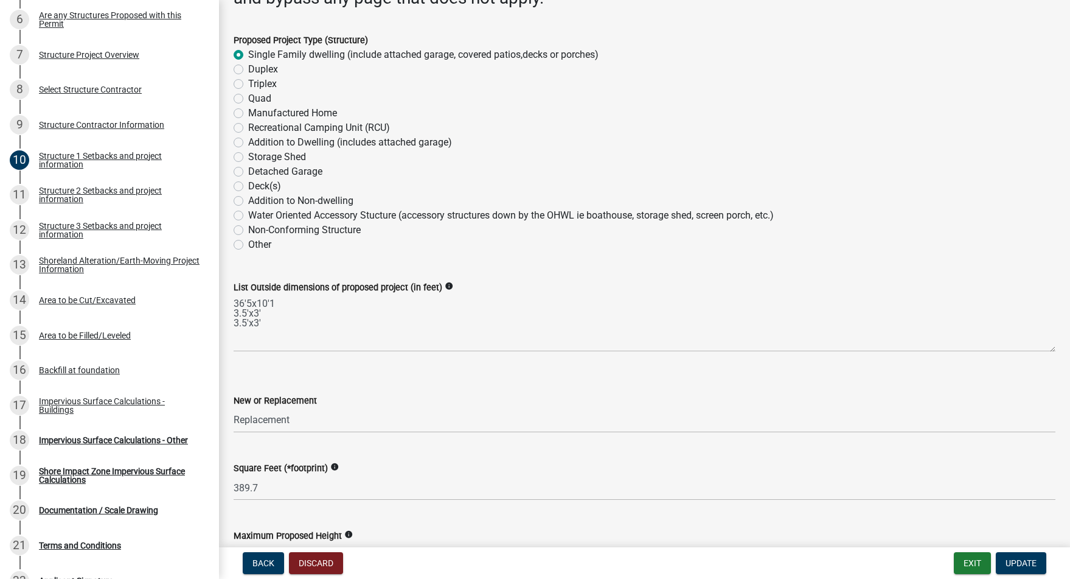
scroll to position [212, 0]
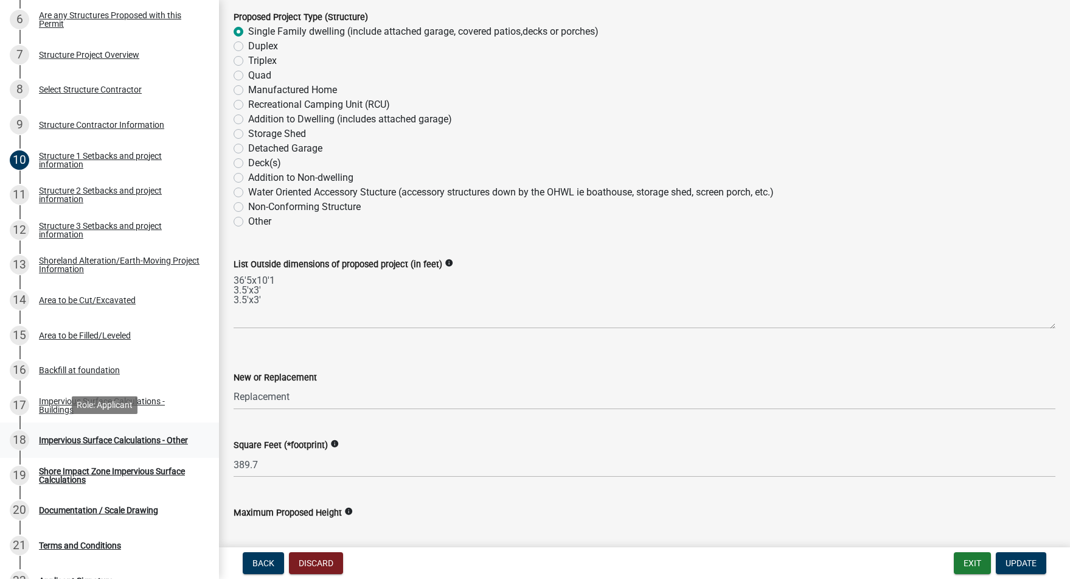
click at [91, 442] on div "Impervious Surface Calculations - Other" at bounding box center [113, 440] width 149 height 9
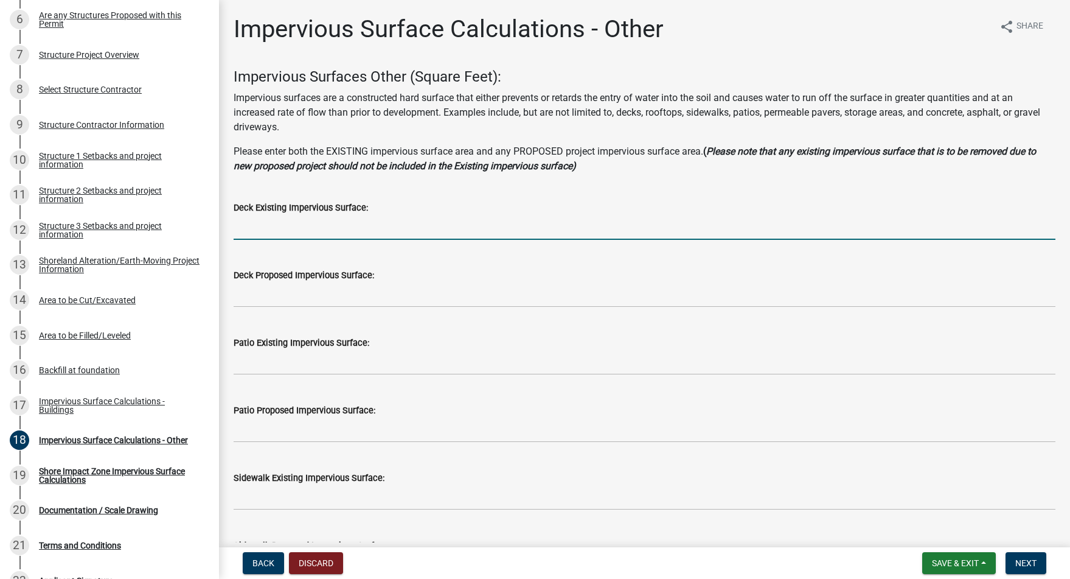
click at [402, 226] on input "text" at bounding box center [645, 227] width 822 height 25
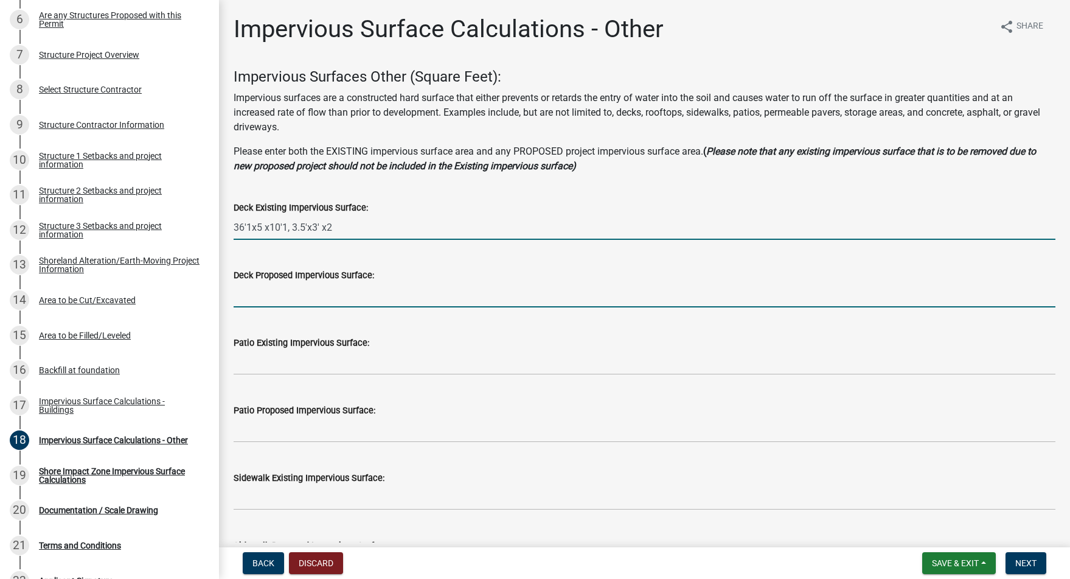
type input "36151013.532"
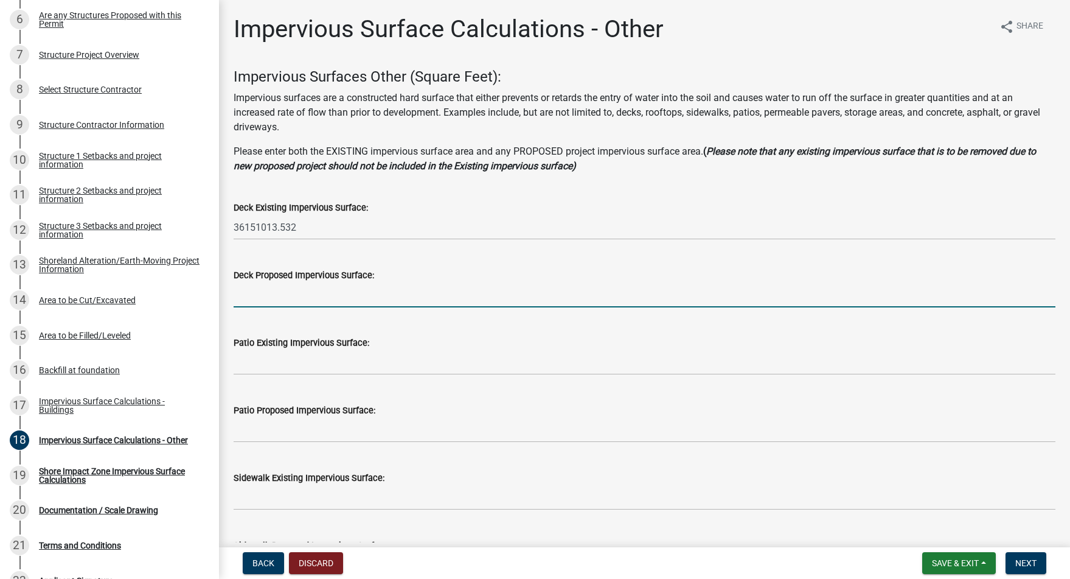
click at [378, 287] on input "text" at bounding box center [645, 294] width 822 height 25
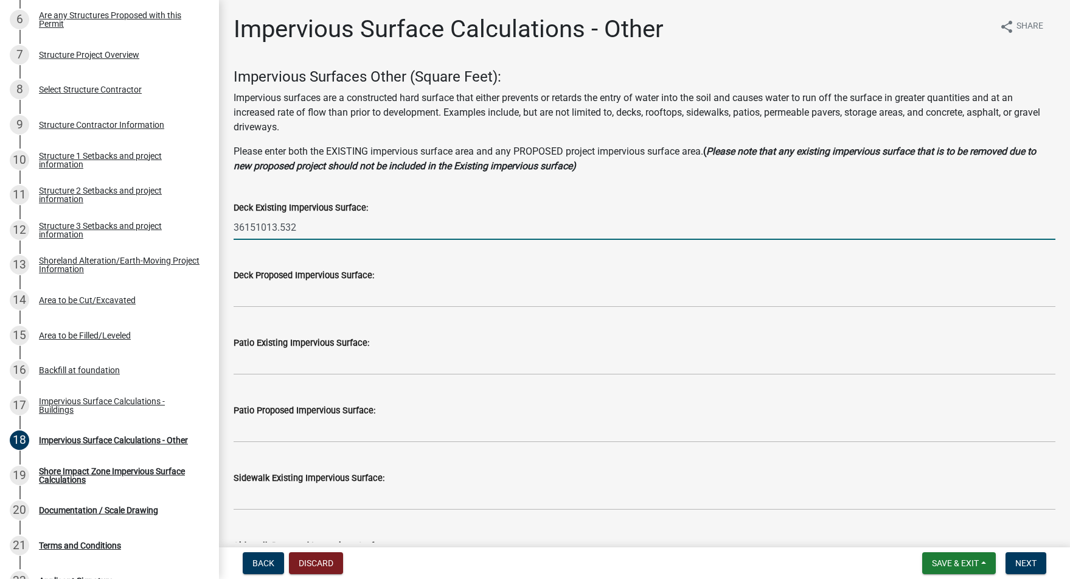
drag, startPoint x: 355, startPoint y: 223, endPoint x: 212, endPoint y: 213, distance: 143.3
click at [212, 213] on div "Structure and Shoreland Alteration Permit Application STR/SAP - 482531 View Sum…" at bounding box center [535, 289] width 1070 height 579
click at [329, 277] on label "Deck Proposed Impervious Surface:" at bounding box center [304, 275] width 141 height 9
drag, startPoint x: 310, startPoint y: 230, endPoint x: 174, endPoint y: 224, distance: 136.4
click at [174, 224] on div "Structure and Shoreland Alteration Permit Application STR/SAP - 482531 View Sum…" at bounding box center [535, 289] width 1070 height 579
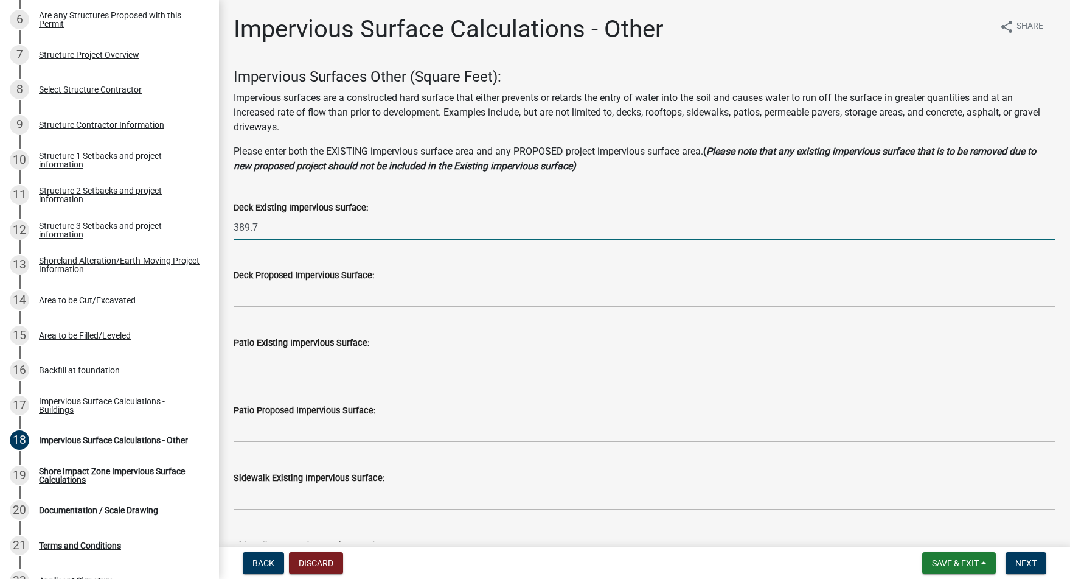
type input "389.7"
click at [322, 271] on label "Deck Proposed Impervious Surface:" at bounding box center [304, 275] width 141 height 9
click at [319, 279] on label "Deck Proposed Impervious Surface:" at bounding box center [304, 275] width 141 height 9
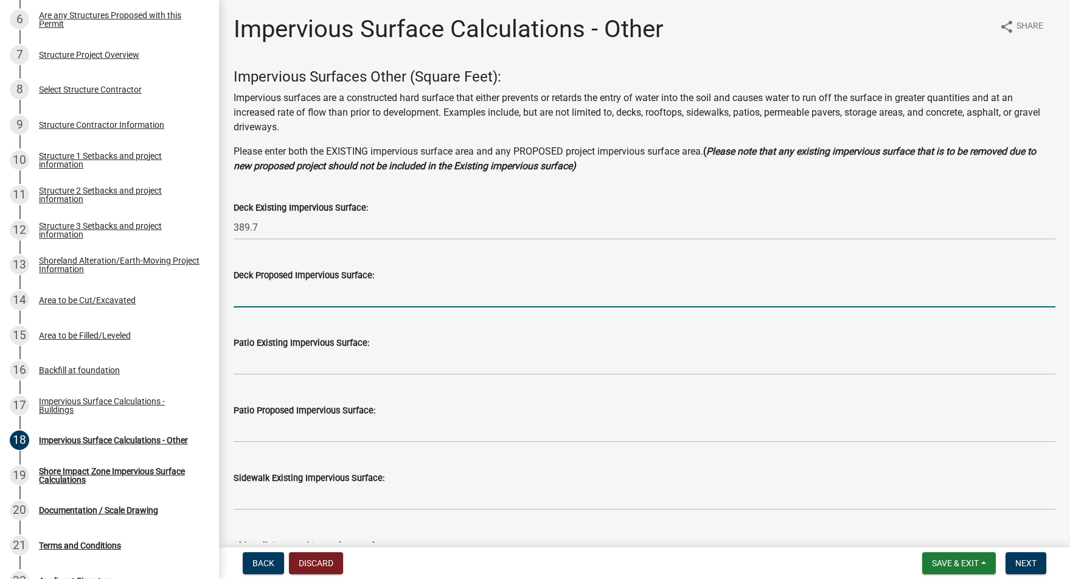
click at [312, 301] on input "text" at bounding box center [645, 294] width 822 height 25
type input "389.7"
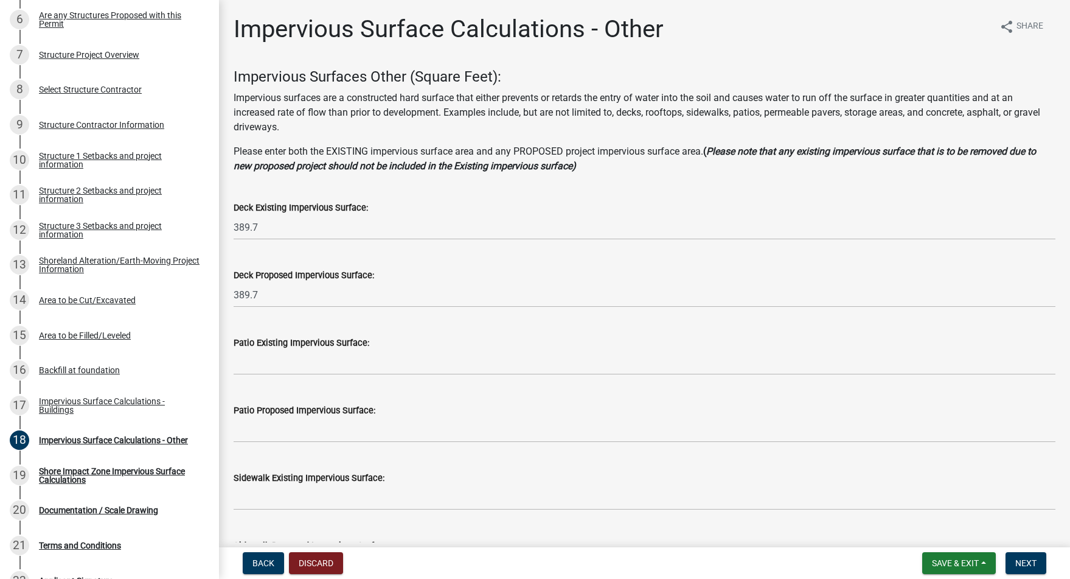
click at [308, 349] on div "Patio Existing Impervious Surface:" at bounding box center [645, 342] width 822 height 15
click at [310, 361] on input "text" at bounding box center [645, 362] width 822 height 25
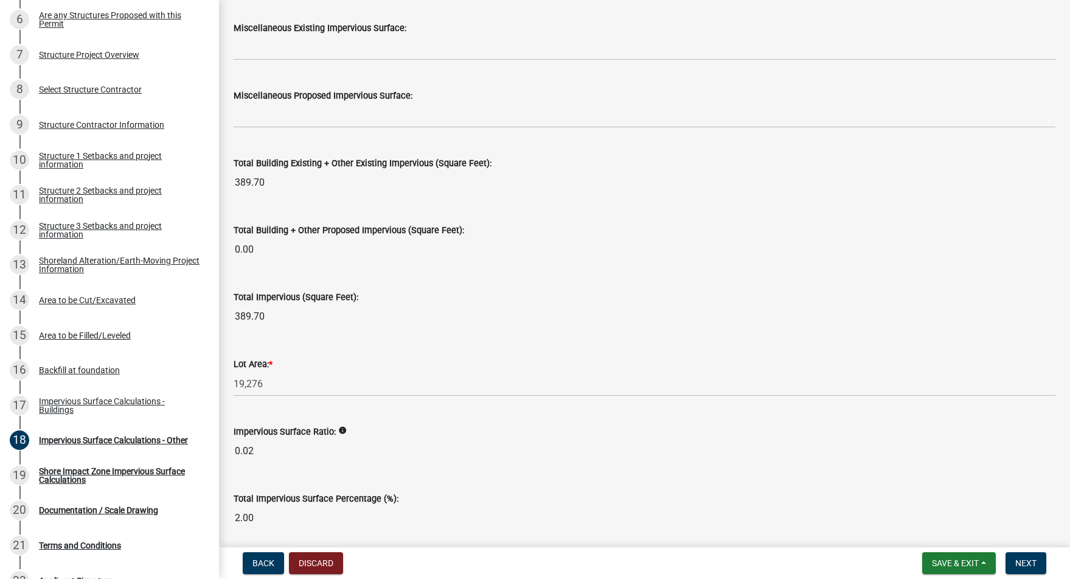
scroll to position [1305, 0]
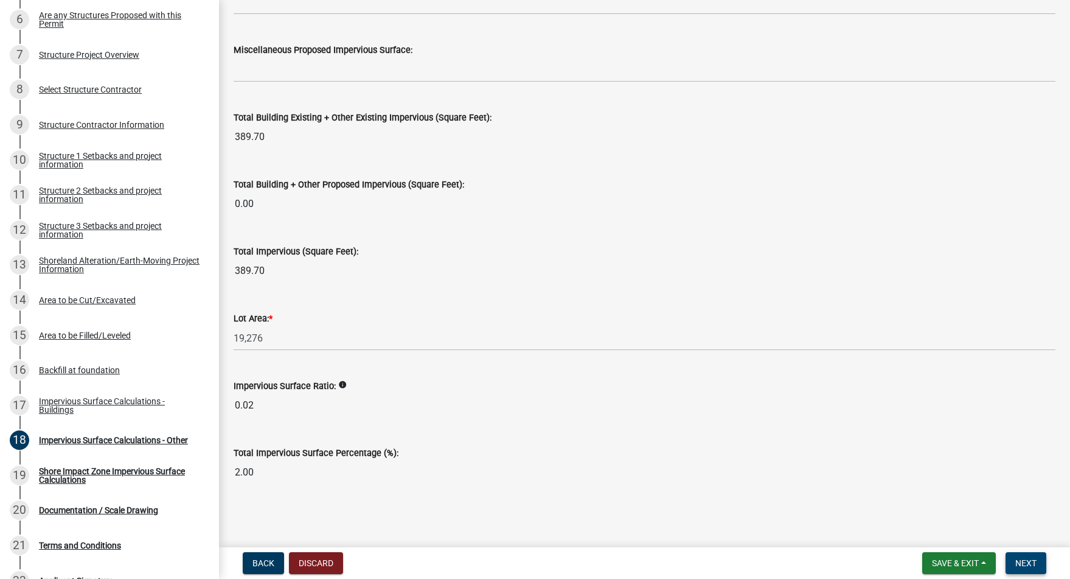
click at [1021, 559] on span "Next" at bounding box center [1025, 563] width 21 height 10
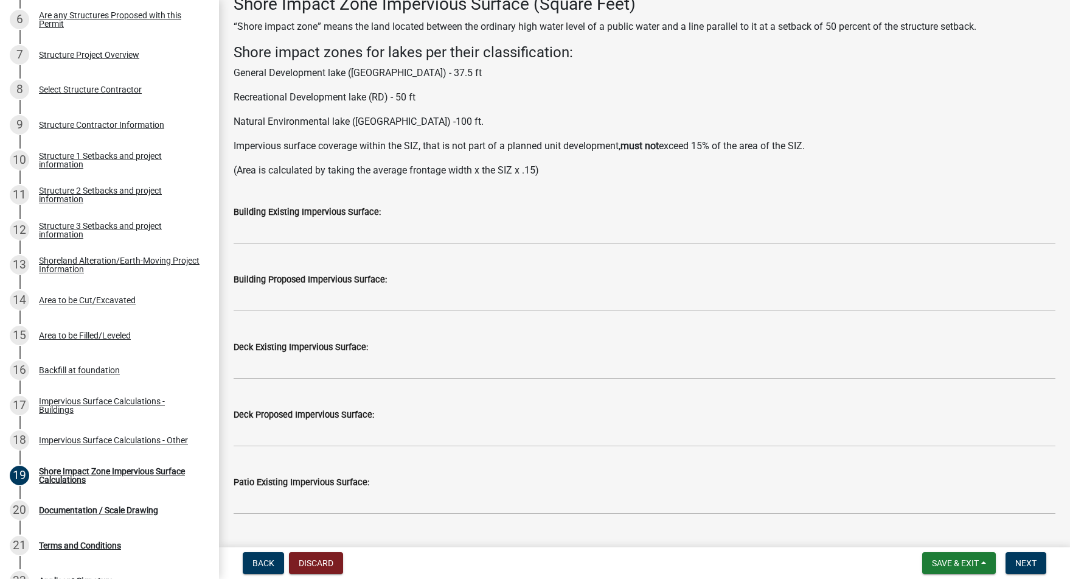
scroll to position [146, 0]
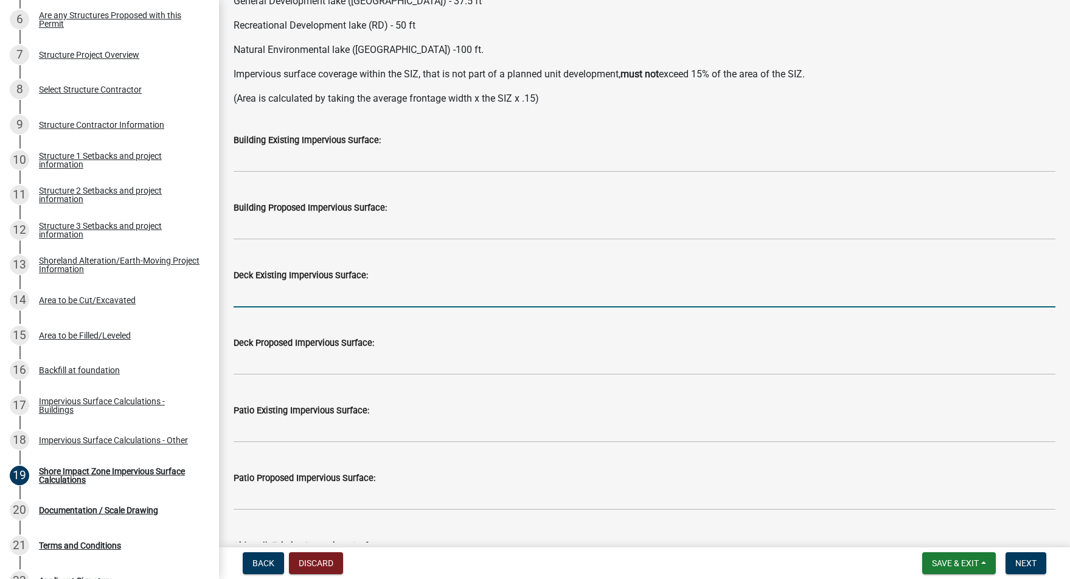
click at [317, 299] on input "text" at bounding box center [645, 294] width 822 height 25
type input "389.7"
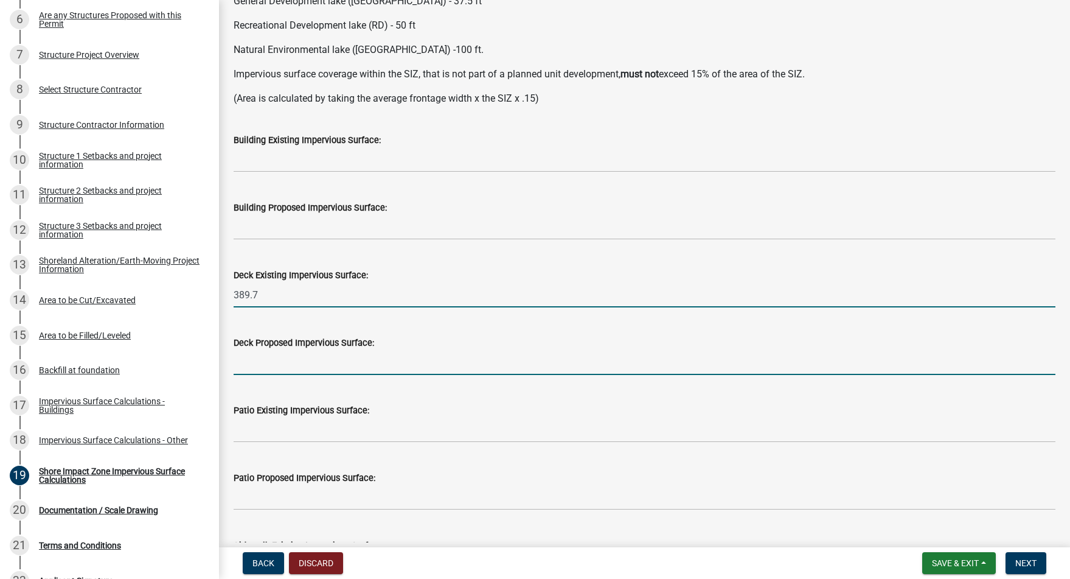
click at [325, 358] on input "text" at bounding box center [645, 362] width 822 height 25
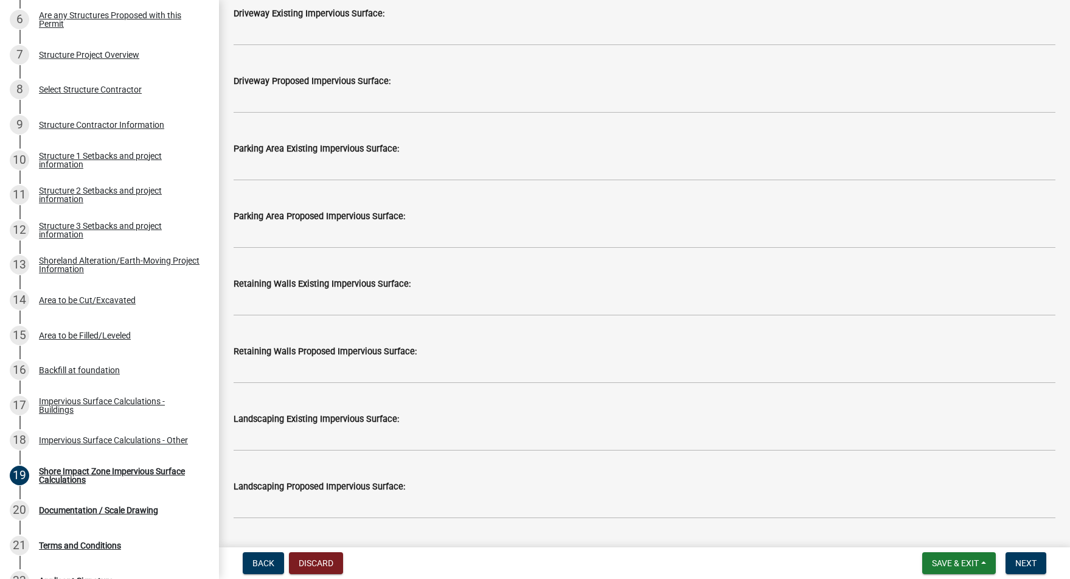
scroll to position [1451, 0]
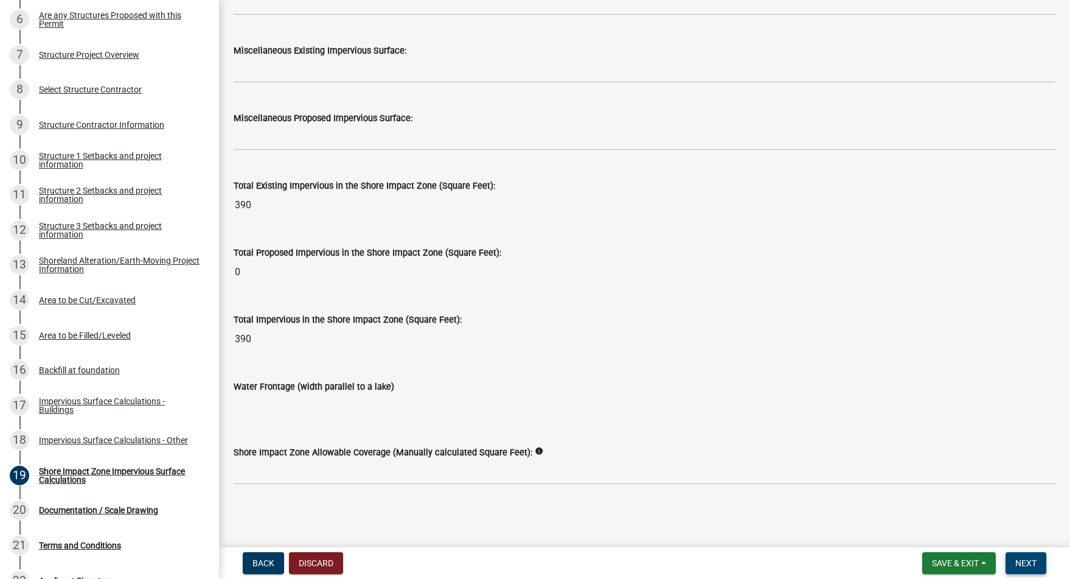
type input "389.7"
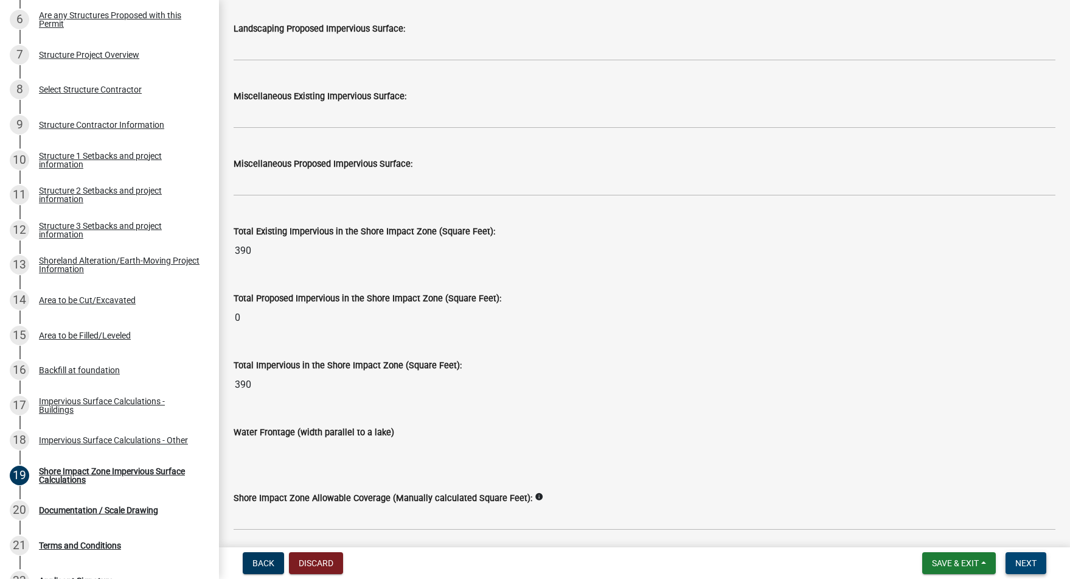
click at [1023, 567] on span "Next" at bounding box center [1025, 563] width 21 height 10
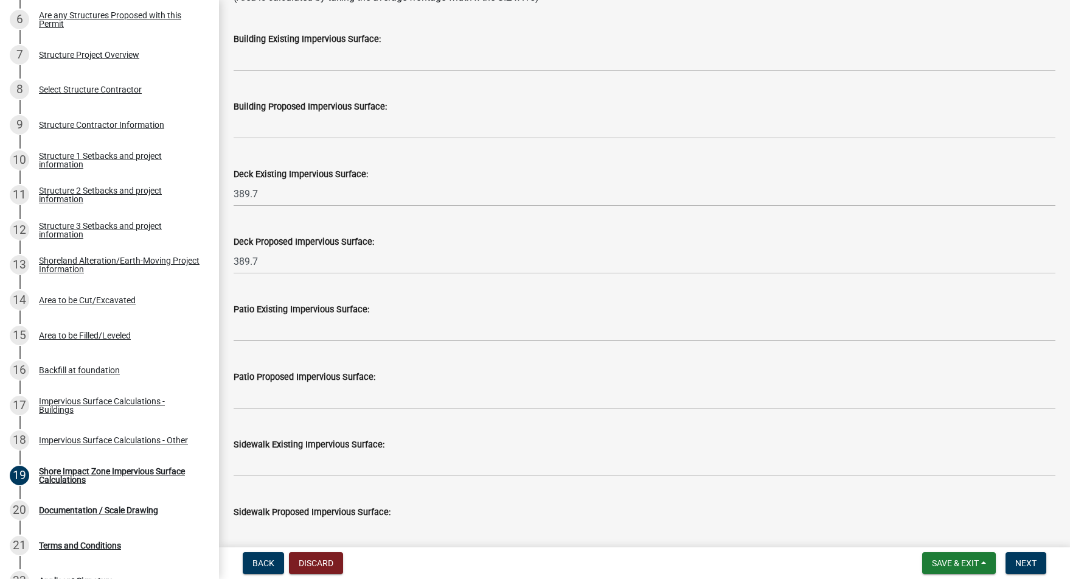
scroll to position [0, 0]
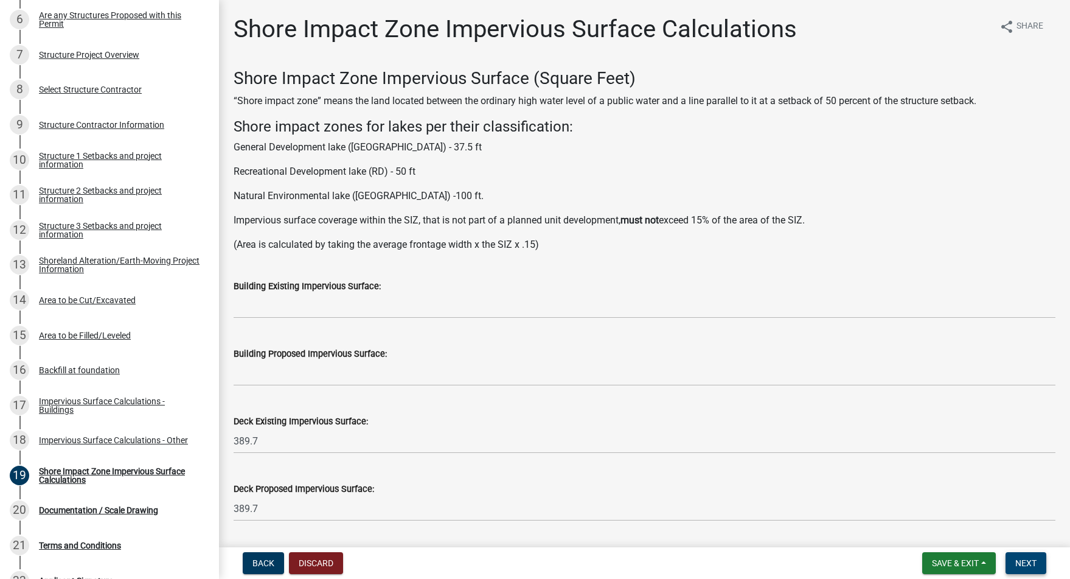
click at [1029, 564] on span "Next" at bounding box center [1025, 563] width 21 height 10
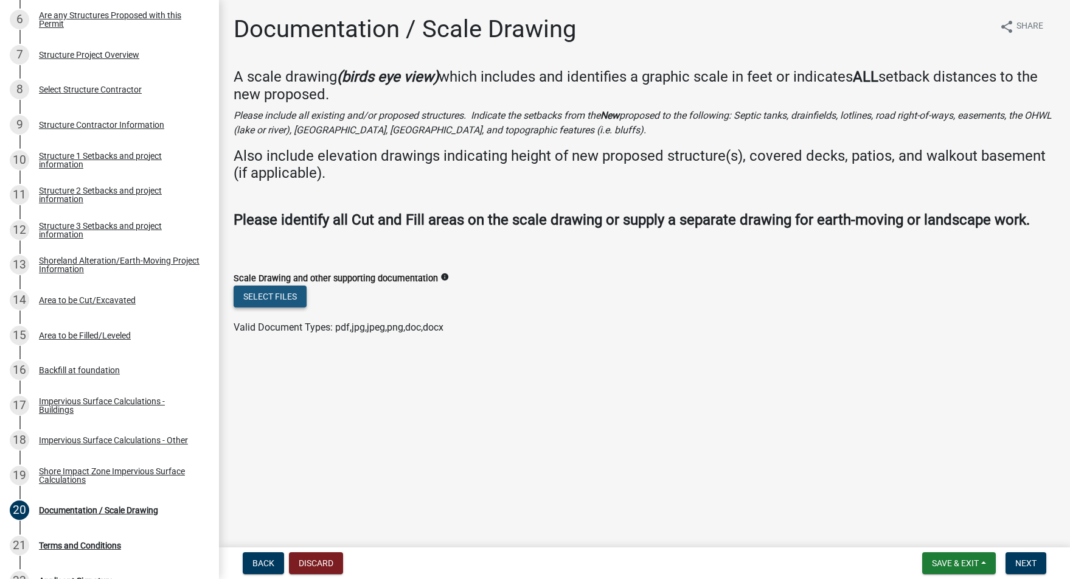
click at [284, 307] on button "Select files" at bounding box center [270, 296] width 73 height 22
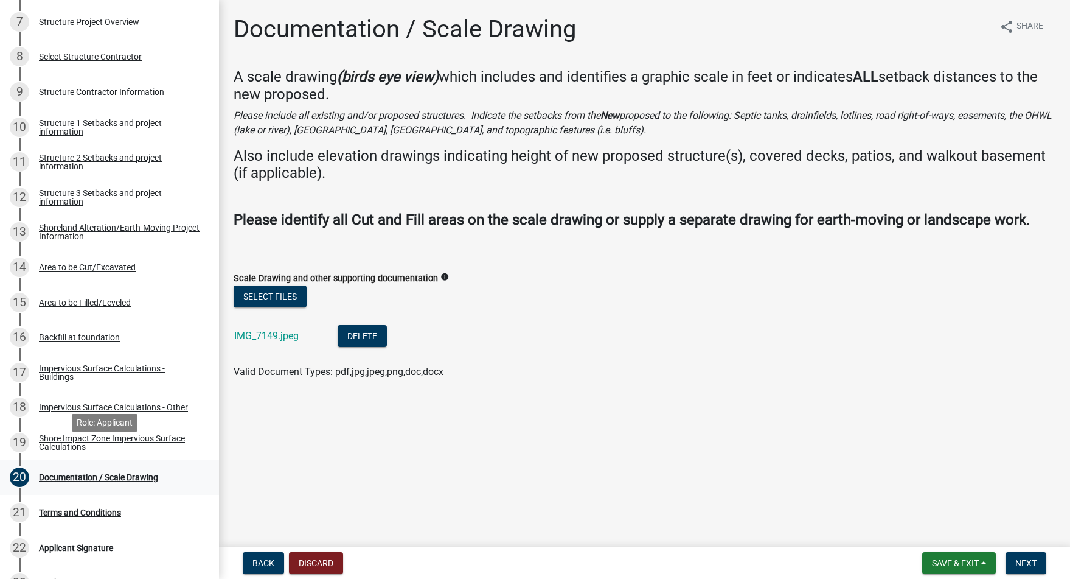
scroll to position [454, 0]
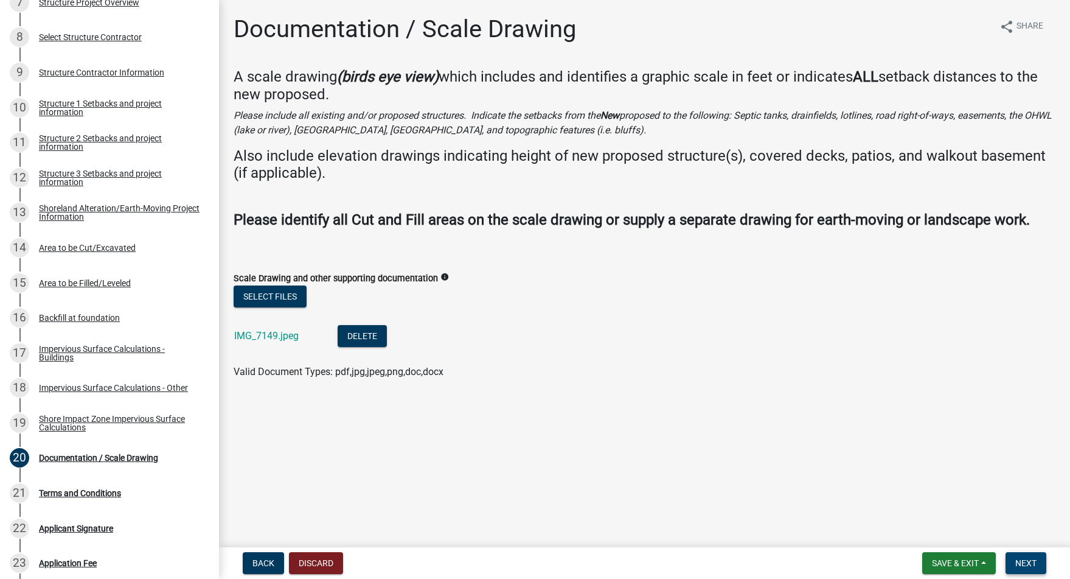
click at [1038, 566] on button "Next" at bounding box center [1026, 563] width 41 height 22
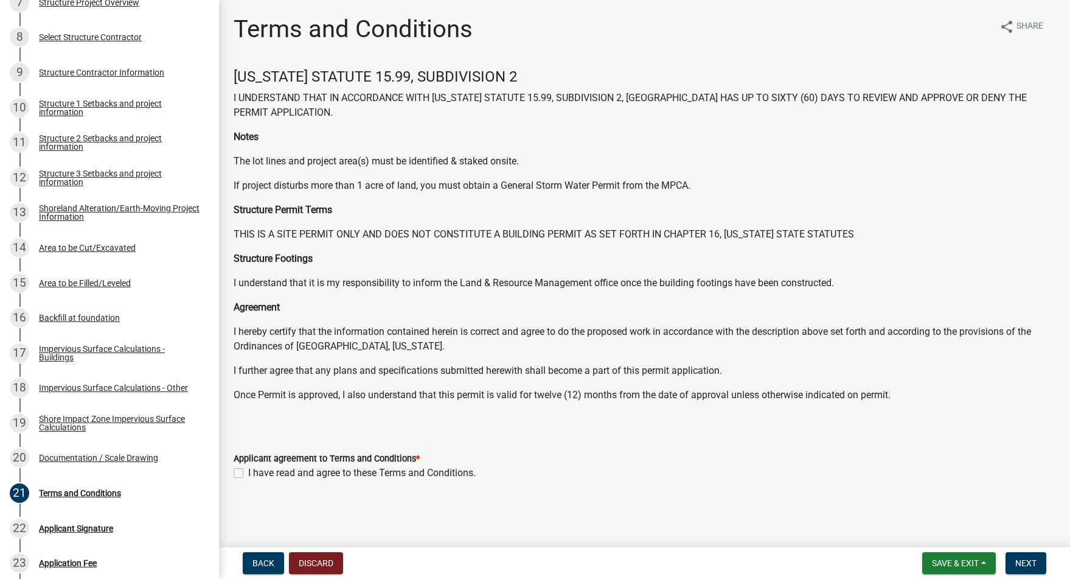
click at [248, 470] on label "I have read and agree to these Terms and Conditions." at bounding box center [362, 472] width 228 height 15
click at [248, 470] on input "I have read and agree to these Terms and Conditions." at bounding box center [252, 469] width 8 height 8
checkbox input "true"
click at [1030, 571] on button "Next" at bounding box center [1026, 563] width 41 height 22
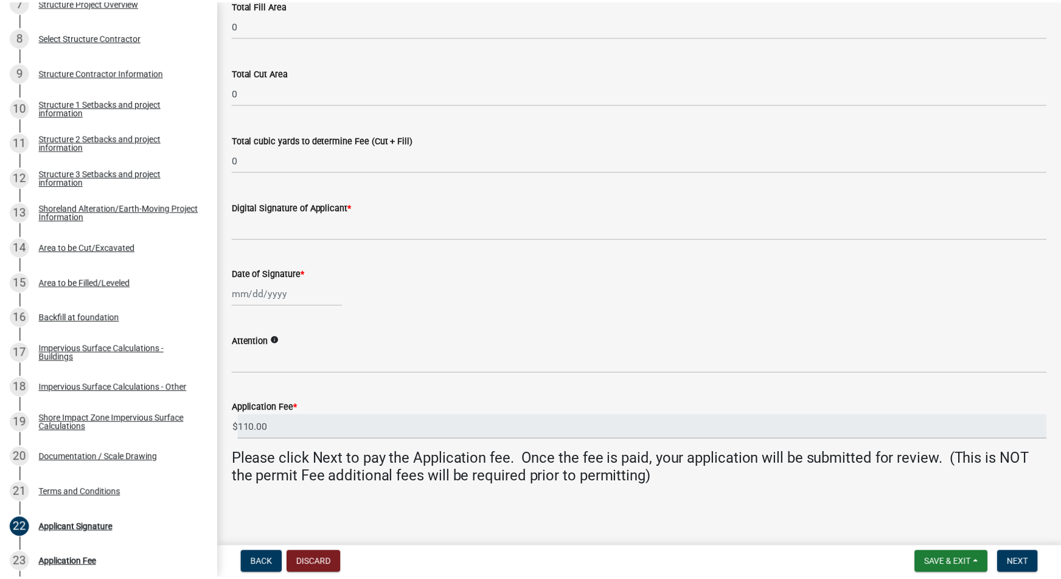
scroll to position [0, 0]
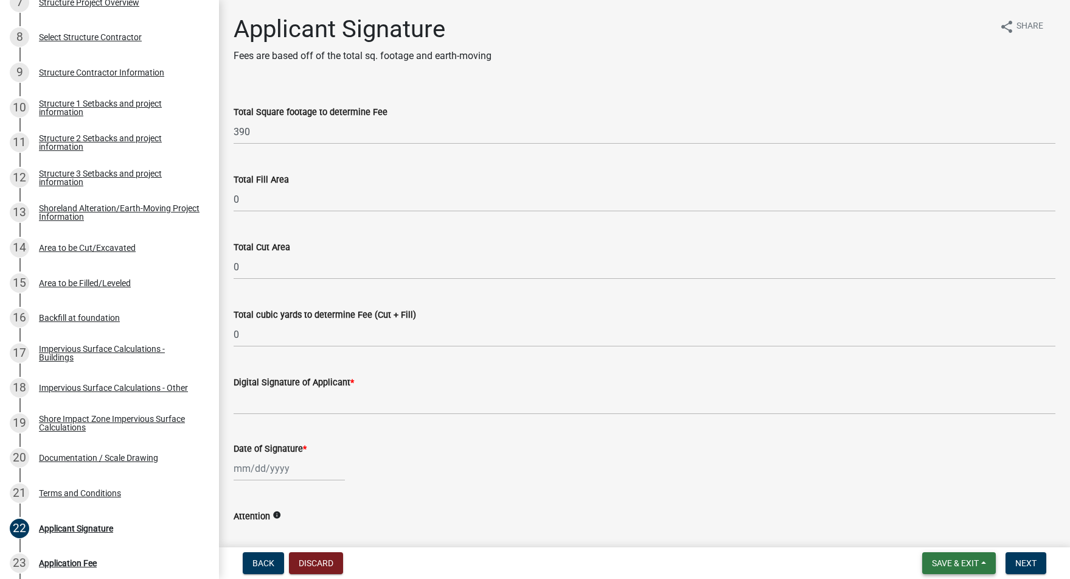
click at [987, 570] on button "Save & Exit" at bounding box center [959, 563] width 74 height 22
click at [959, 529] on button "Save & Exit" at bounding box center [946, 530] width 97 height 29
